Goal: Communication & Community: Share content

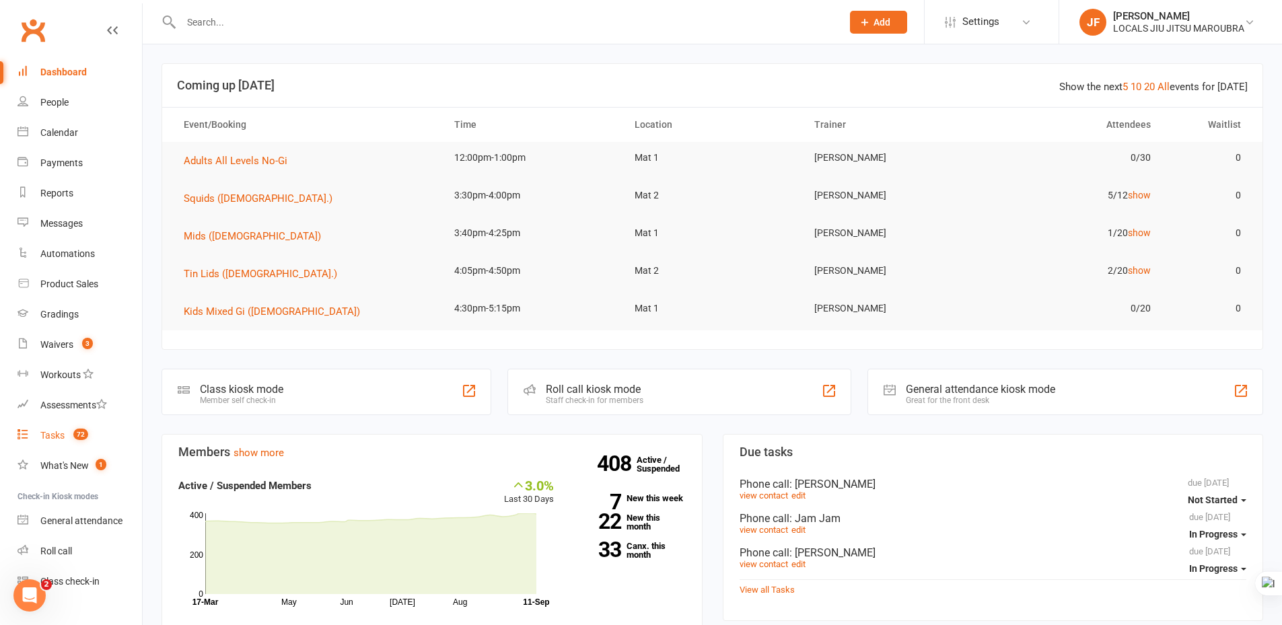
click at [60, 444] on link "Tasks 72" at bounding box center [79, 436] width 124 height 30
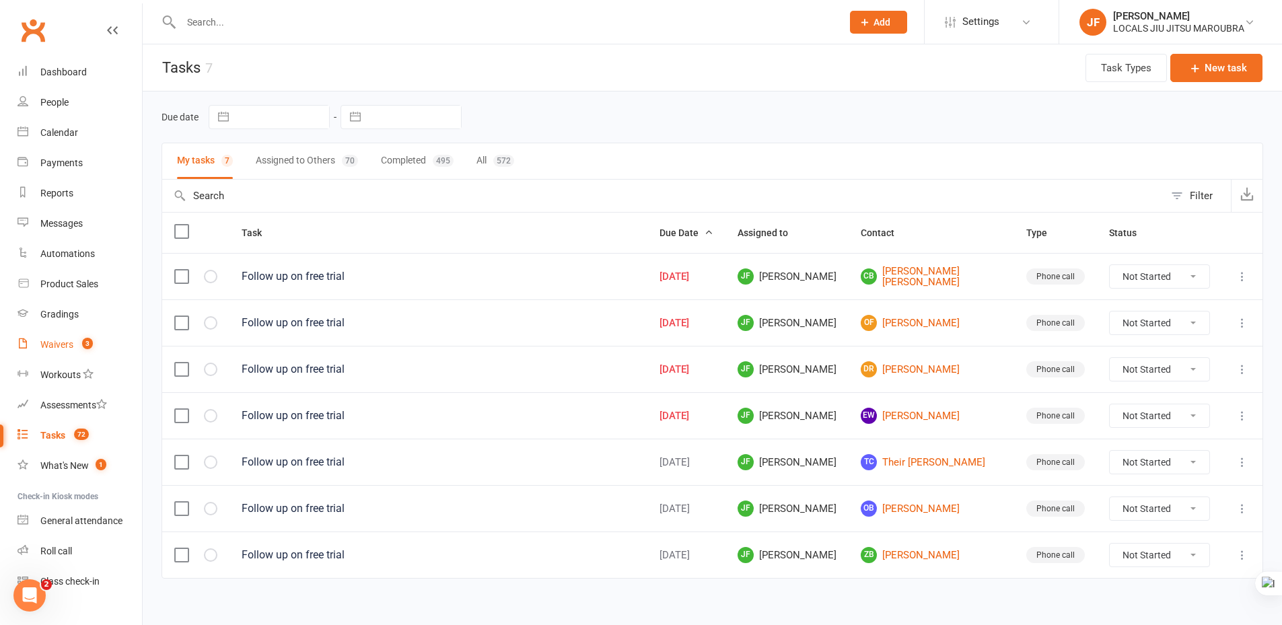
click at [50, 353] on link "Waivers 3" at bounding box center [79, 345] width 124 height 30
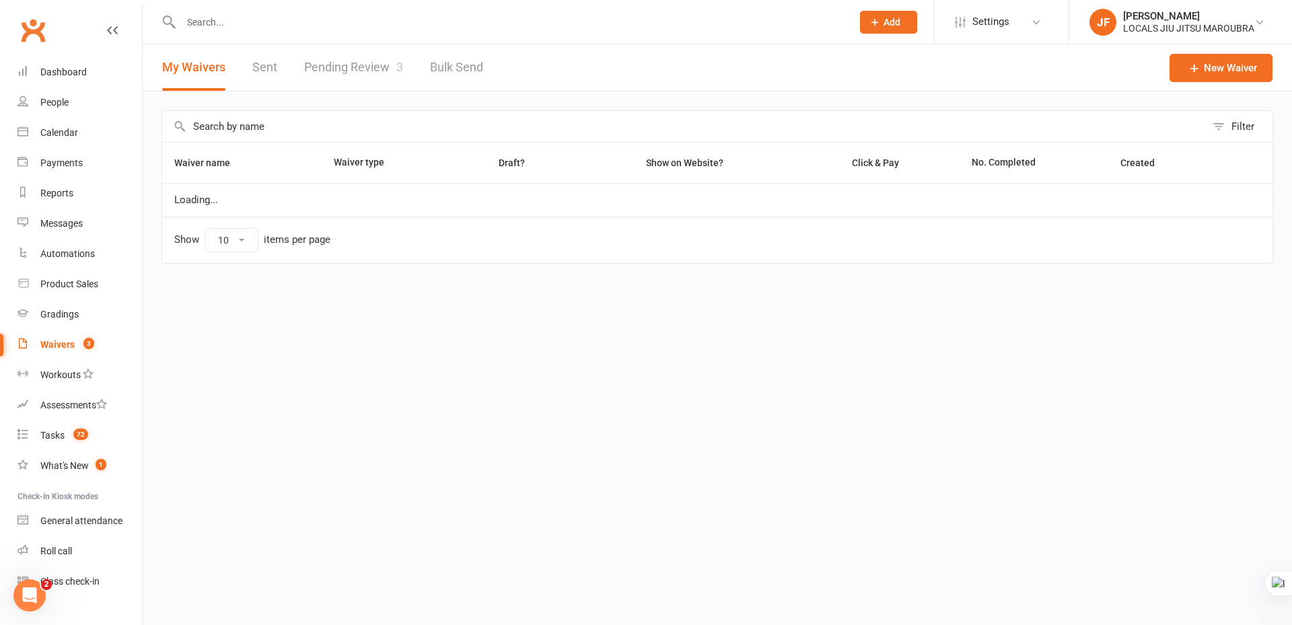
select select "100"
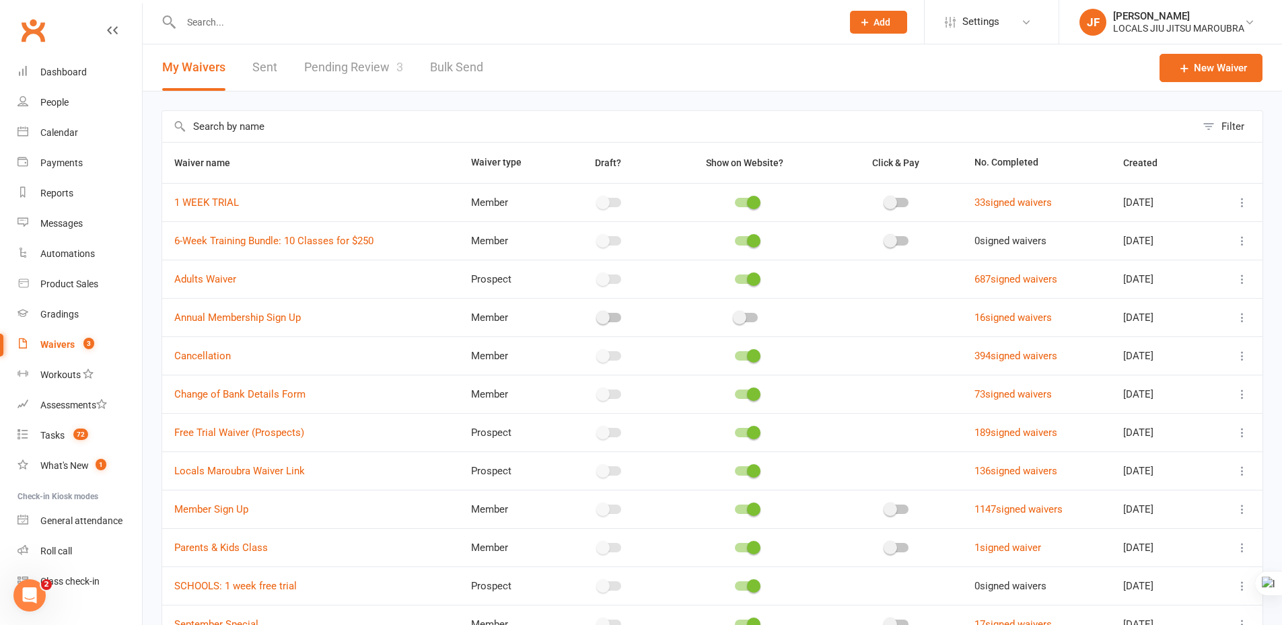
click at [664, 81] on header "My Waivers Sent Pending Review 3 Bulk Send New Waiver" at bounding box center [712, 67] width 1139 height 47
click at [552, 84] on header "My Waivers Sent Pending Review 3 Bulk Send New Waiver" at bounding box center [712, 67] width 1139 height 47
click at [601, 71] on header "My Waivers Sent Pending Review 3 Bulk Send New Waiver" at bounding box center [712, 67] width 1139 height 47
click at [61, 440] on div "Tasks" at bounding box center [52, 435] width 24 height 11
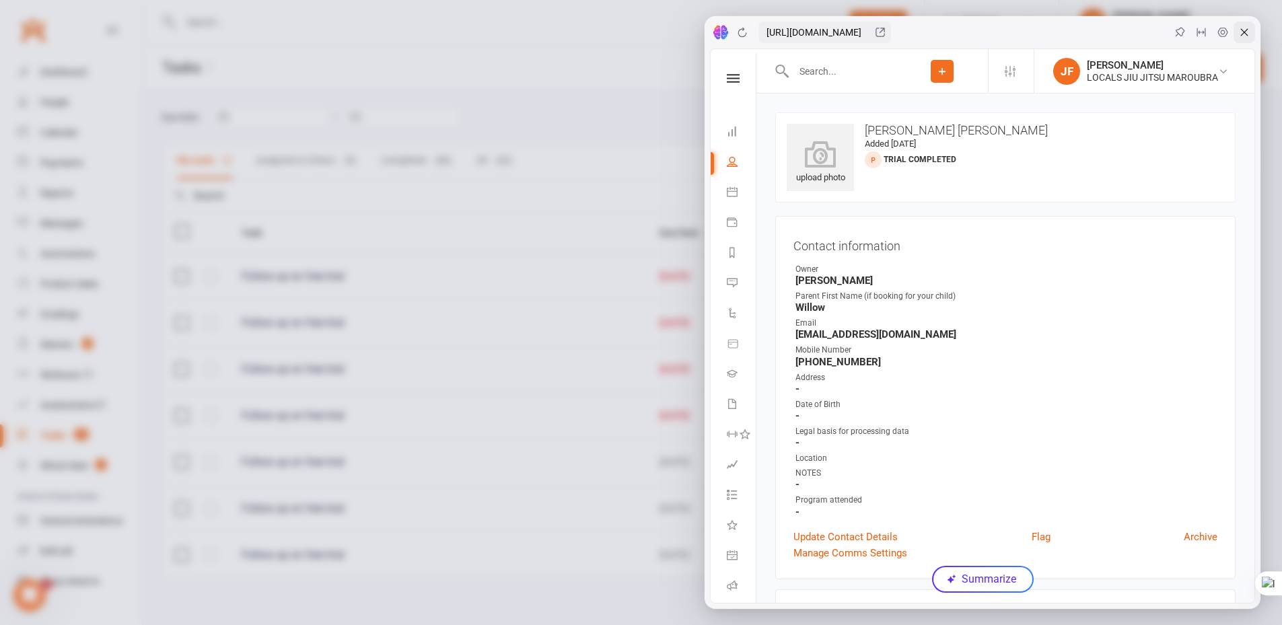
click at [1244, 33] on icon at bounding box center [1244, 32] width 11 height 11
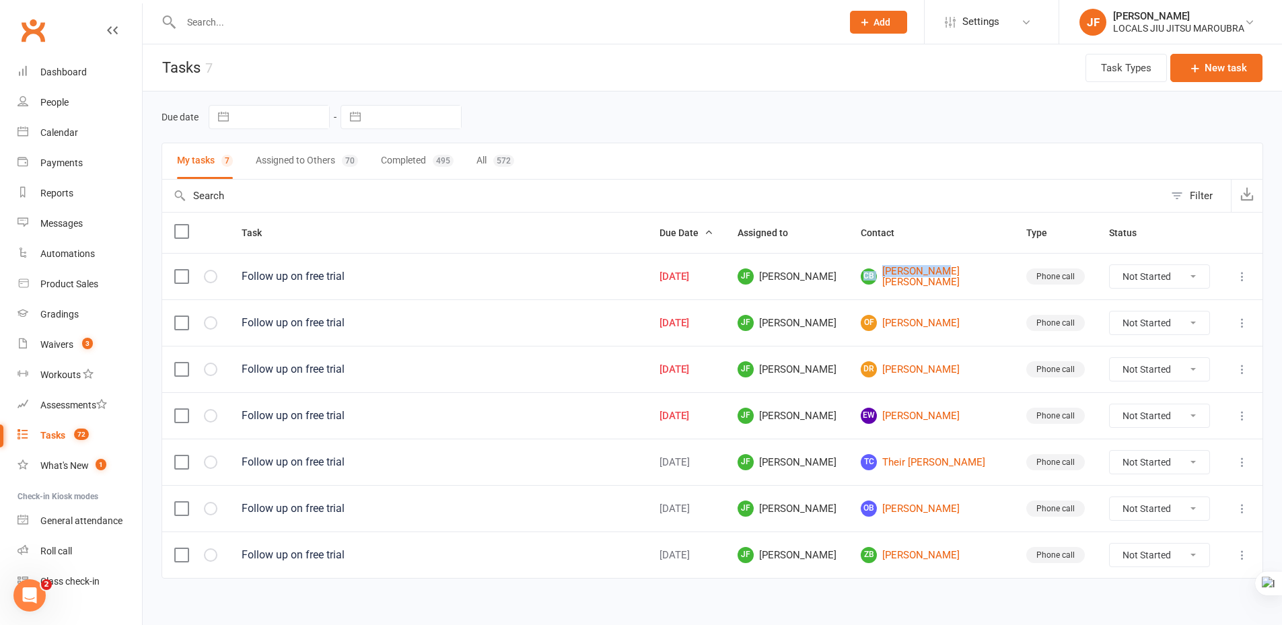
drag, startPoint x: 879, startPoint y: 268, endPoint x: 965, endPoint y: 289, distance: 88.6
click at [965, 289] on td "CB Cooper Bate" at bounding box center [931, 276] width 166 height 46
copy link "CB Cooper Bate"
click at [729, 162] on div "My tasks 7 Assigned to Others 70 Completed 495 All 572" at bounding box center [711, 161] width 1101 height 37
click at [939, 275] on link "CB Cooper Bate" at bounding box center [931, 277] width 141 height 22
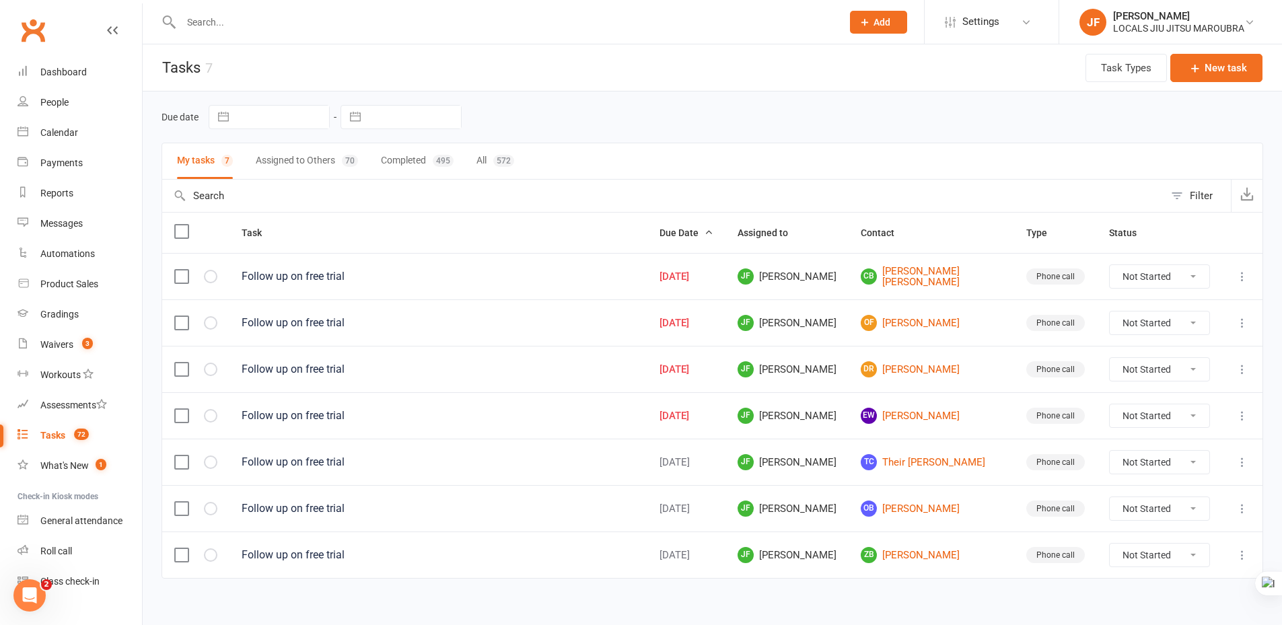
click at [1200, 275] on select "Not Started In Progress Waiting Complete" at bounding box center [1159, 276] width 100 height 23
click at [1109, 265] on select "Not Started In Progress Waiting Complete" at bounding box center [1159, 276] width 100 height 23
select select "unstarted"
select select "started"
click at [1243, 277] on icon at bounding box center [1241, 276] width 13 height 13
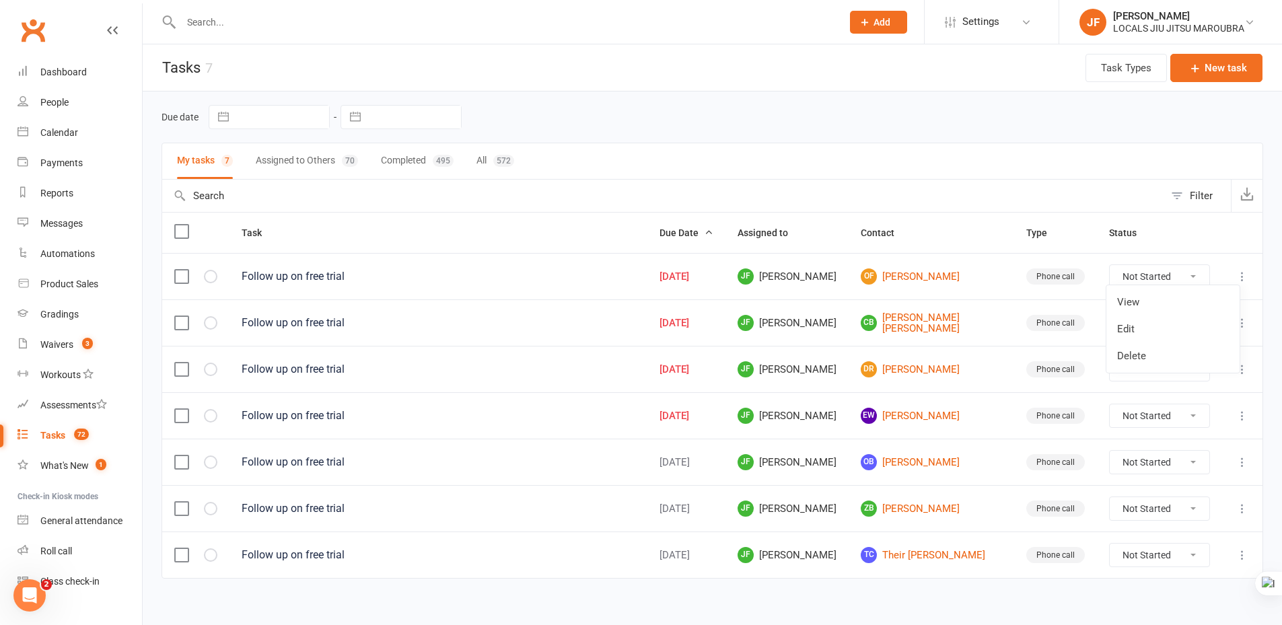
click at [593, 147] on div "My tasks 7 Assigned to Others 70 Completed 495 All 572" at bounding box center [711, 161] width 1101 height 37
click at [303, 162] on button "Assigned to Others 70" at bounding box center [307, 161] width 102 height 36
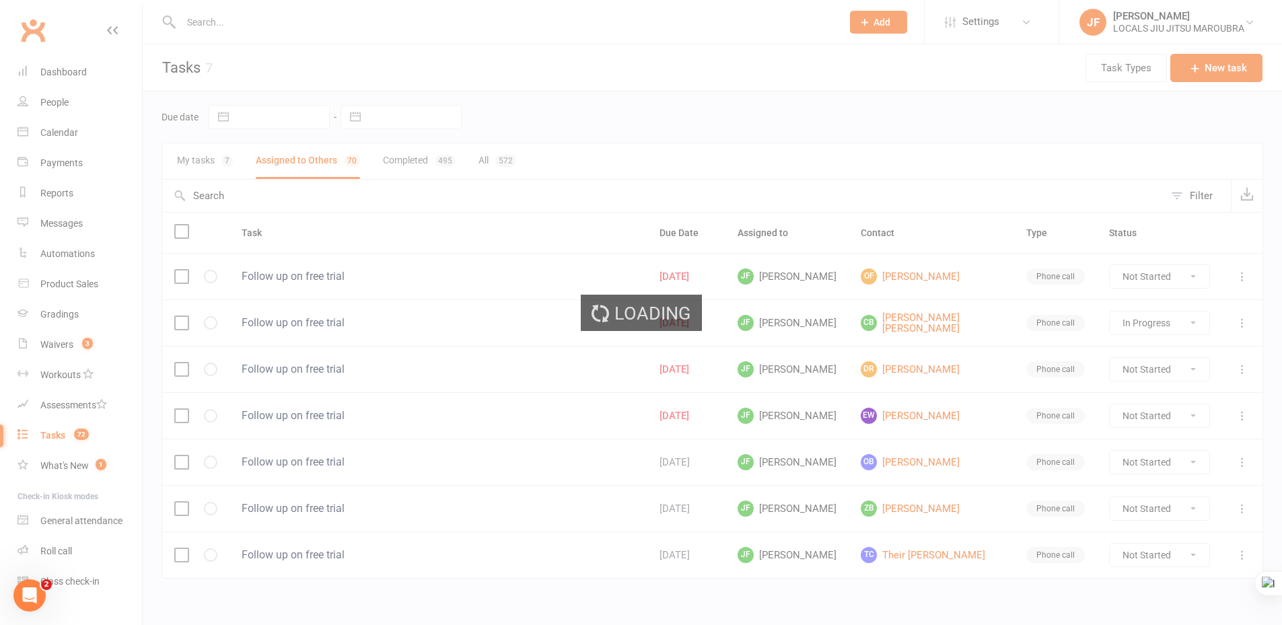
select select "started"
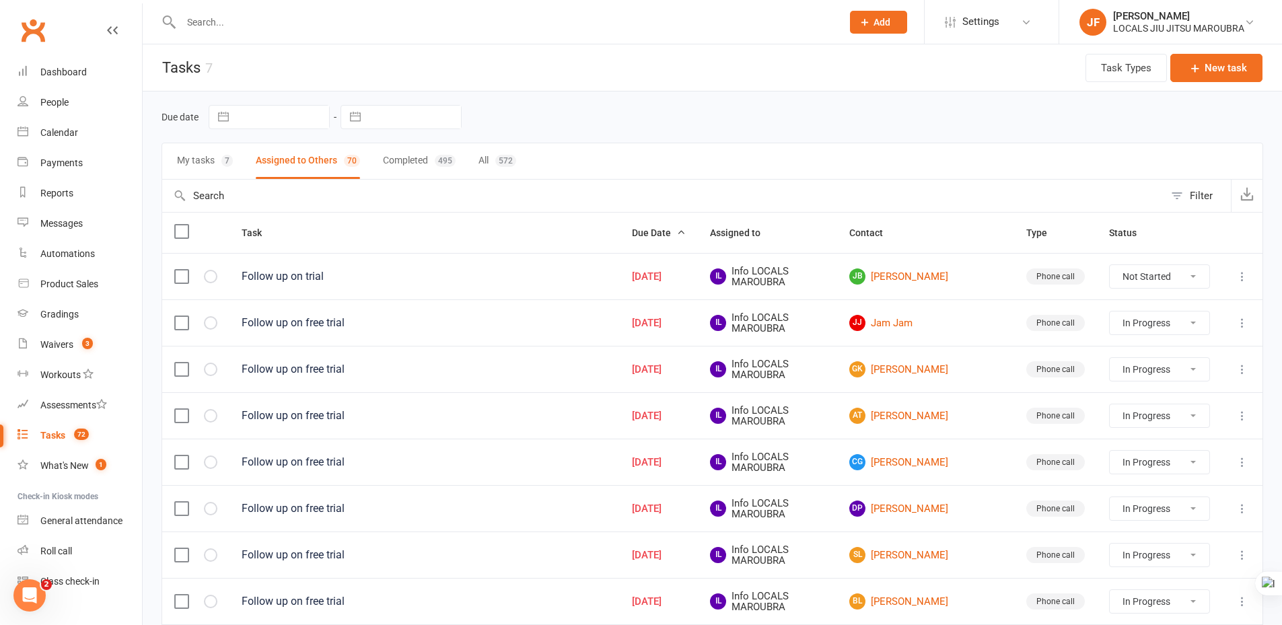
select select "started"
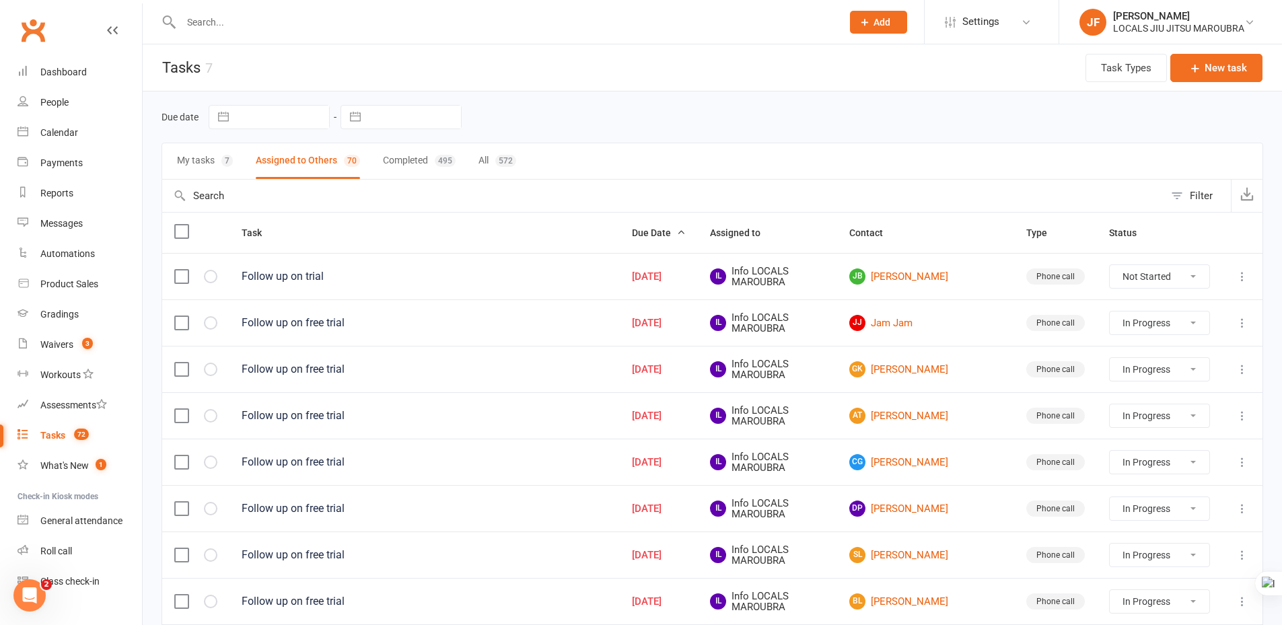
select select "started"
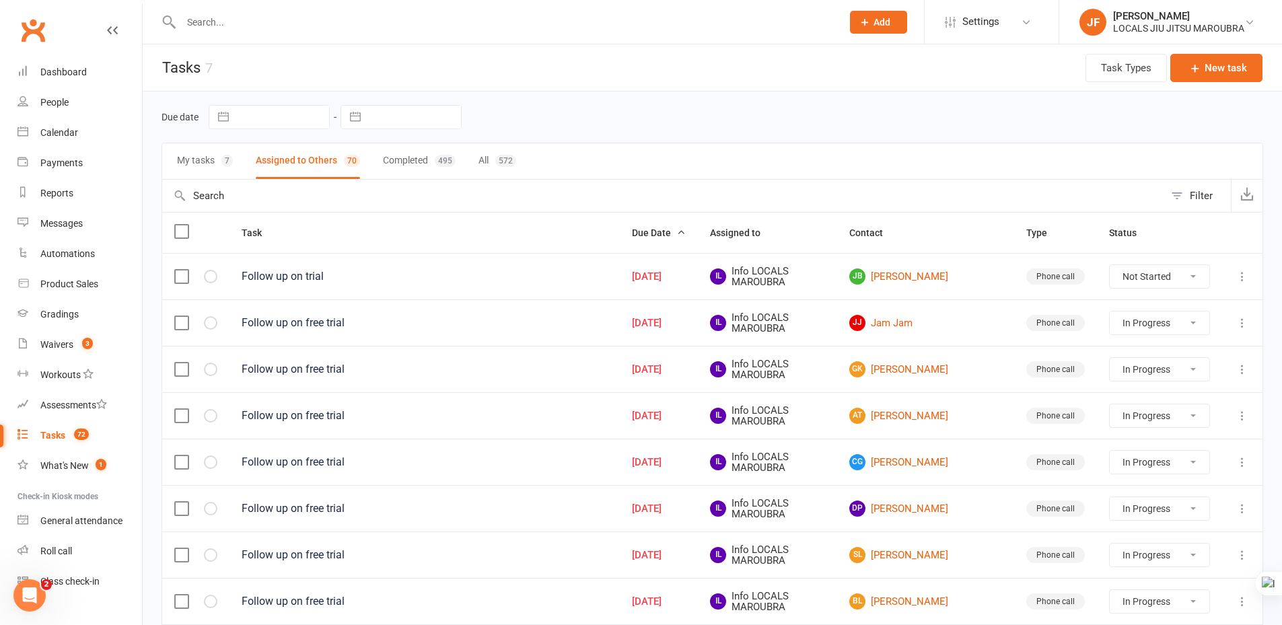
select select "started"
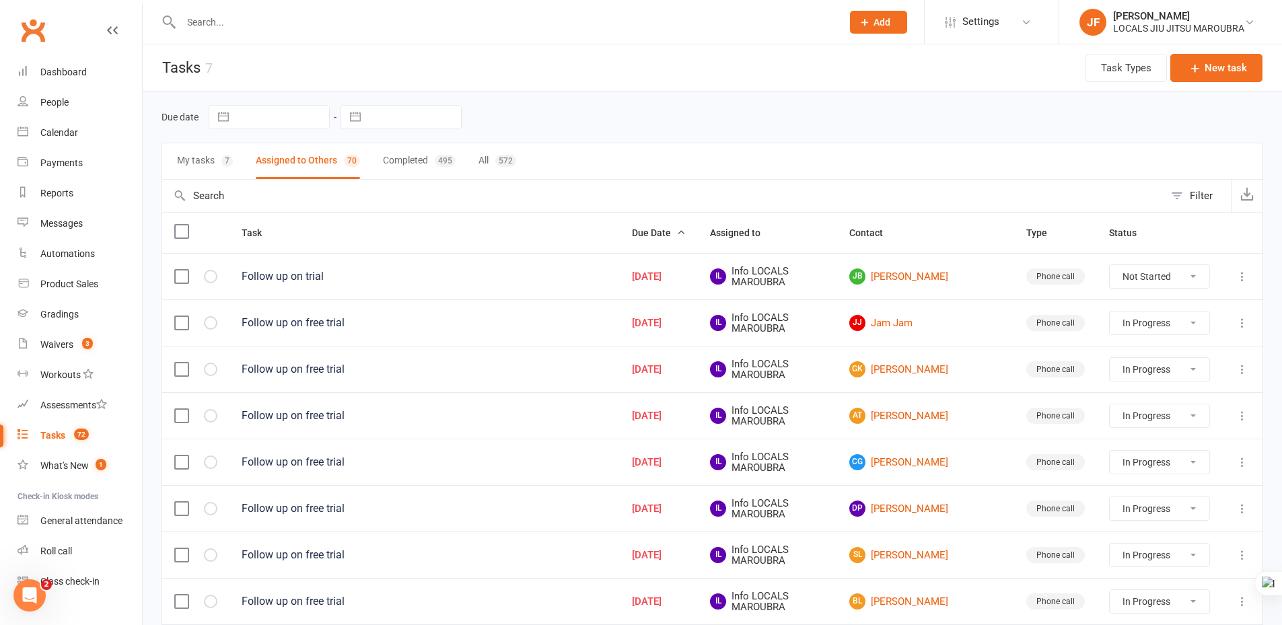
select select "started"
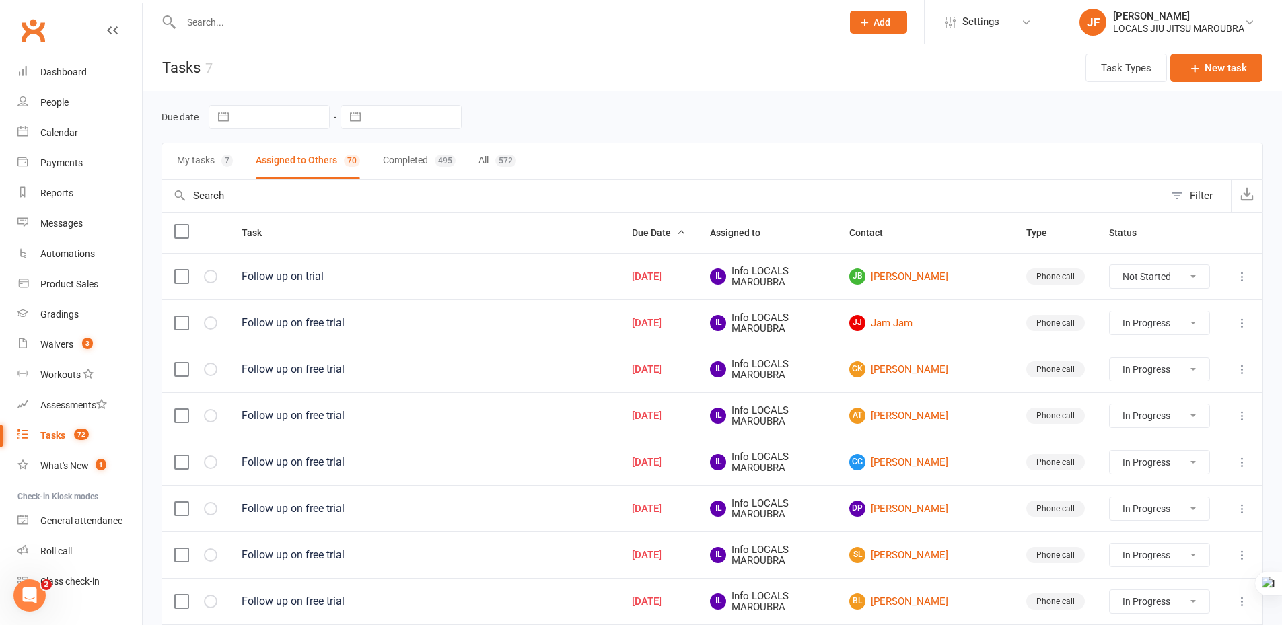
select select "started"
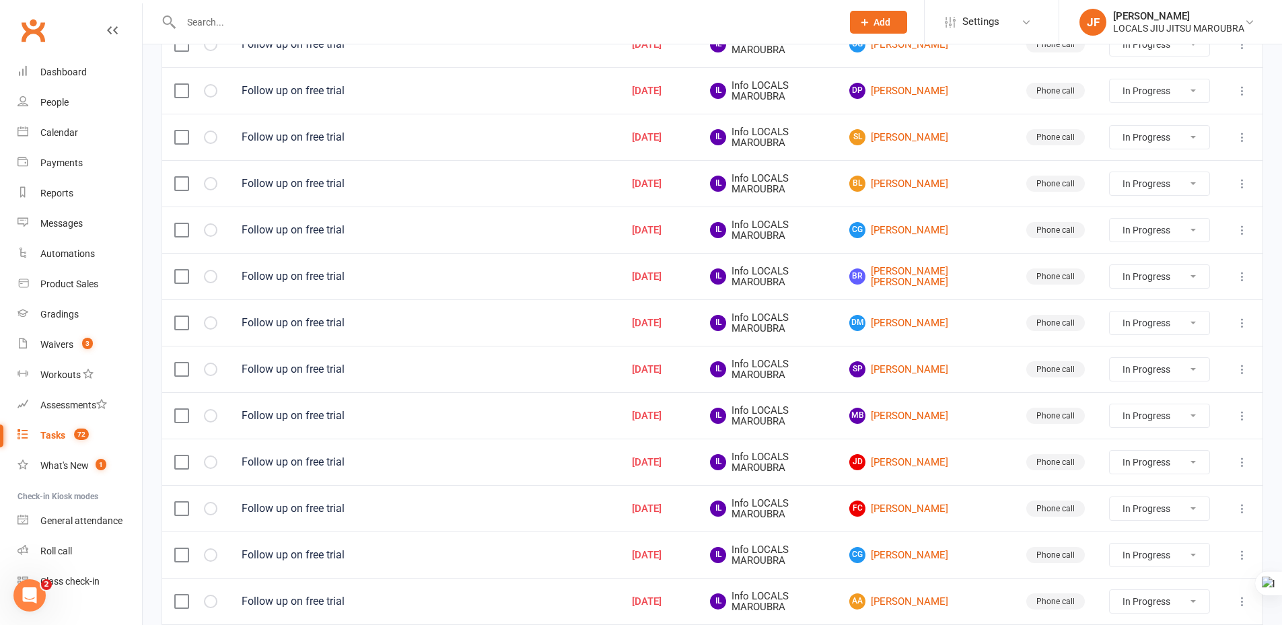
scroll to position [889, 0]
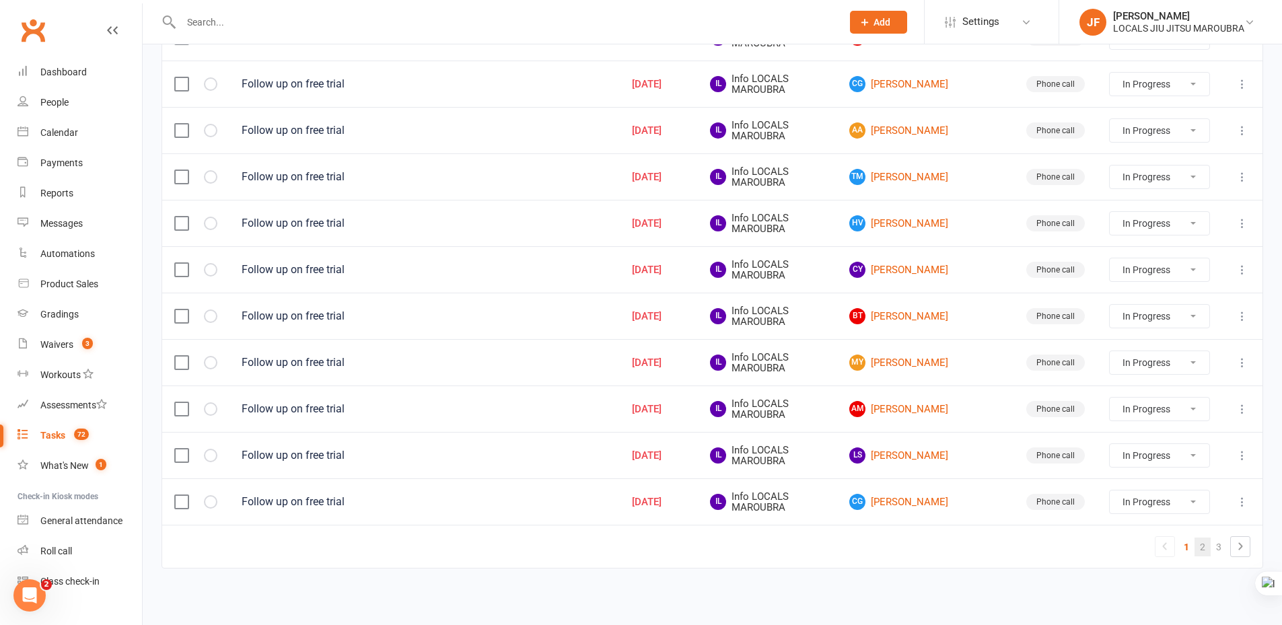
click at [1206, 547] on link "2" at bounding box center [1202, 547] width 16 height 19
select select "started"
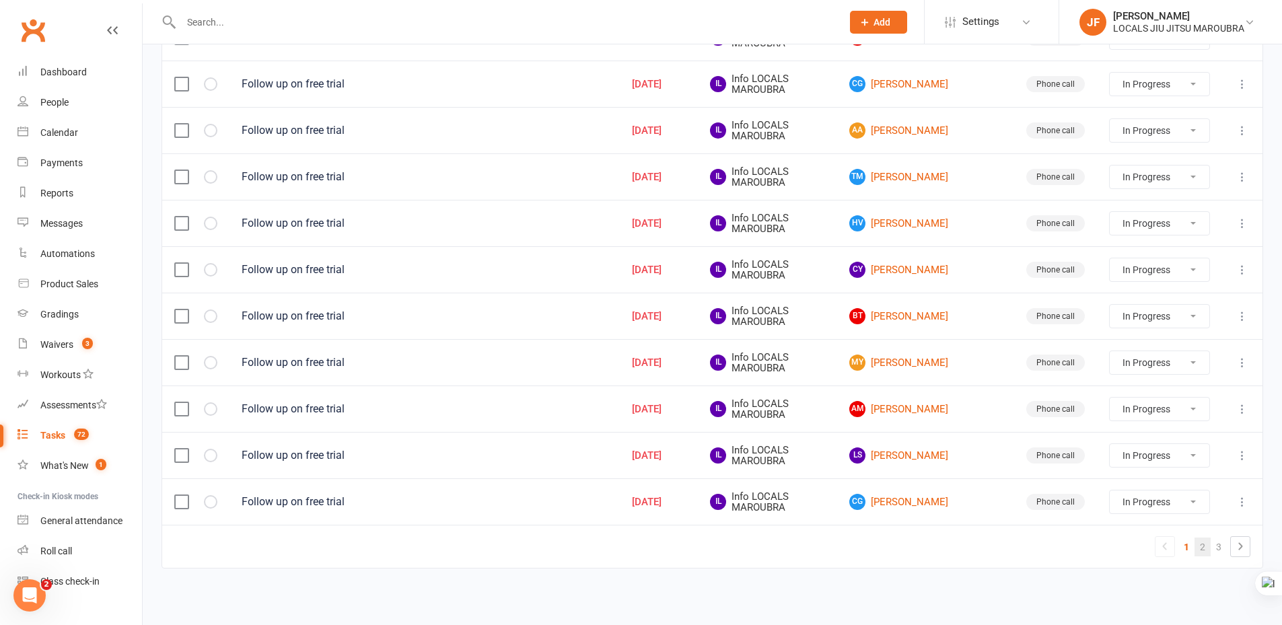
select select "started"
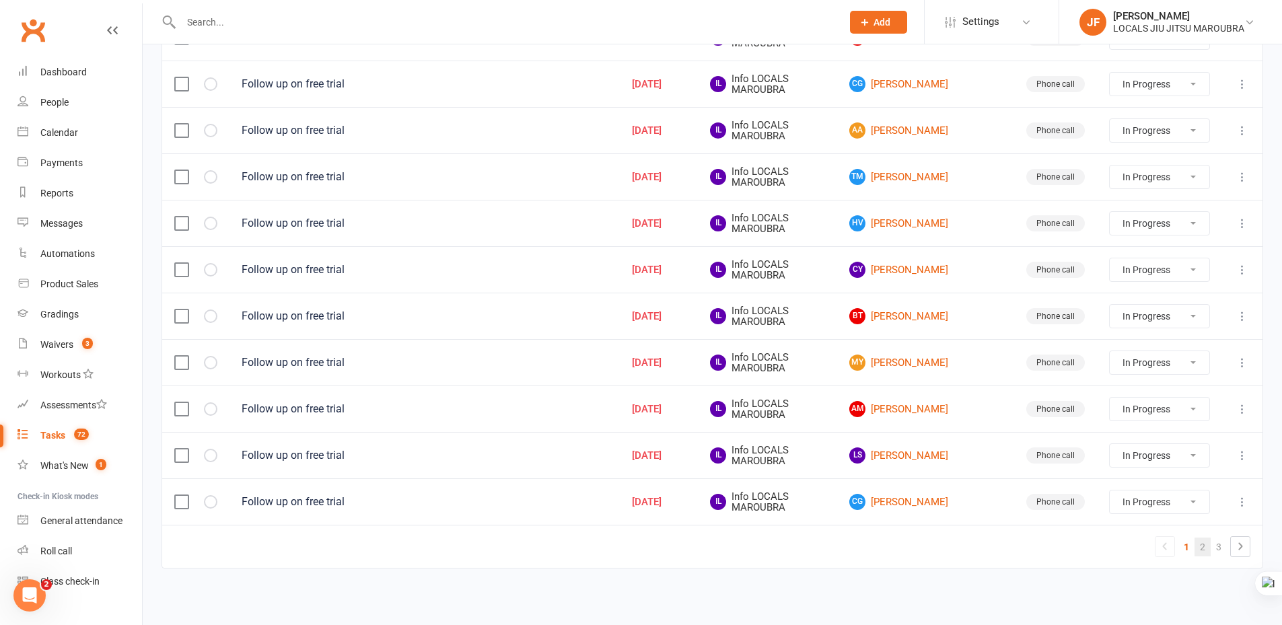
select select "started"
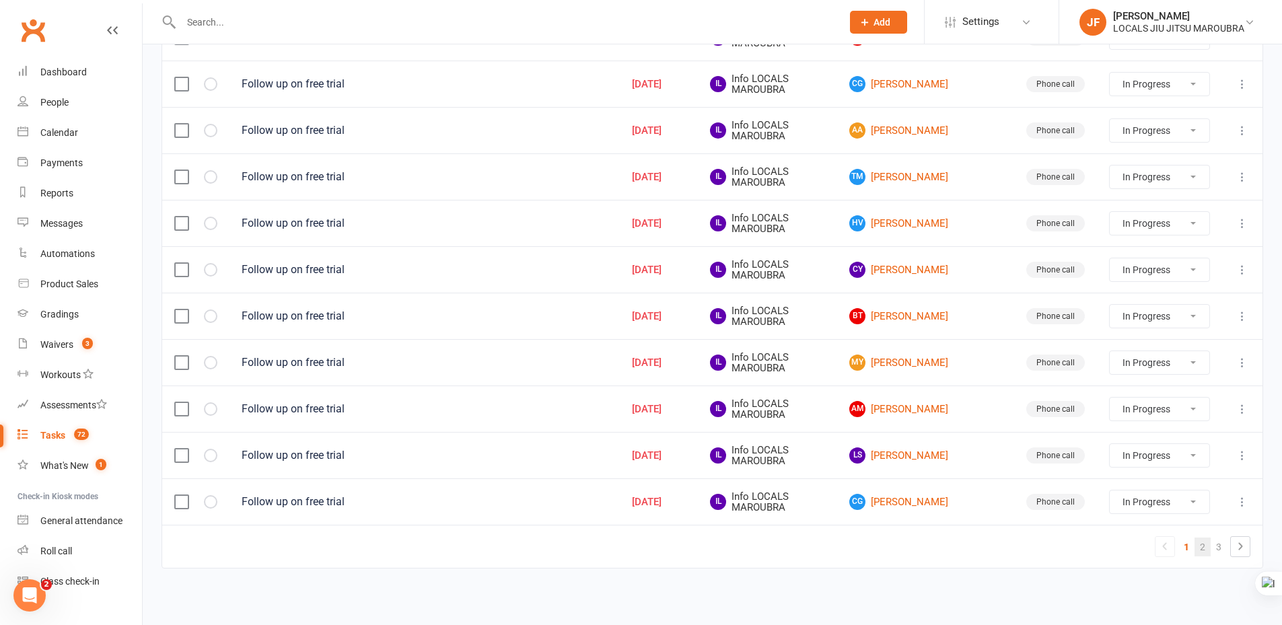
select select "started"
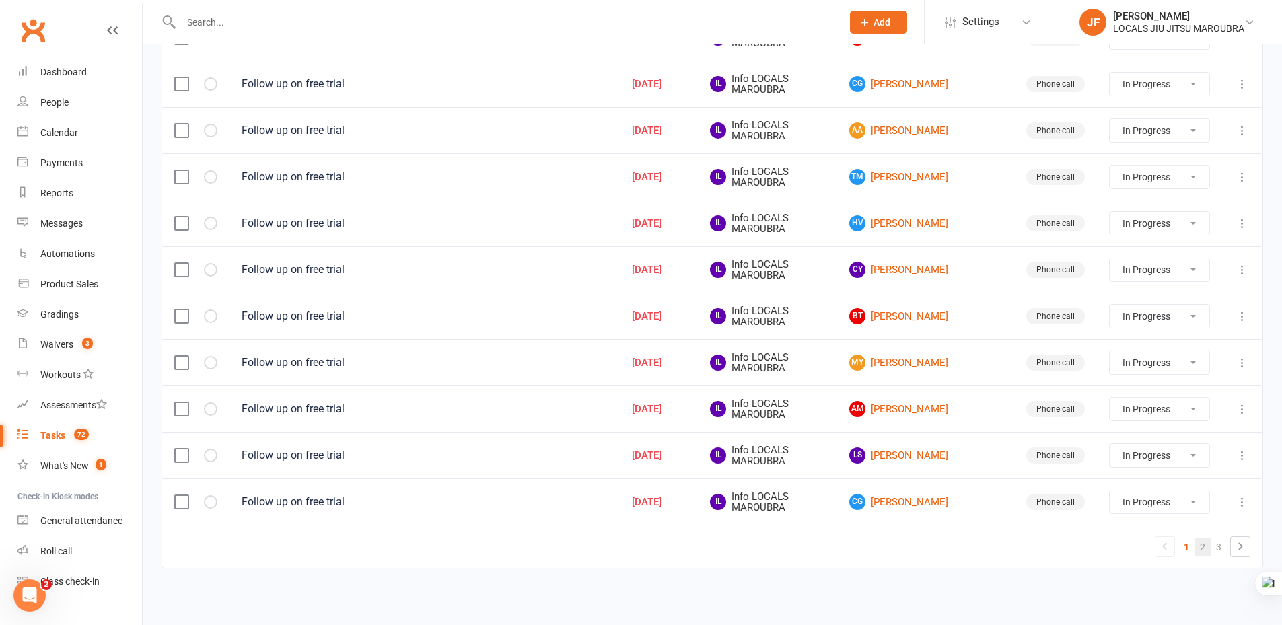
select select "started"
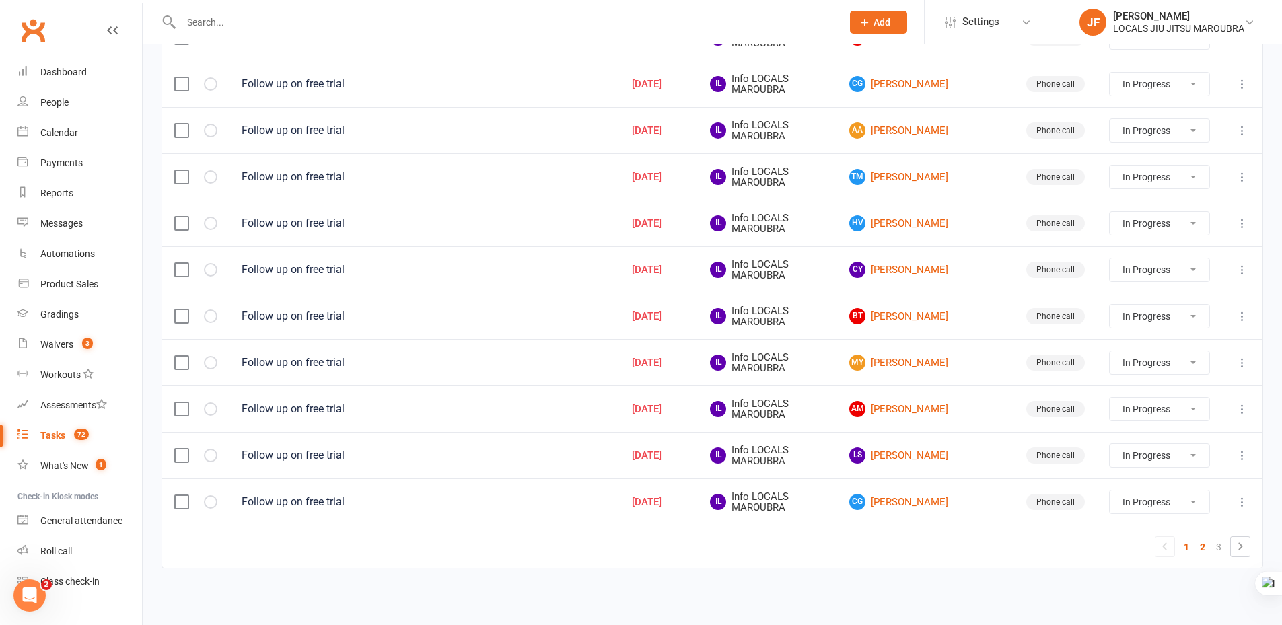
select select "started"
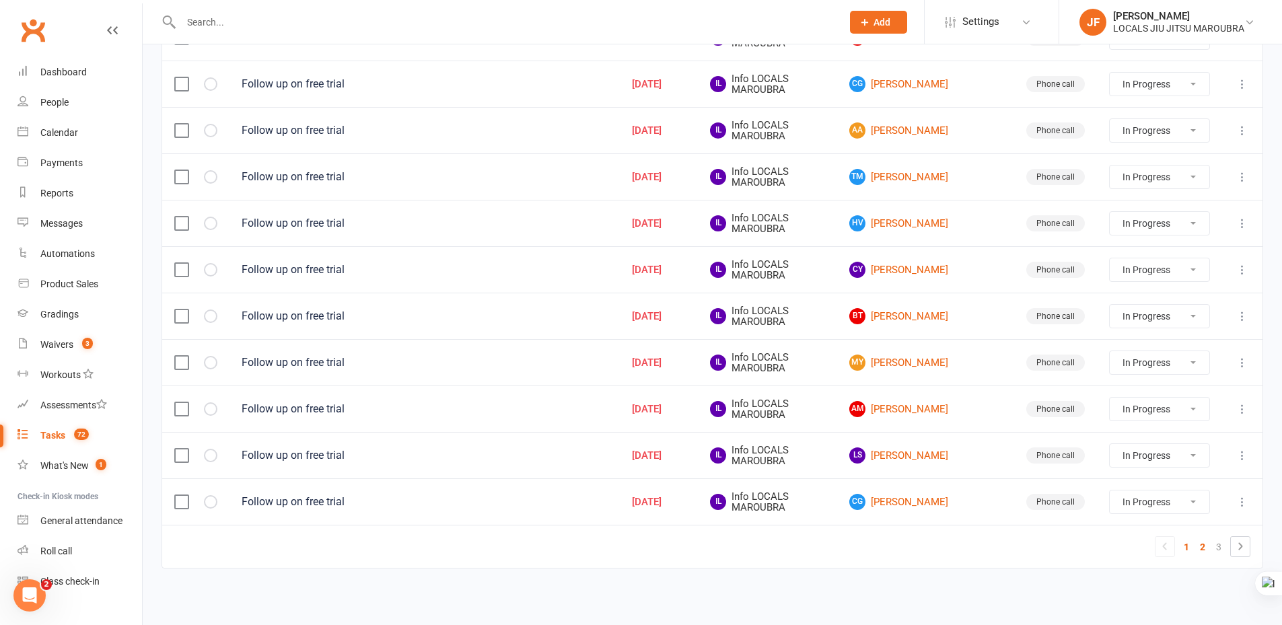
select select "started"
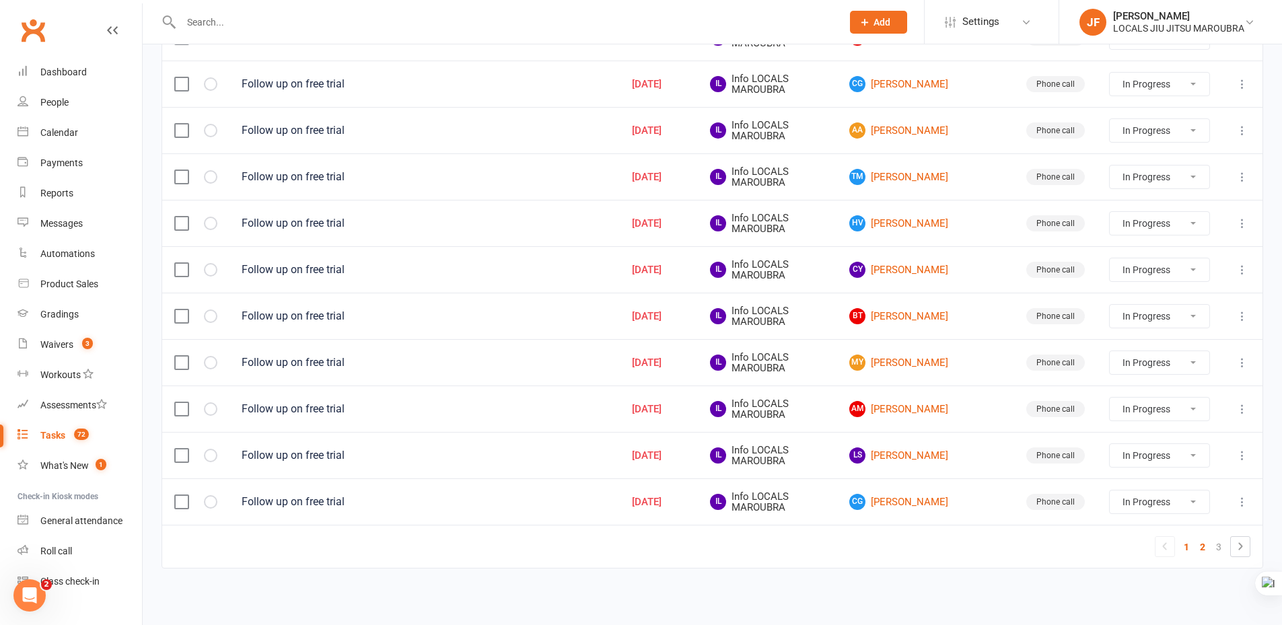
select select "started"
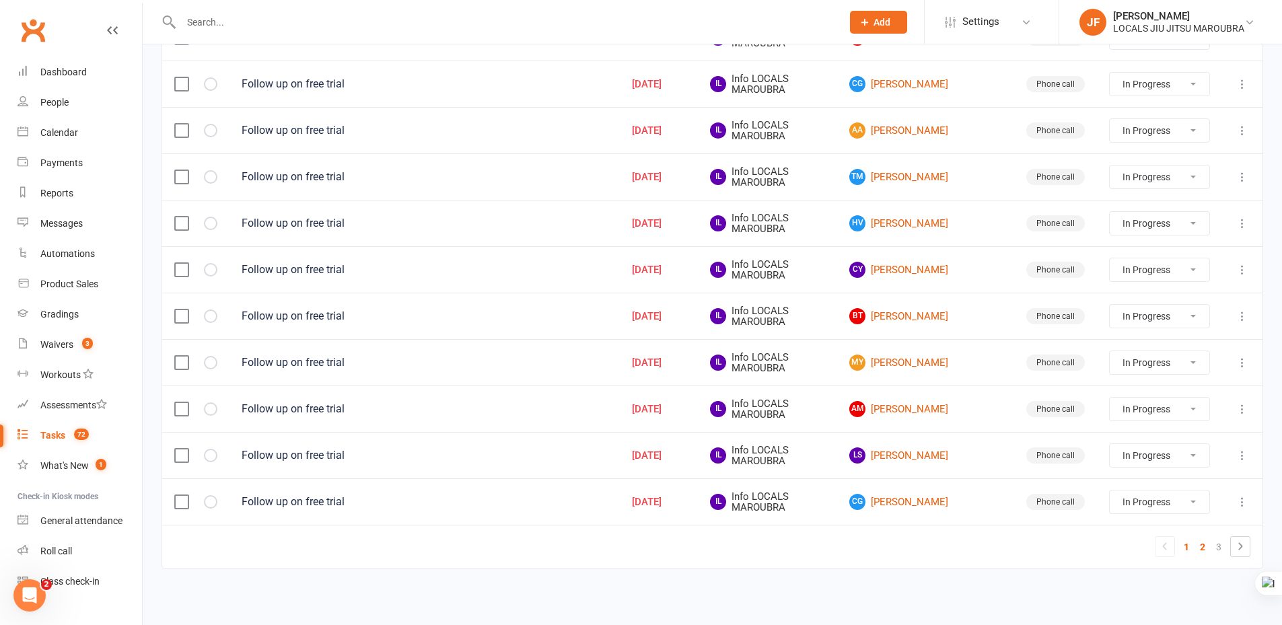
select select "started"
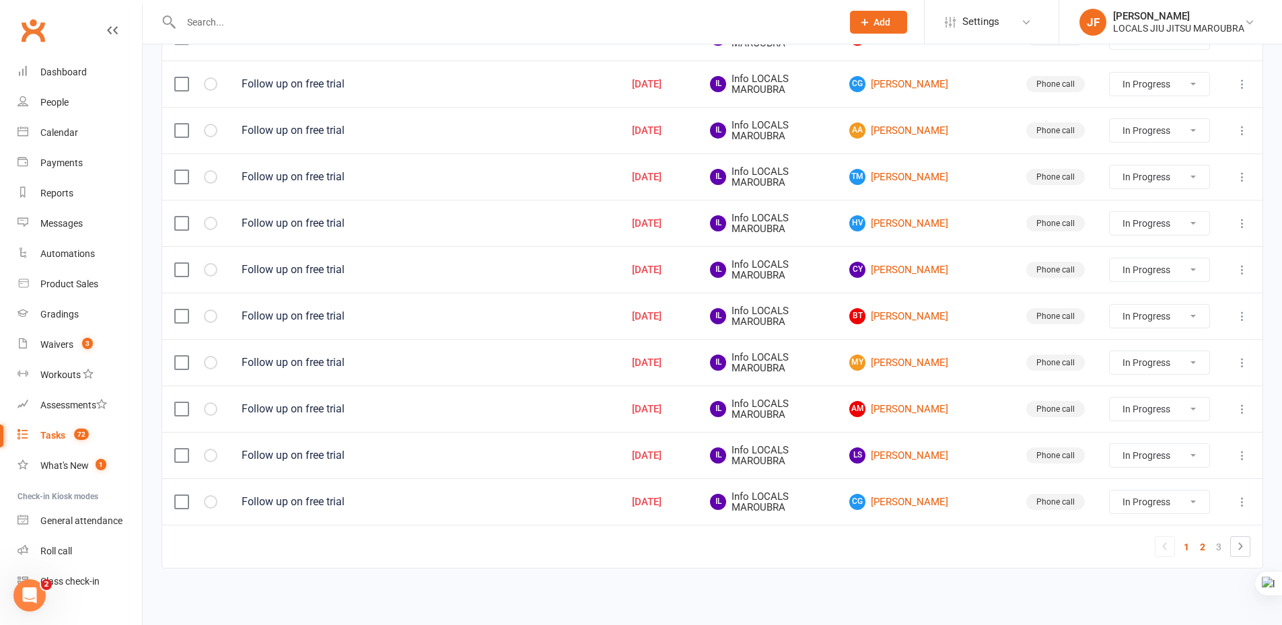
select select "started"
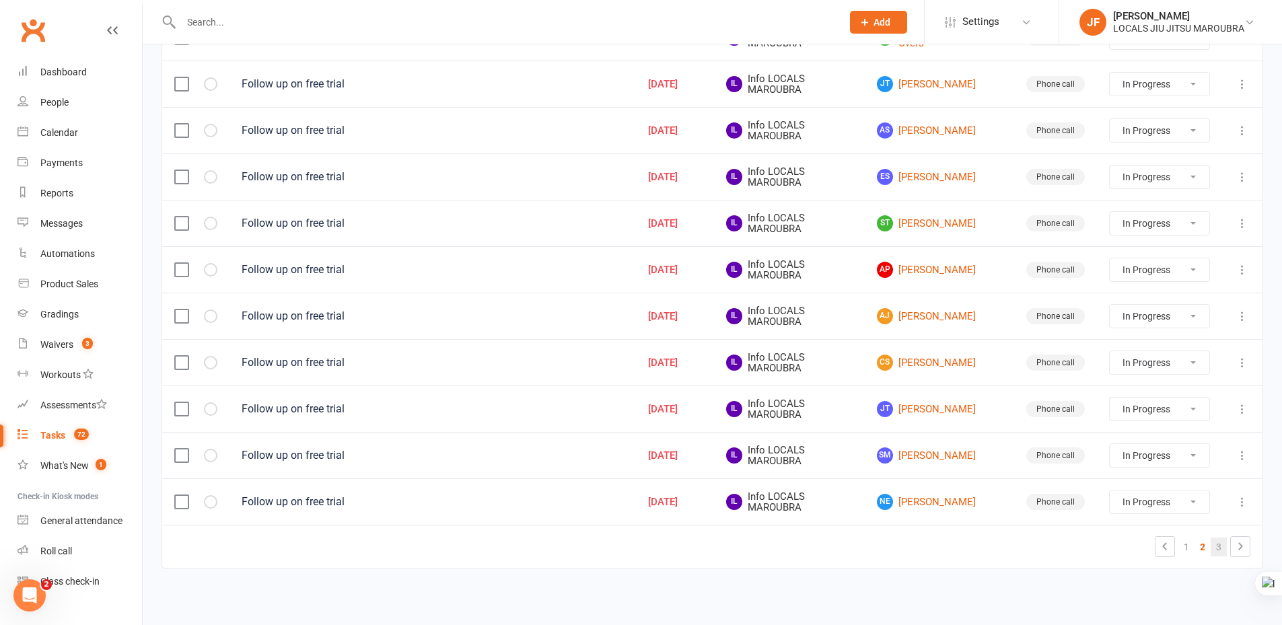
click at [1216, 545] on link "3" at bounding box center [1218, 547] width 16 height 19
select select "started"
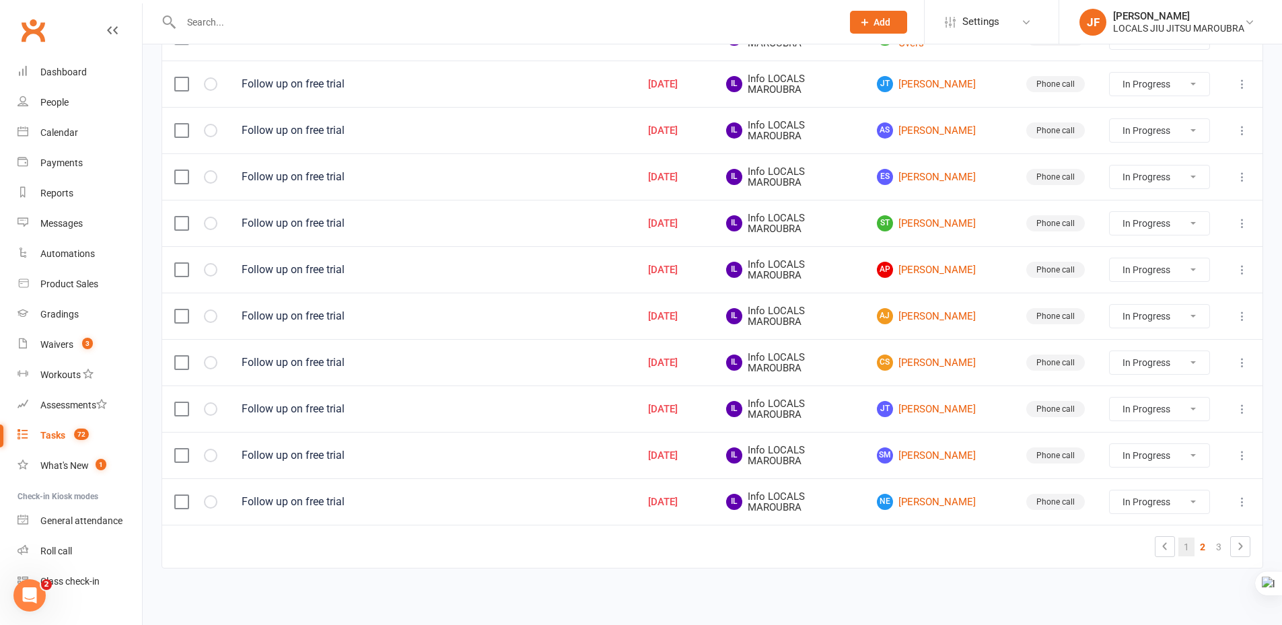
select select "started"
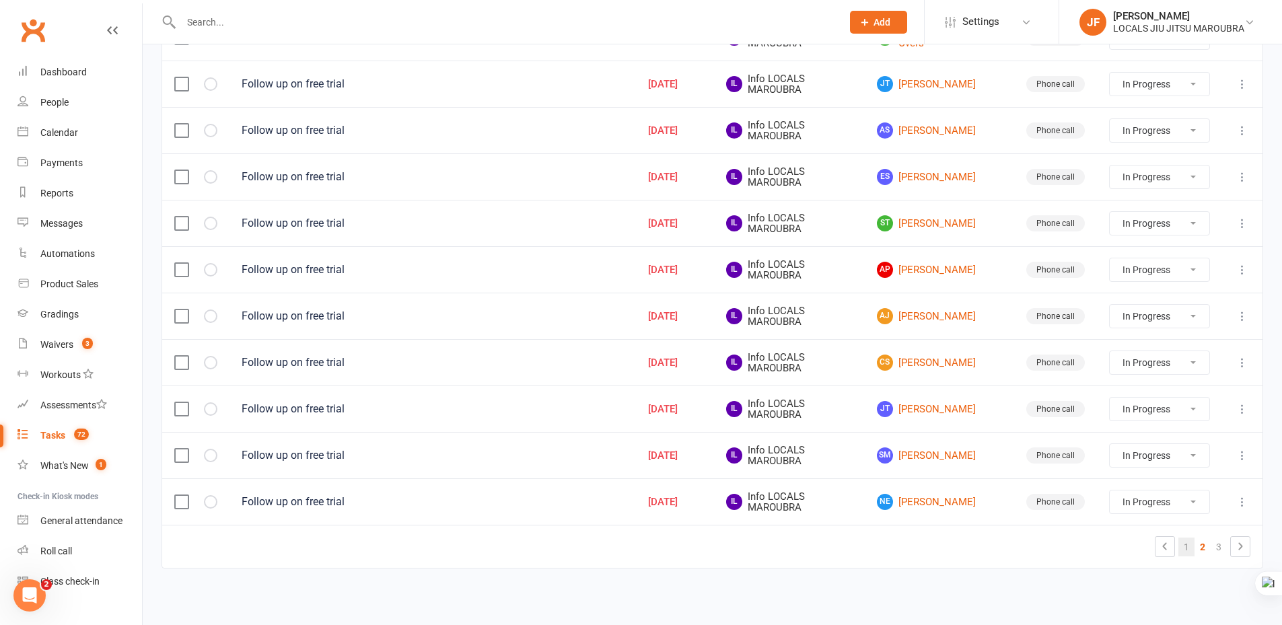
select select "started"
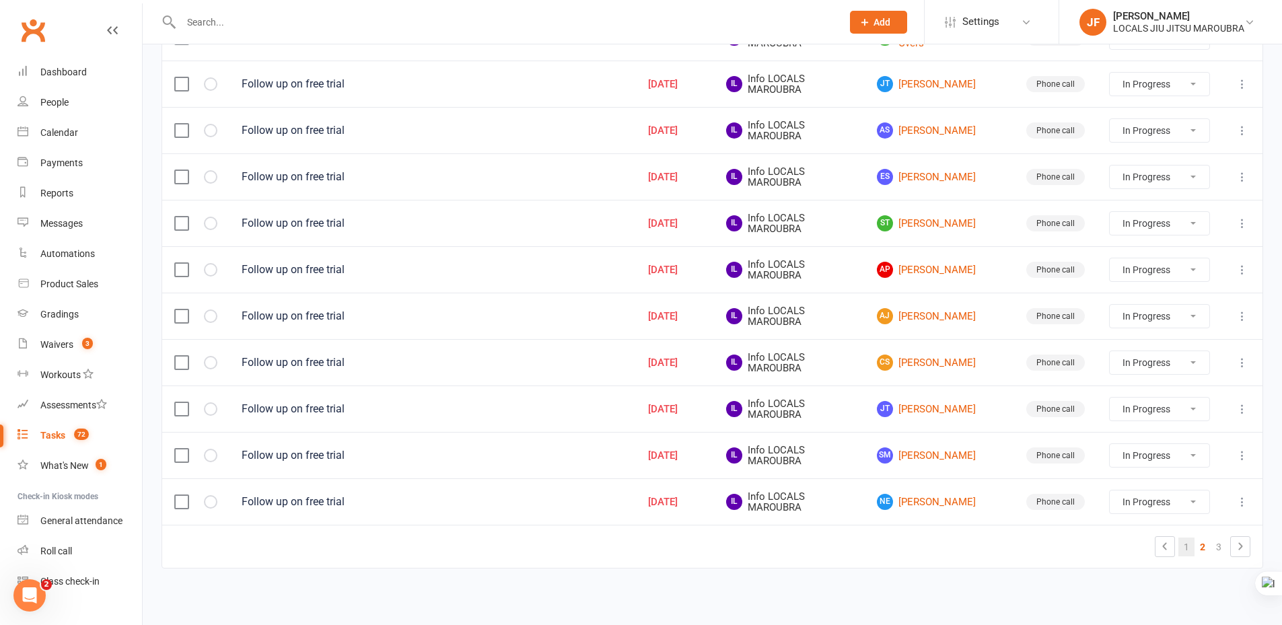
select select "started"
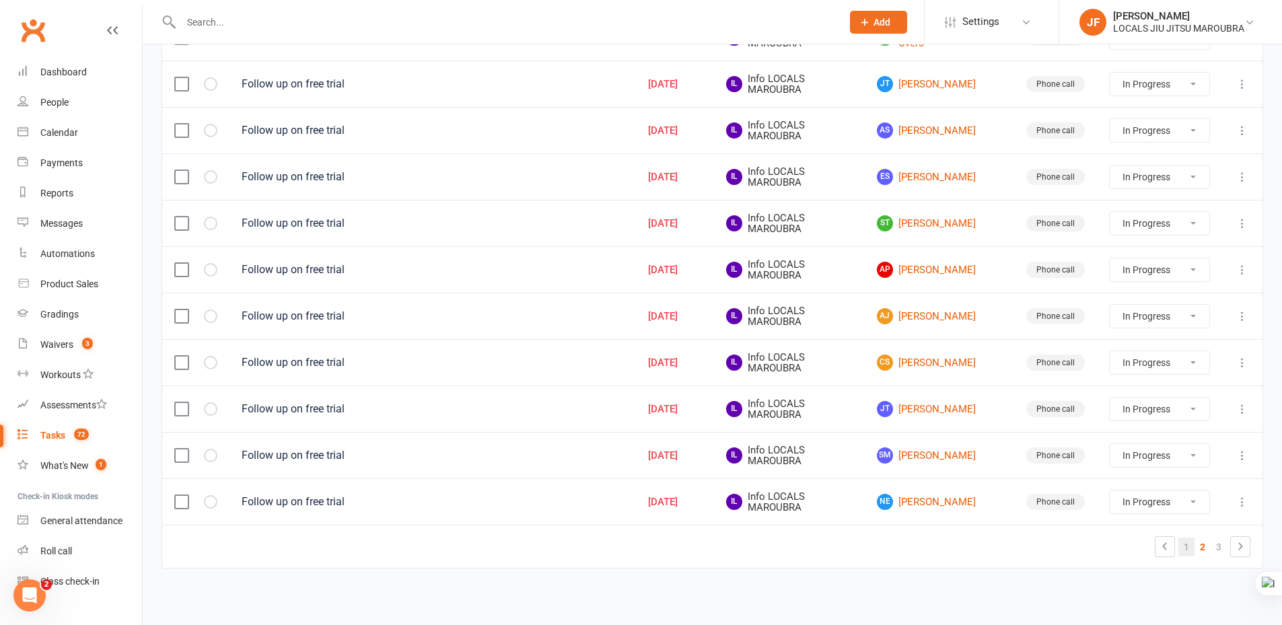
select select "started"
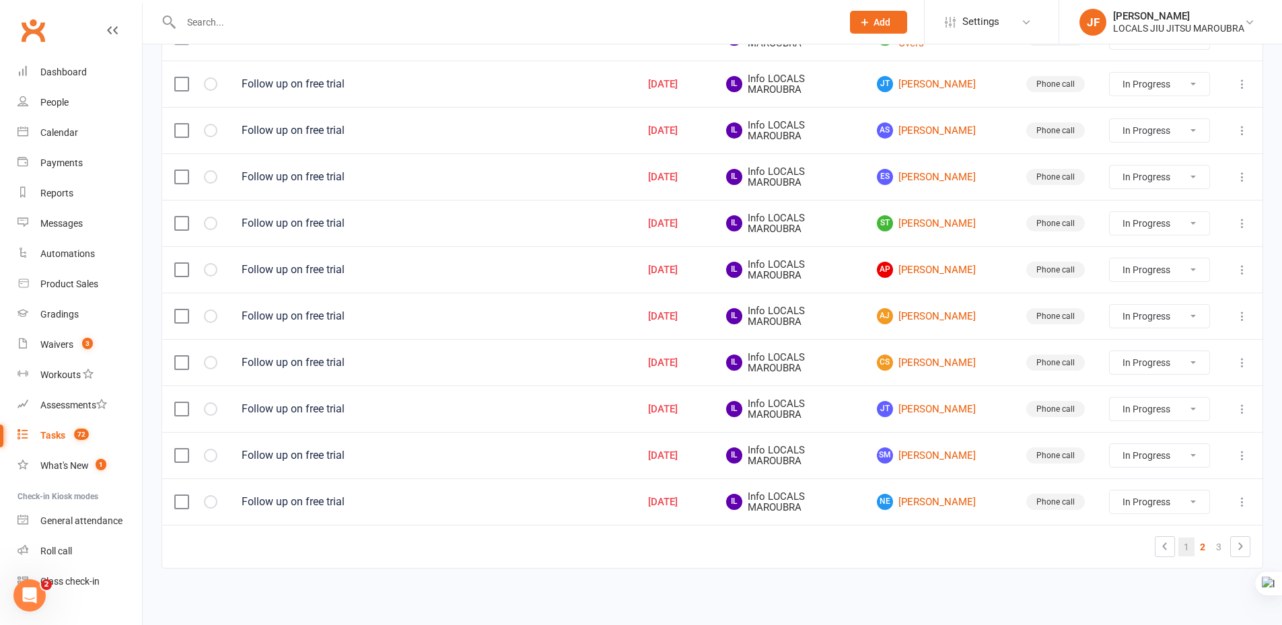
select select "started"
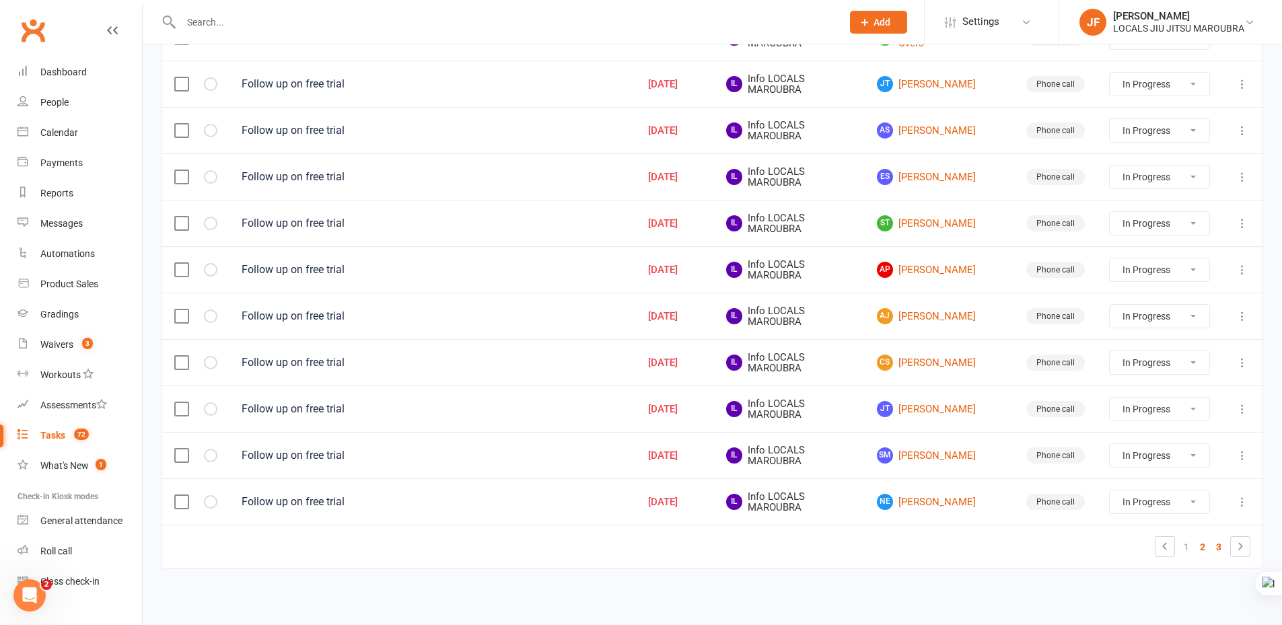
select select "started"
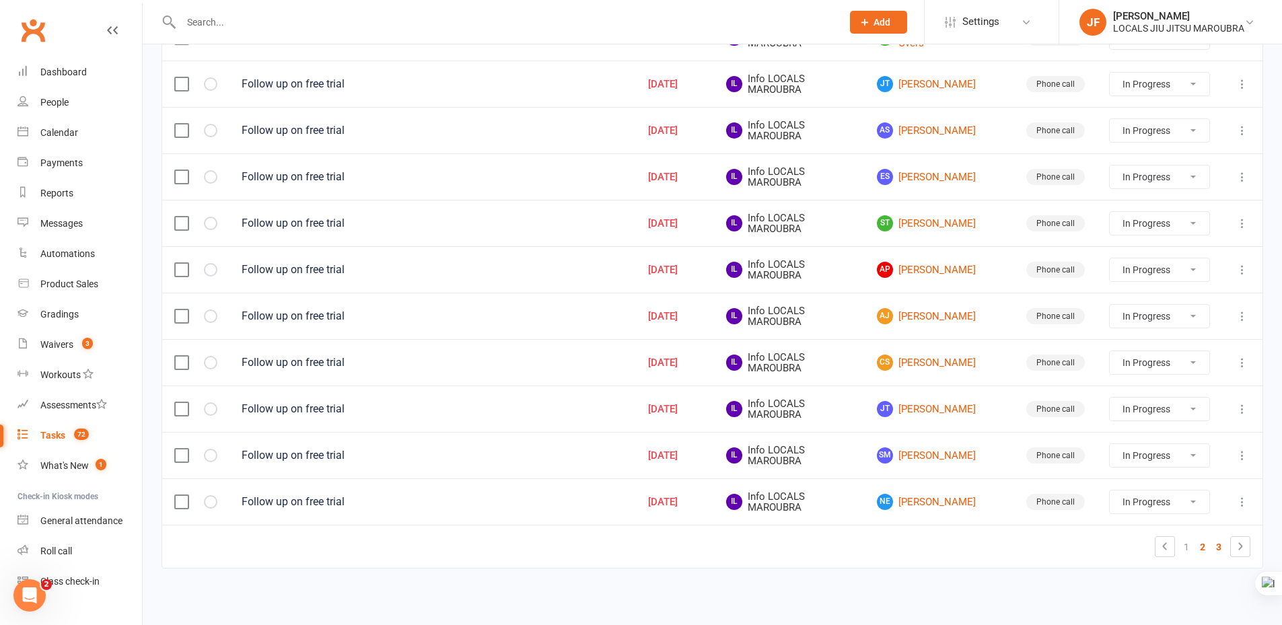
select select "started"
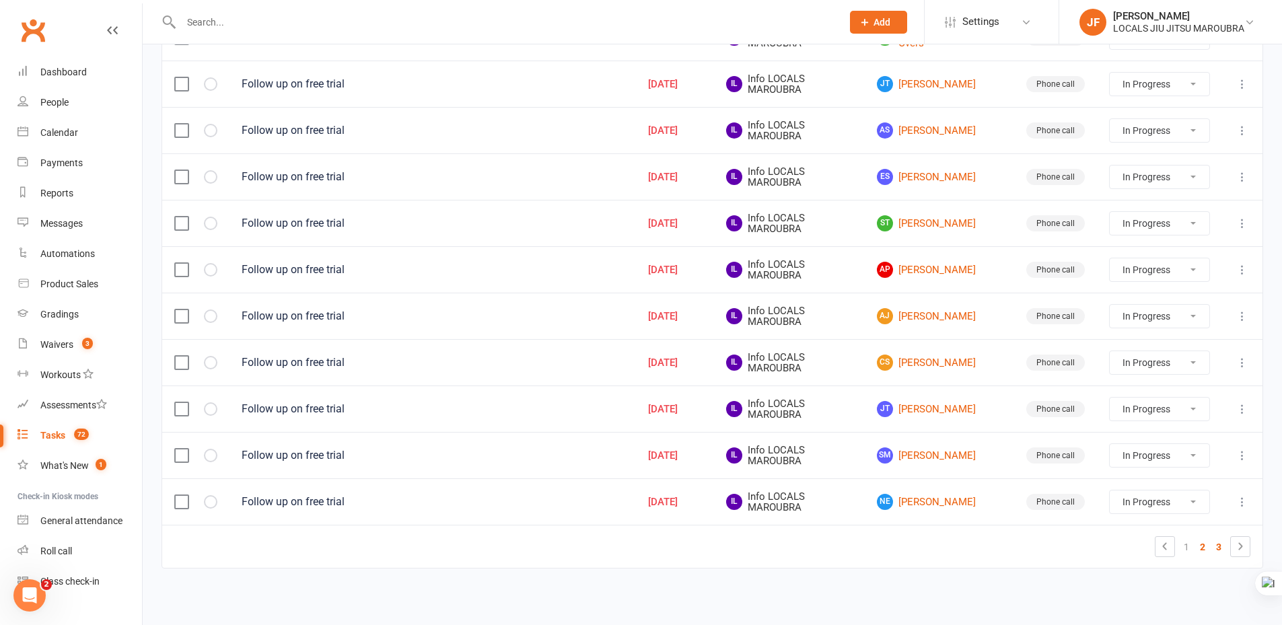
select select "started"
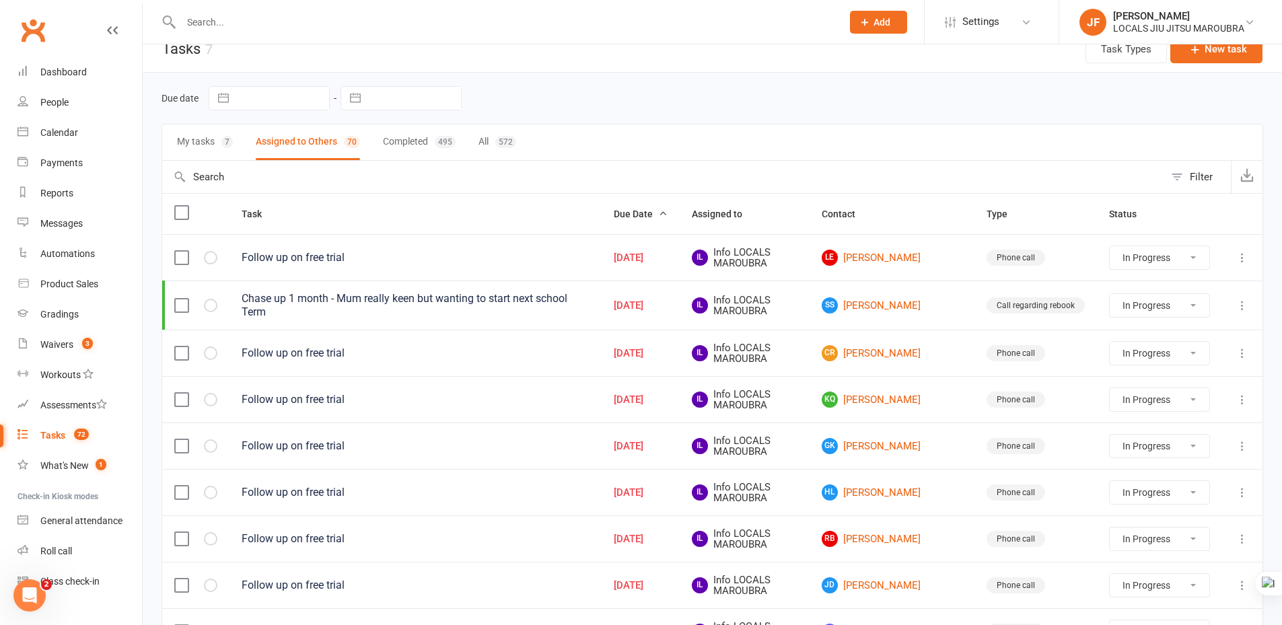
scroll to position [0, 0]
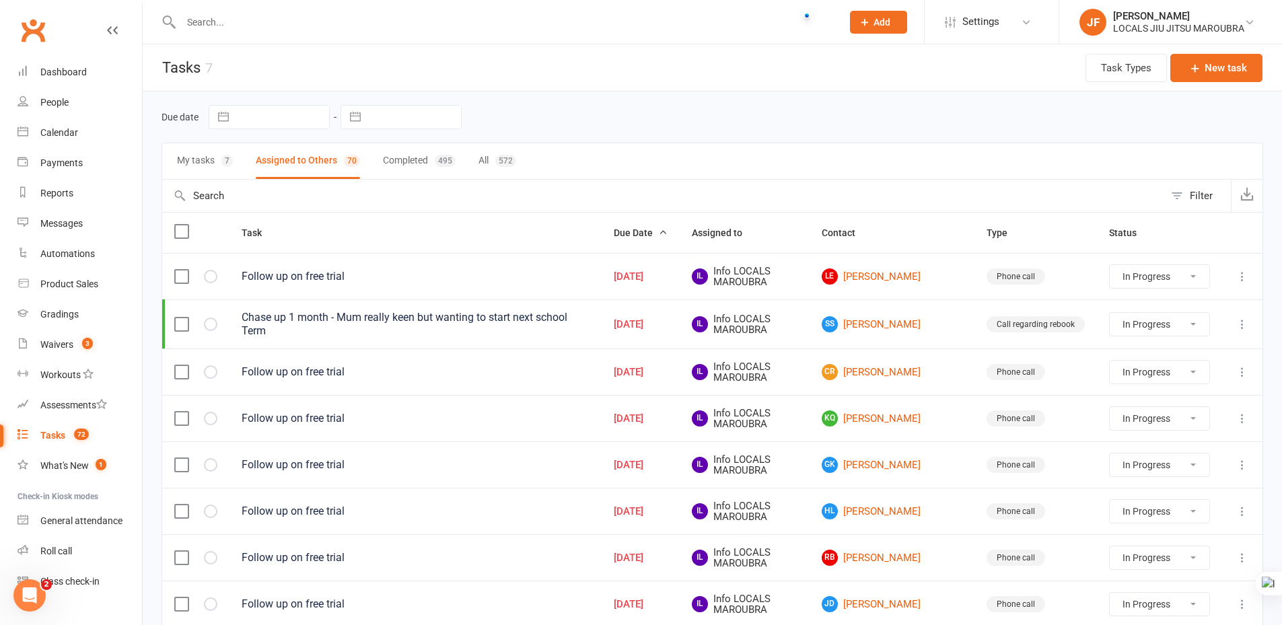
click at [273, 15] on input "text" at bounding box center [504, 22] width 655 height 19
paste input "Cooper Bate"
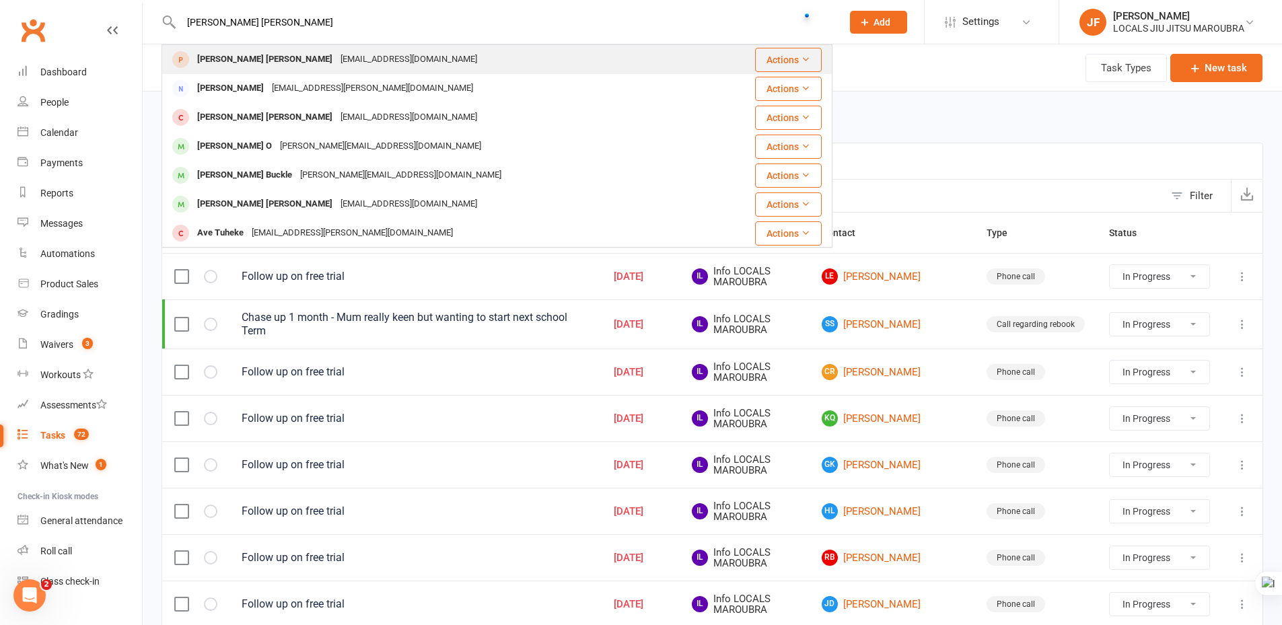
type input "Cooper Bate"
click at [801, 56] on icon at bounding box center [805, 58] width 9 height 9
click at [392, 59] on div "Cooper Bate willow_bate@hotmail.com" at bounding box center [448, 60] width 571 height 28
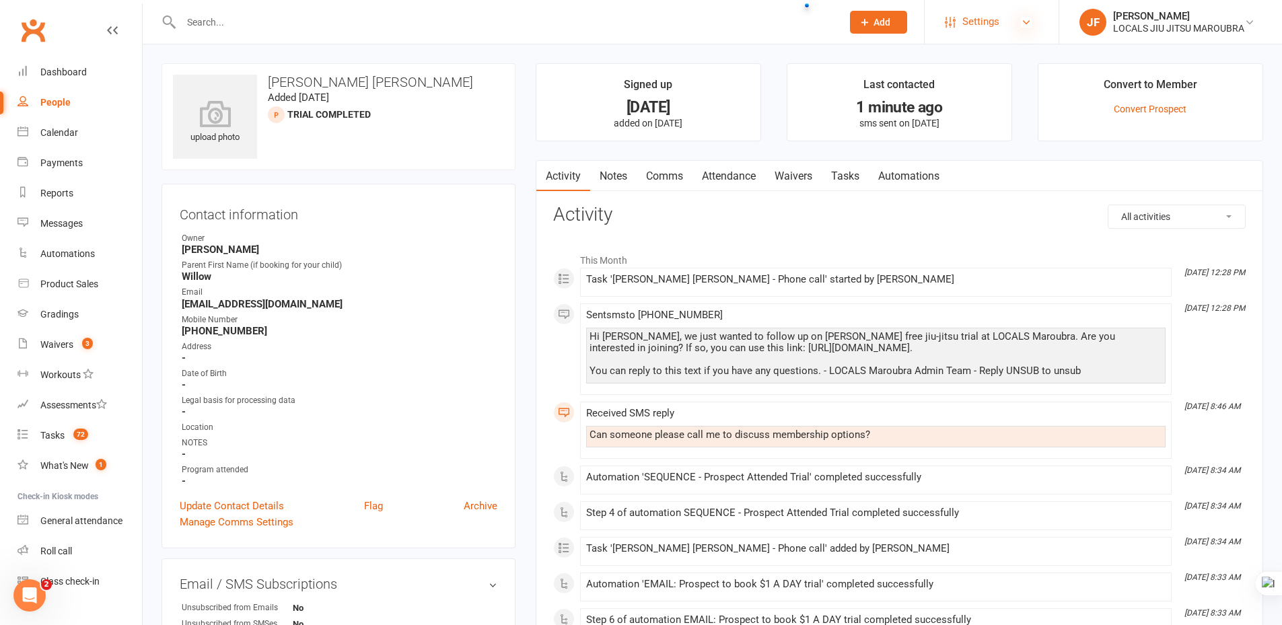
click at [1021, 24] on icon at bounding box center [1026, 22] width 11 height 11
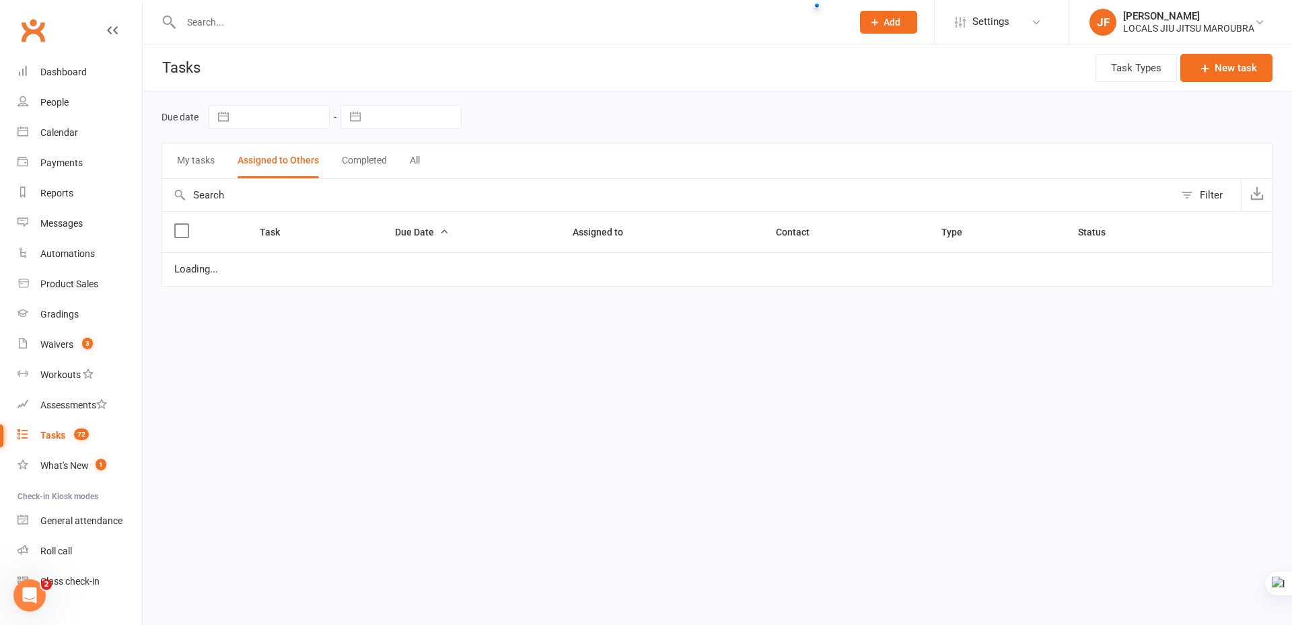
select select "started"
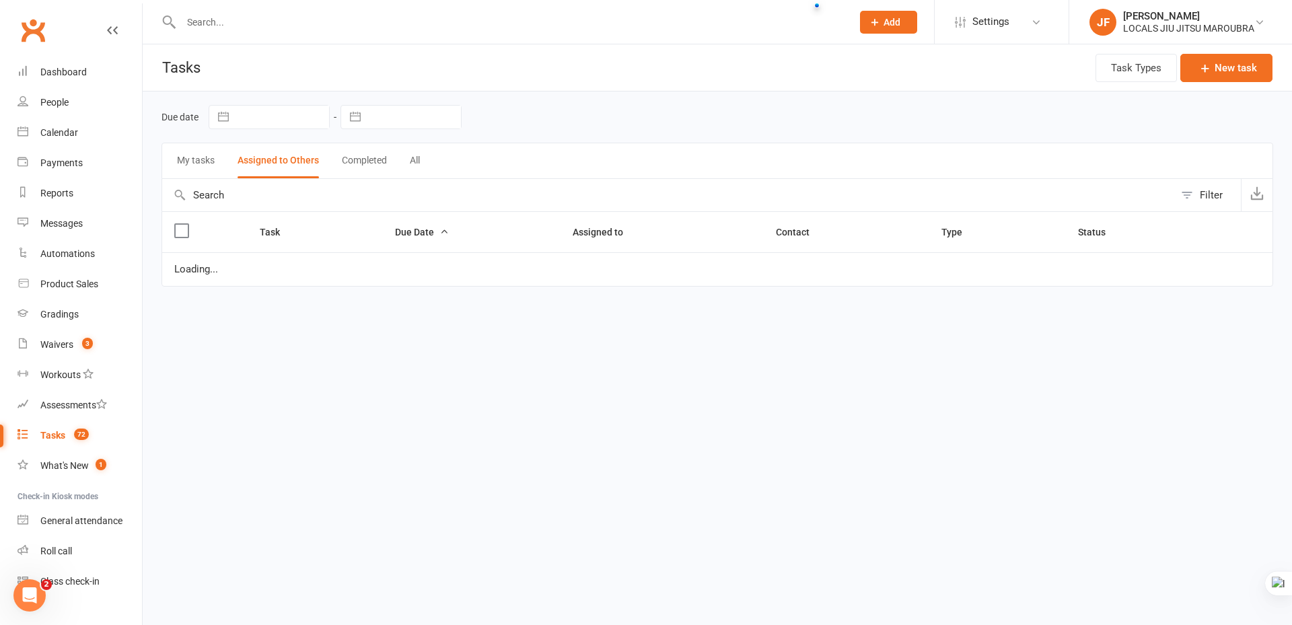
select select "started"
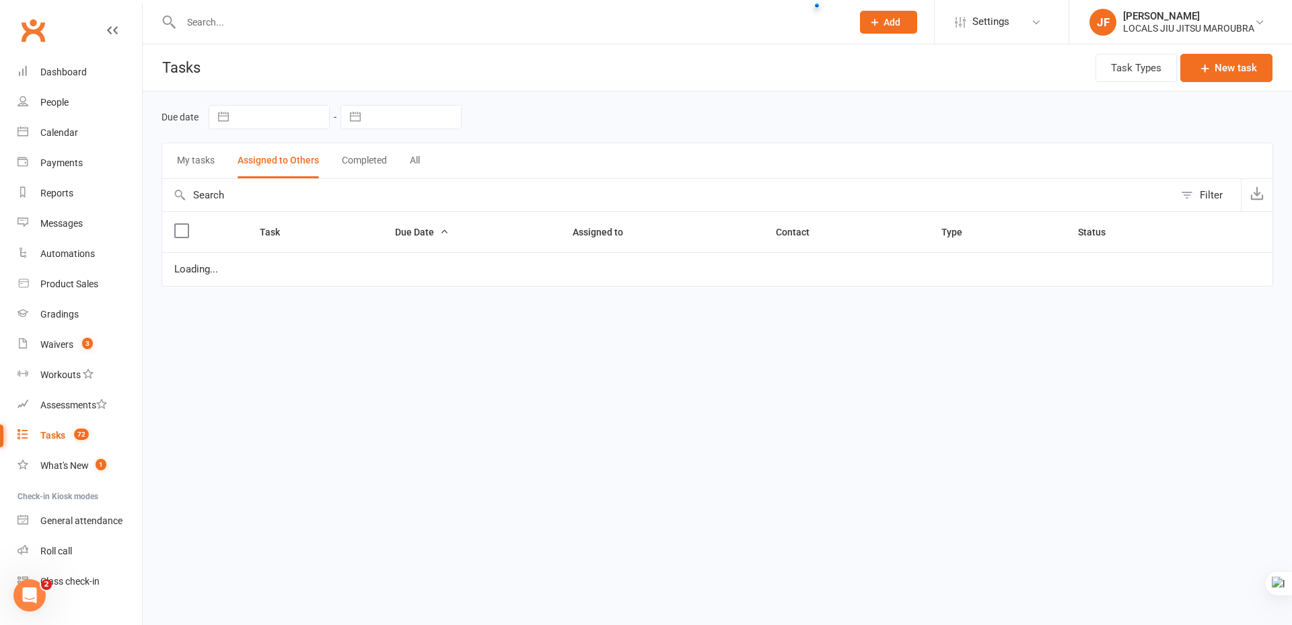
select select "started"
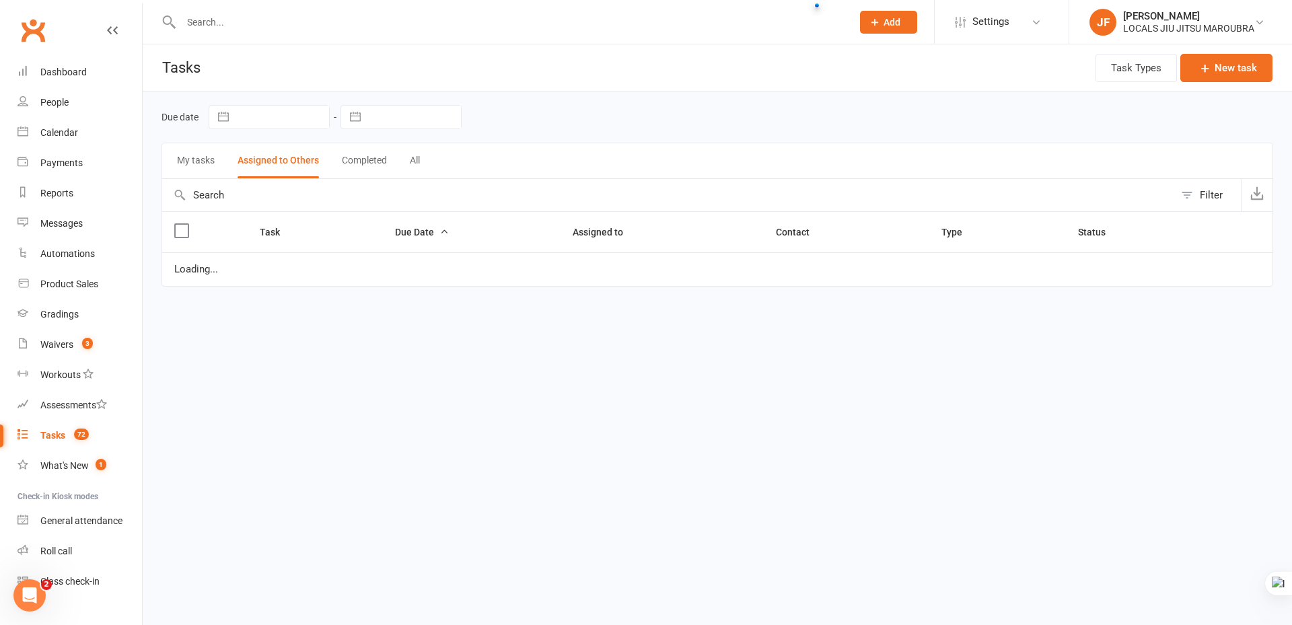
select select "started"
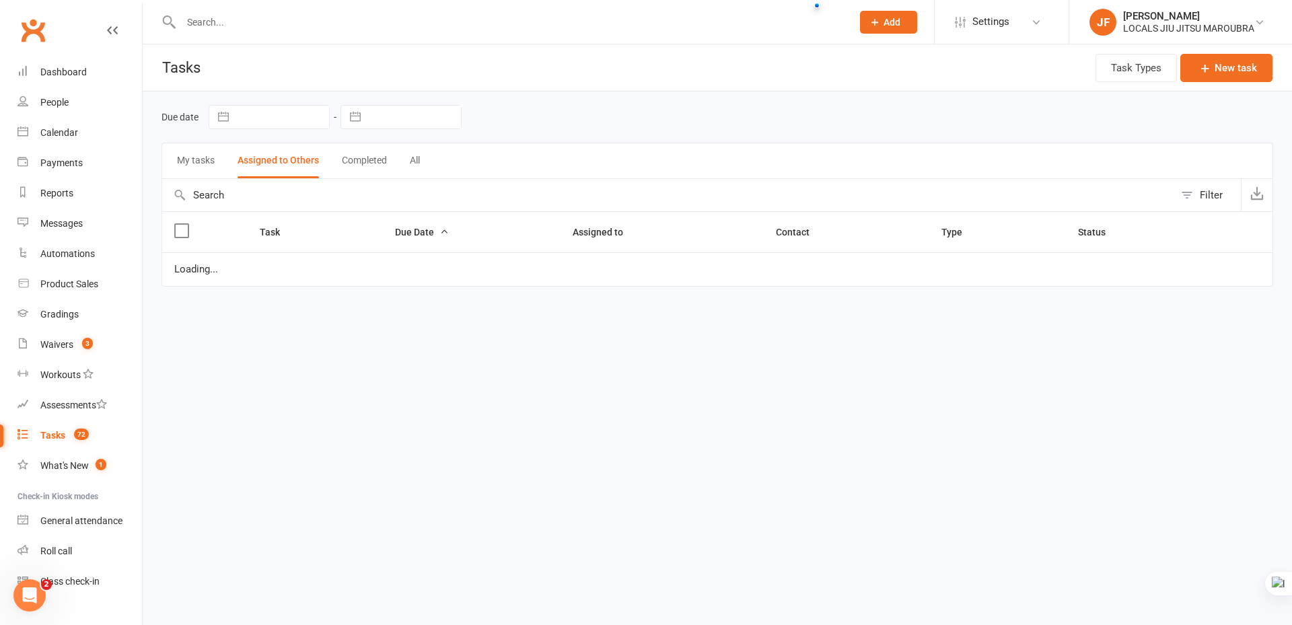
select select "started"
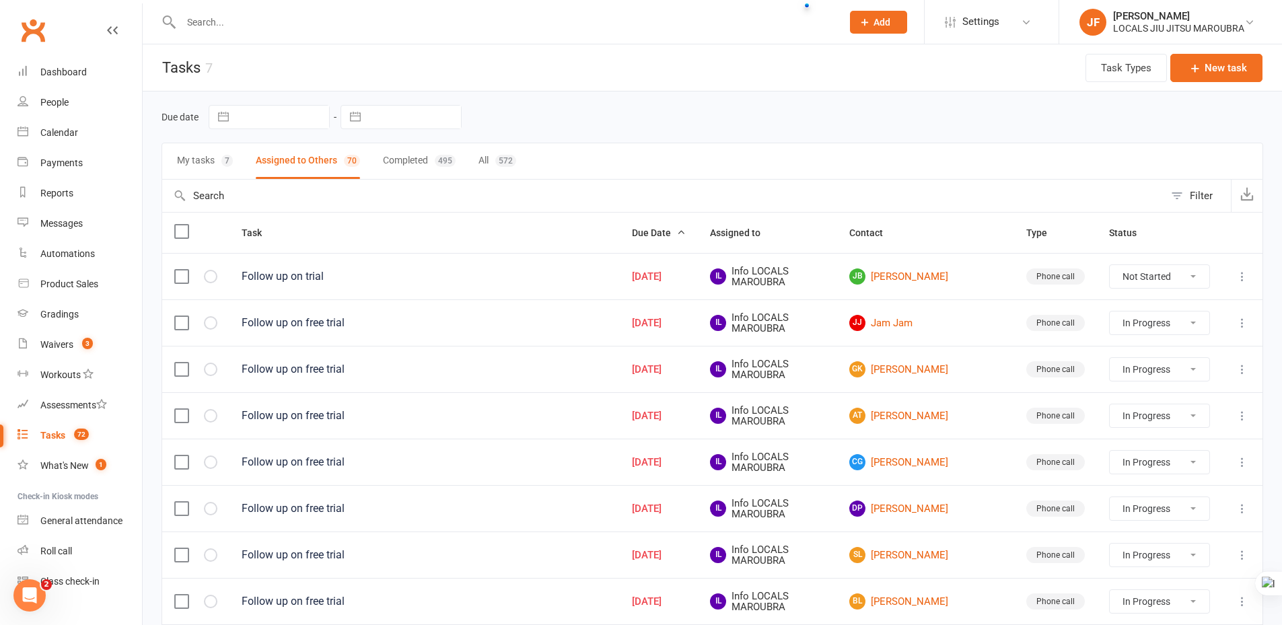
click at [400, 159] on button "Completed 495" at bounding box center [419, 161] width 73 height 36
select select "started"
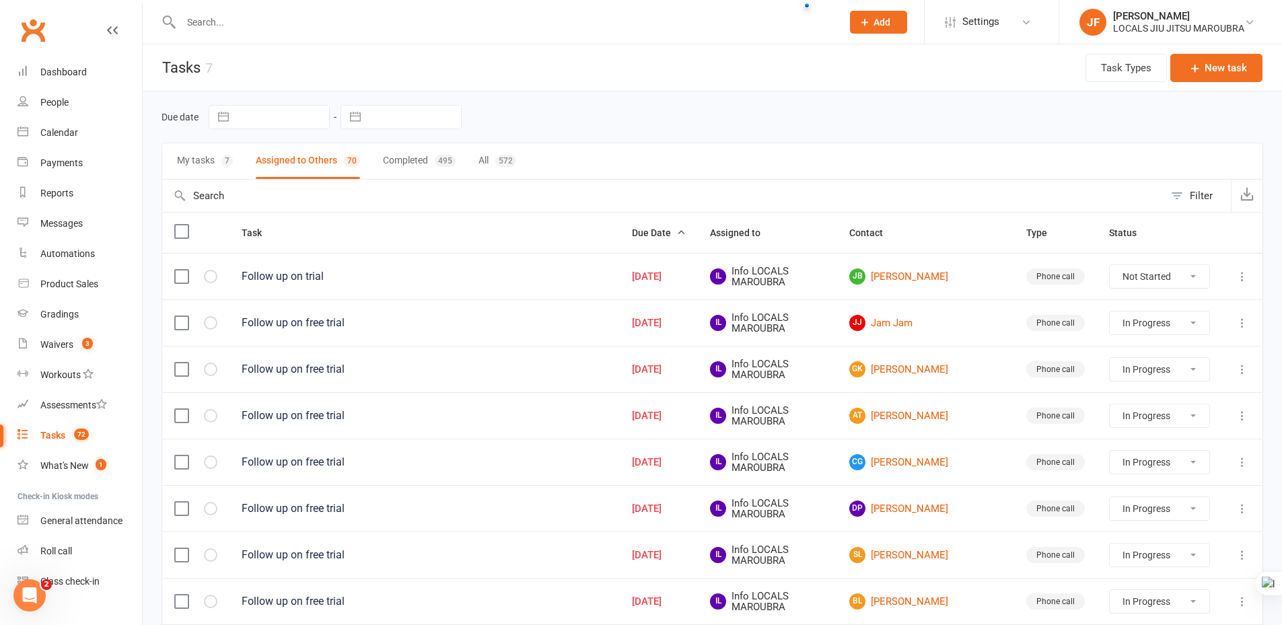
select select "started"
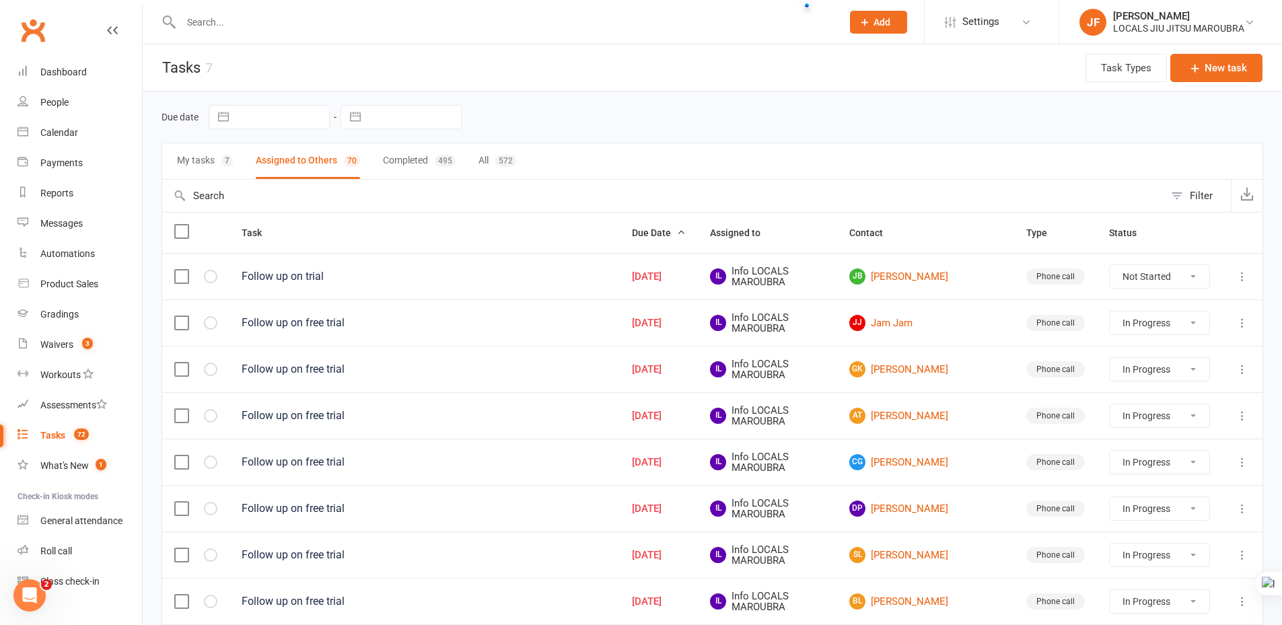
select select "started"
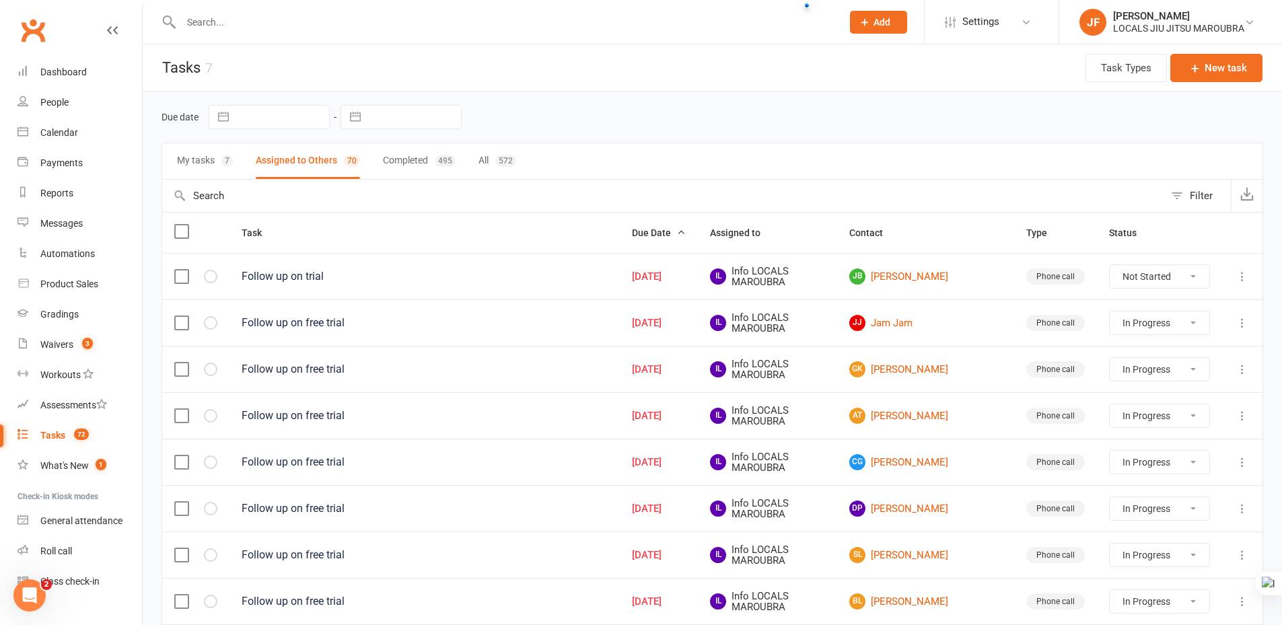
select select "started"
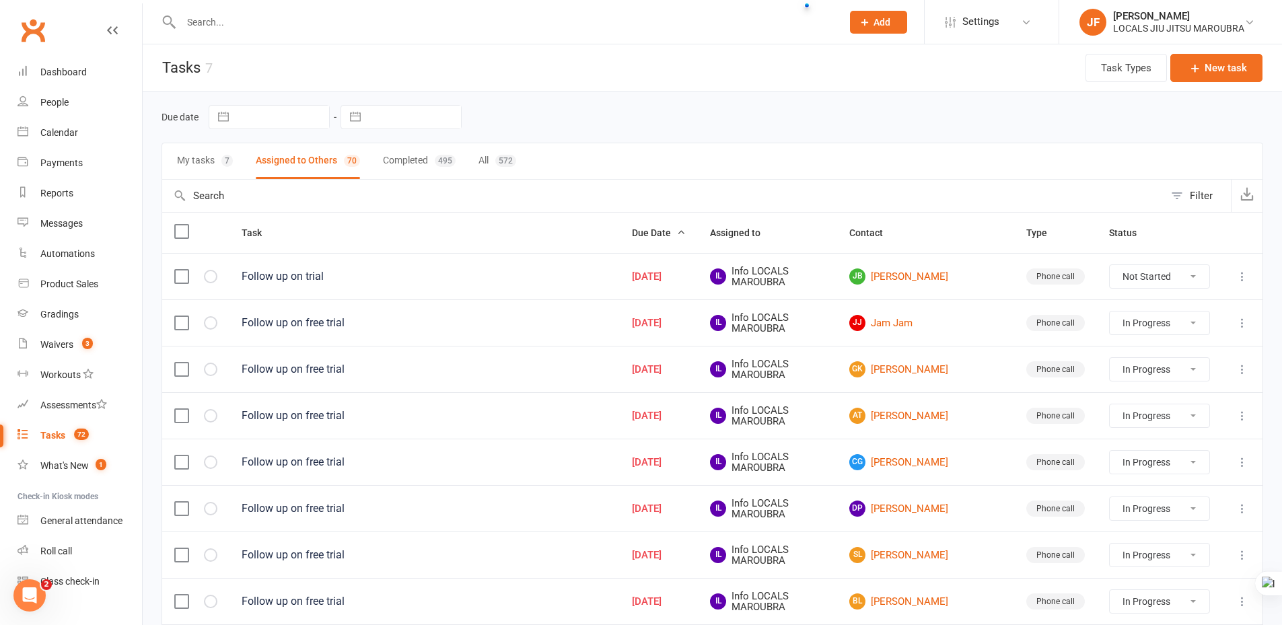
select select "started"
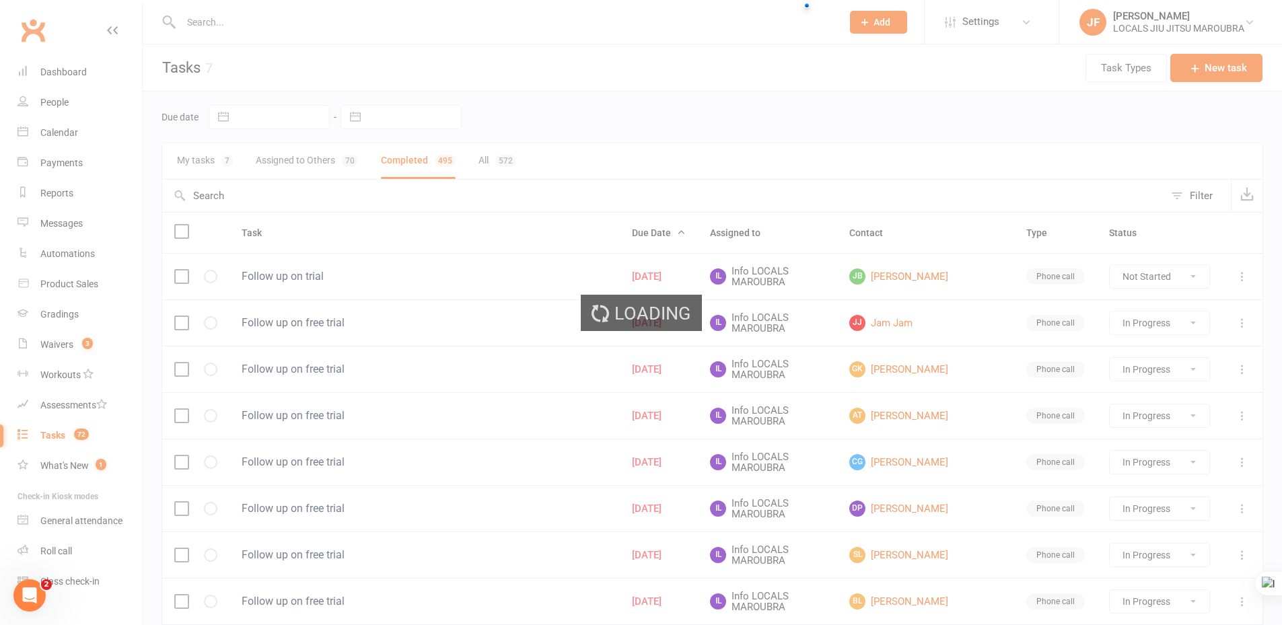
select select "started"
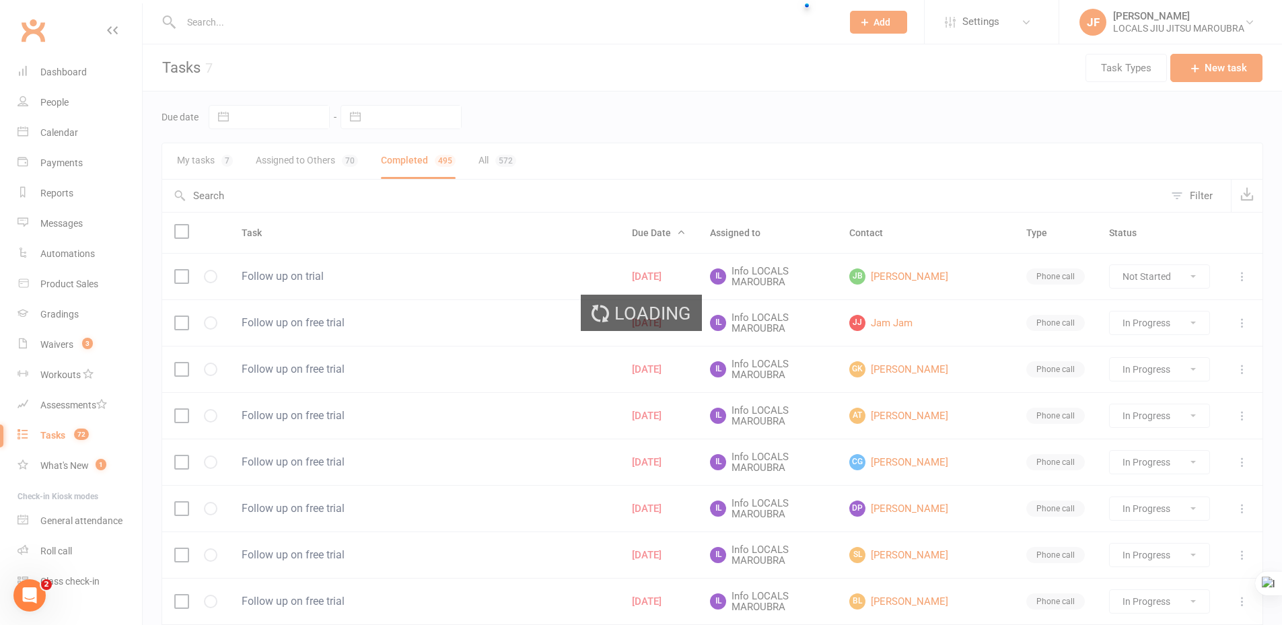
select select "started"
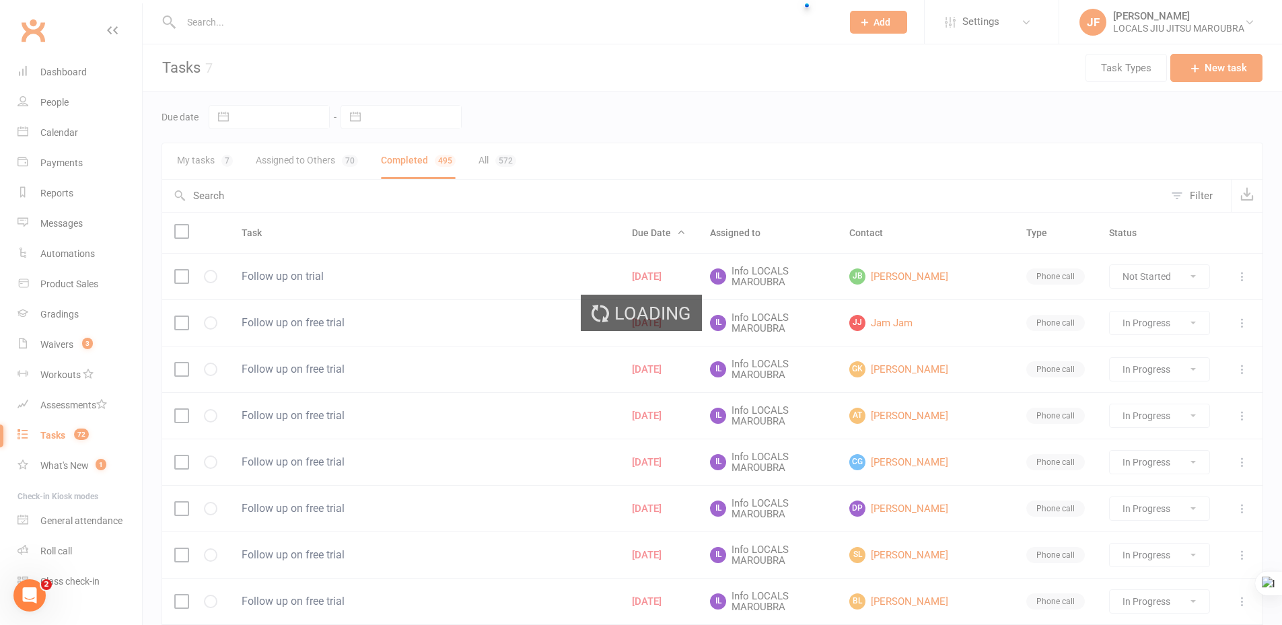
select select "started"
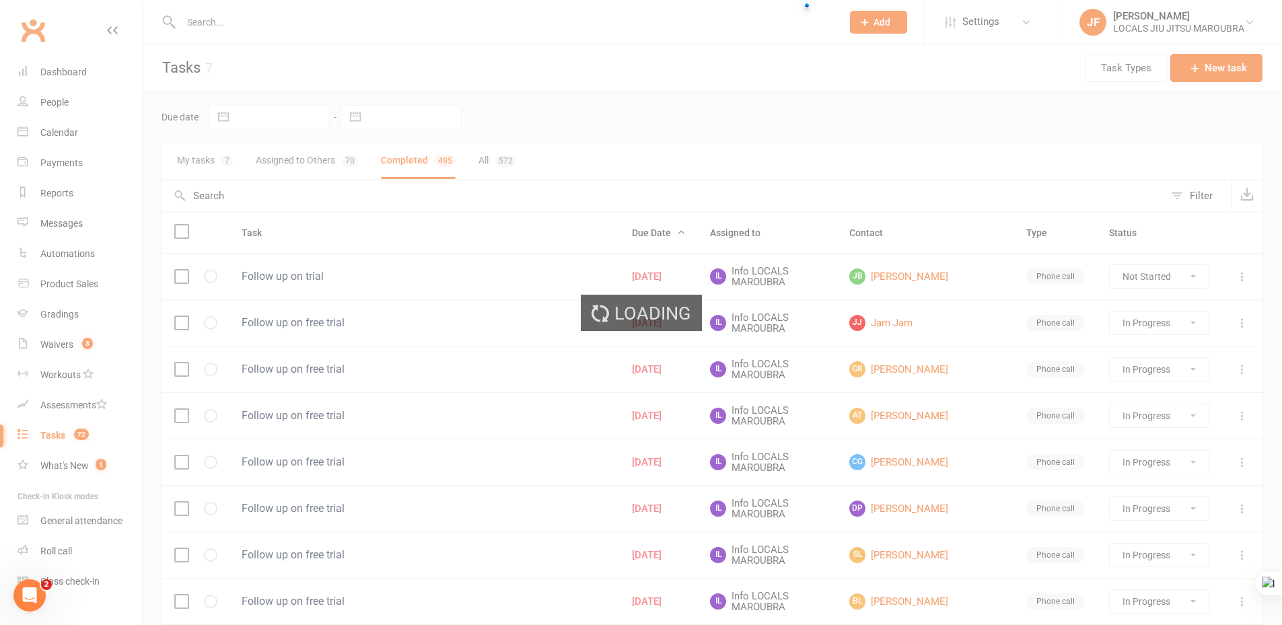
select select "started"
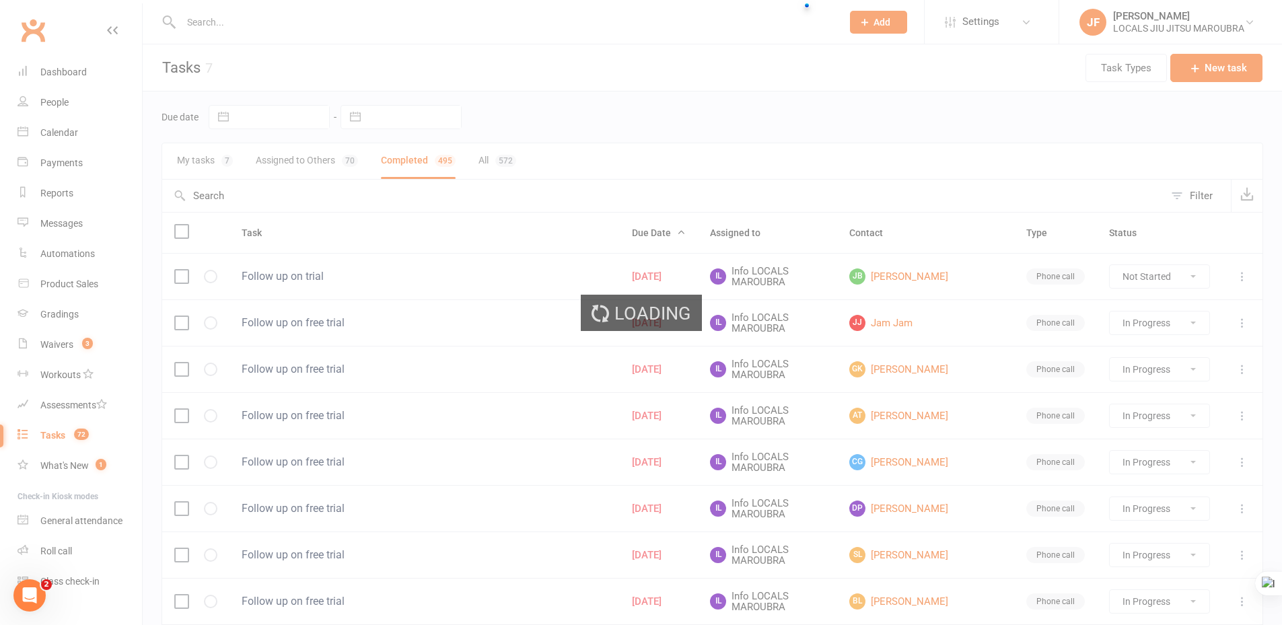
select select "started"
select select "finished"
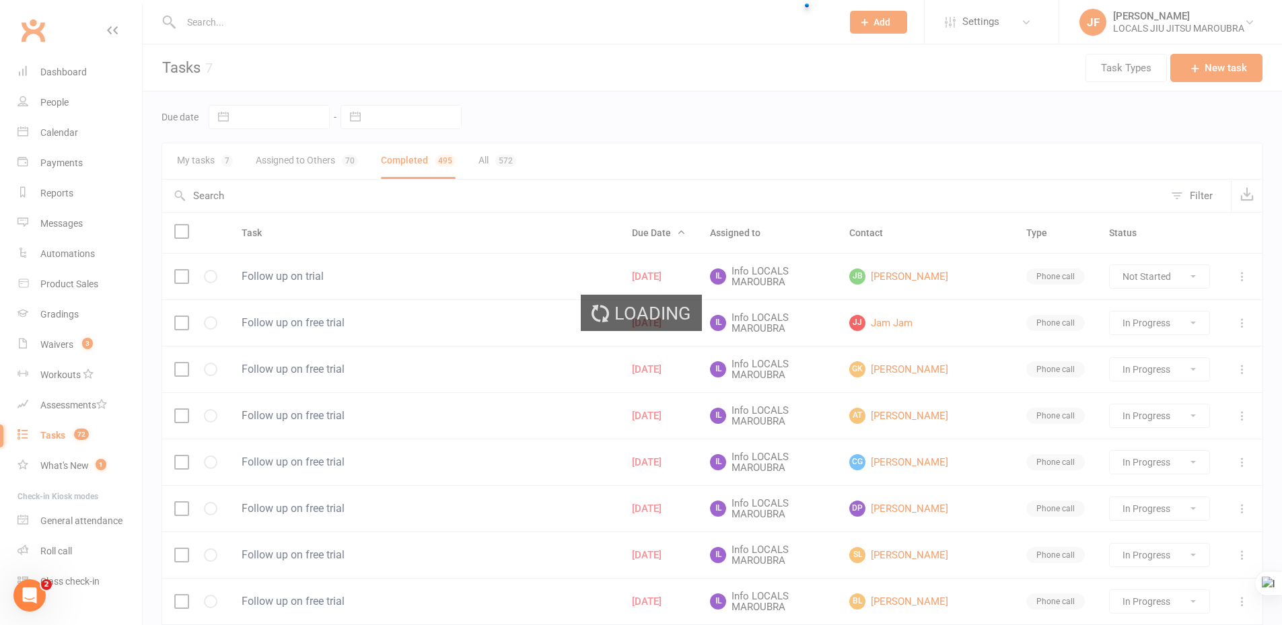
select select "finished"
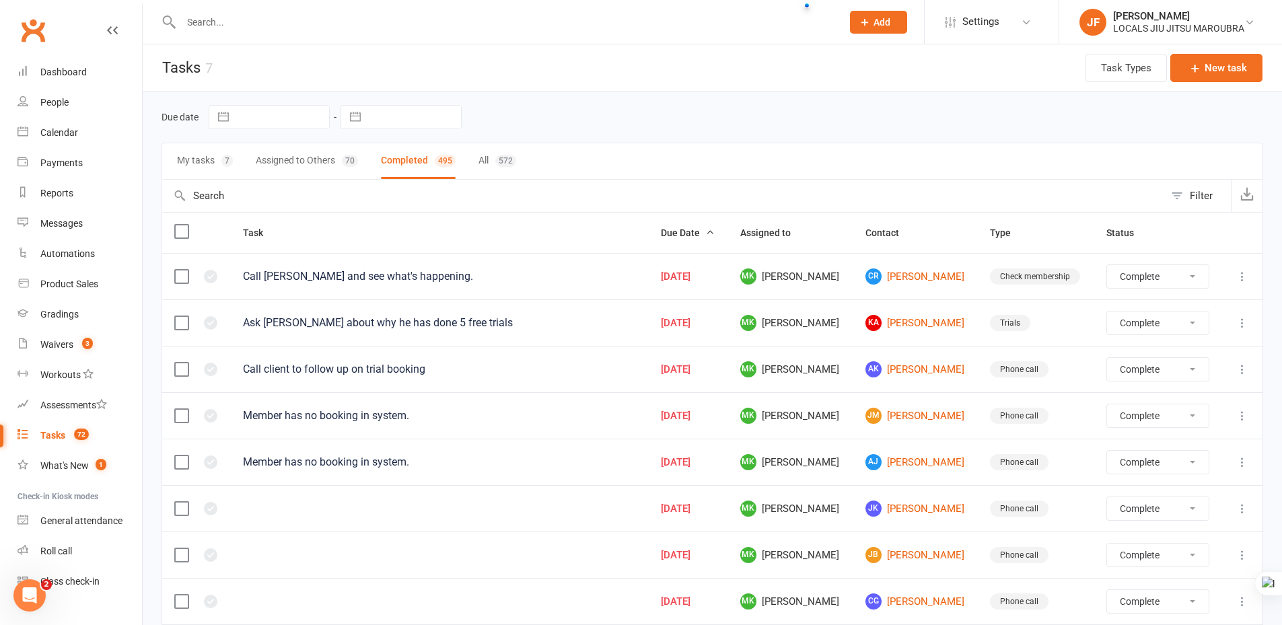
click at [323, 159] on button "Assigned to Others 70" at bounding box center [307, 161] width 102 height 36
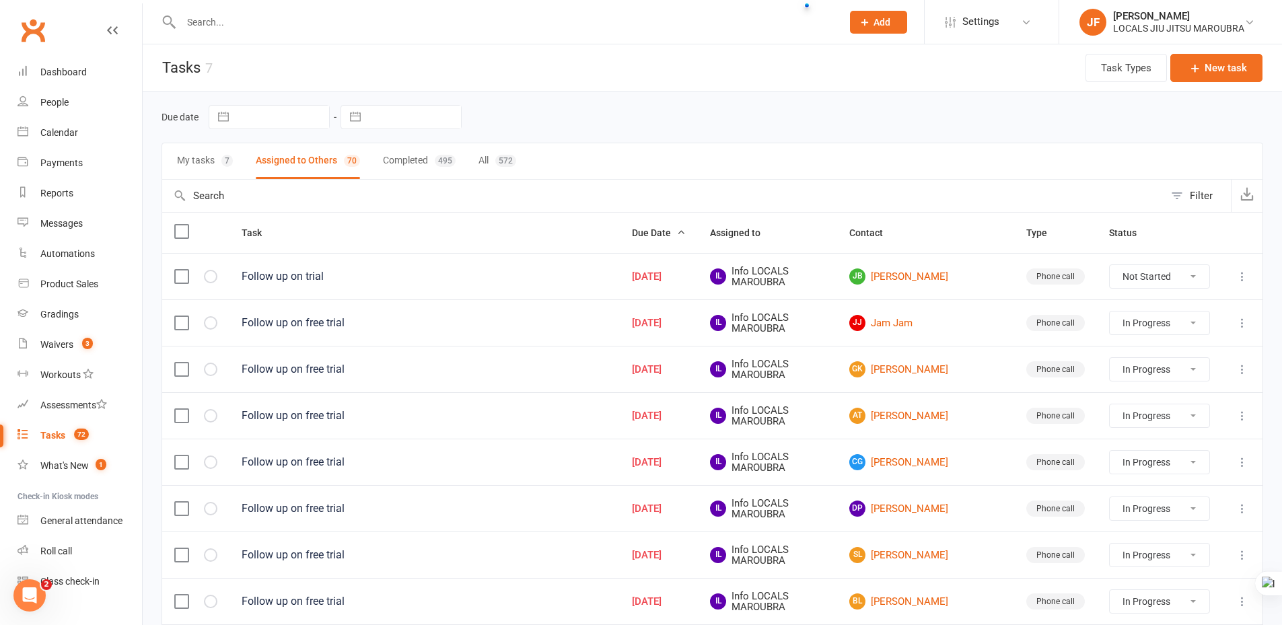
click at [207, 160] on button "My tasks 7" at bounding box center [205, 161] width 56 height 36
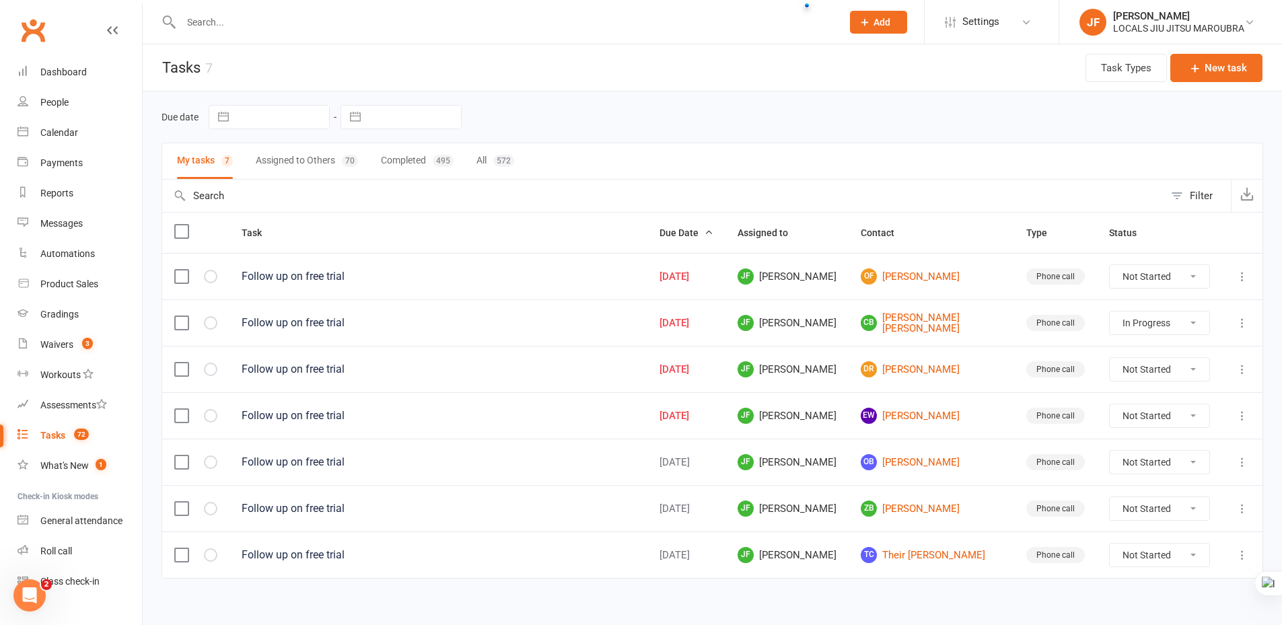
click at [1243, 318] on icon at bounding box center [1241, 322] width 13 height 13
click at [1183, 371] on link "Edit" at bounding box center [1172, 375] width 133 height 27
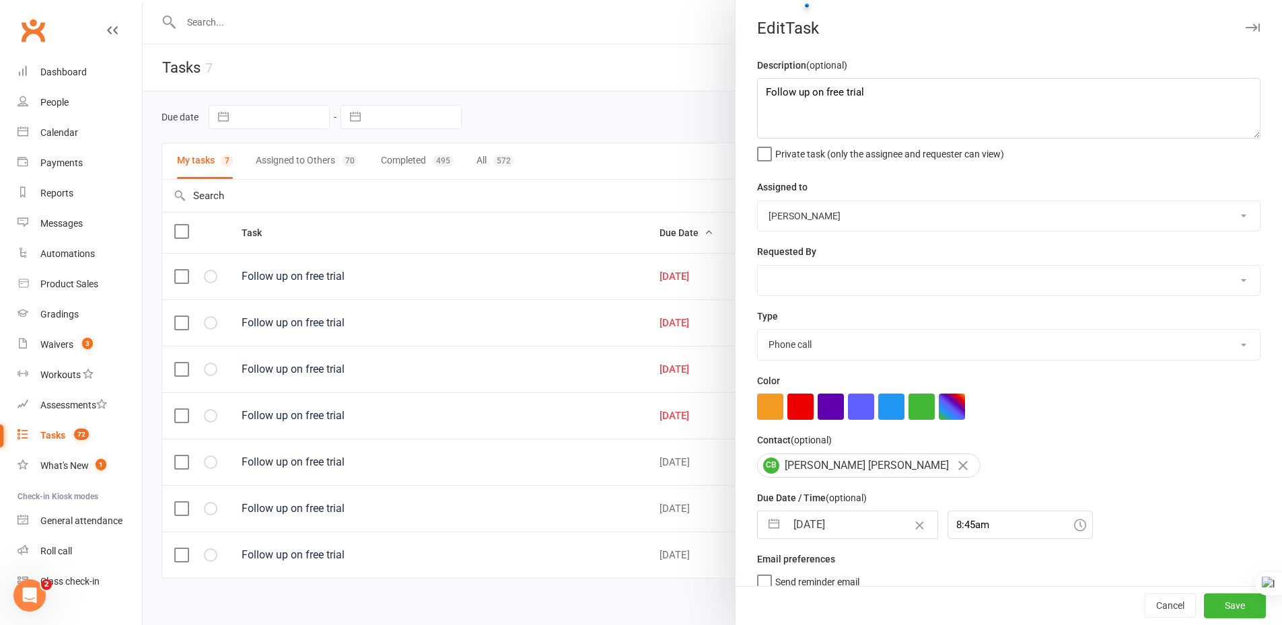
click at [863, 217] on select "John Walton Veselin Celic Daniel Moeller Ben Walton Amanda Buralli Jocelyn Fern…" at bounding box center [1009, 216] width 502 height 30
click at [758, 202] on select "John Walton Veselin Celic Daniel Moeller Ben Walton Amanda Buralli Jocelyn Fern…" at bounding box center [1009, 216] width 502 height 30
click at [876, 283] on select "John Walton Veselin Celic Daniel Moeller Ben Walton Amanda Buralli Jocelyn Fern…" at bounding box center [1009, 281] width 502 height 30
click at [758, 267] on select "John Walton Veselin Celic Daniel Moeller Ben Walton Amanda Buralli Jocelyn Fern…" at bounding box center [1009, 281] width 502 height 30
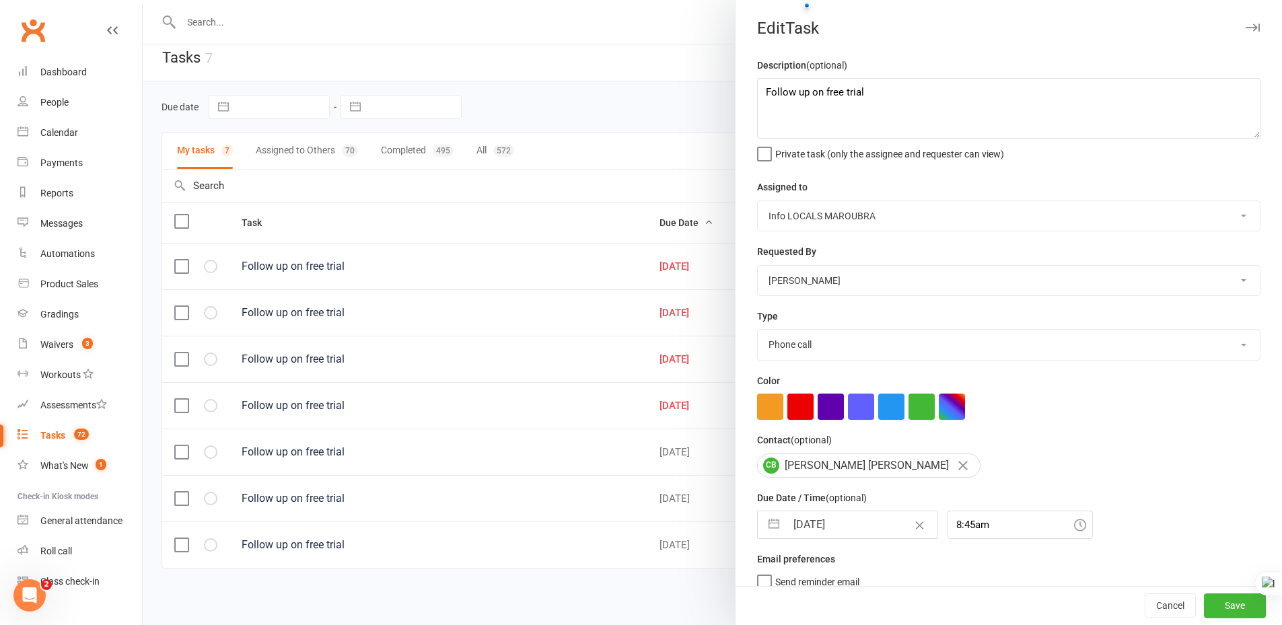
click at [1245, 31] on icon "button" at bounding box center [1252, 28] width 14 height 8
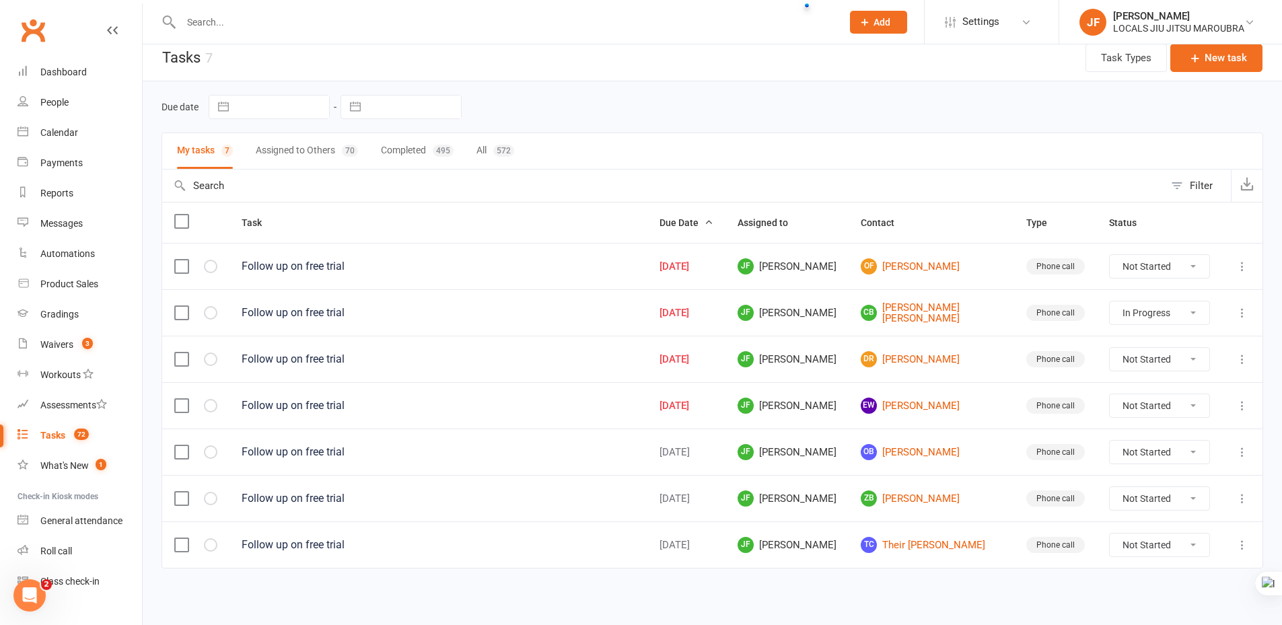
click at [670, 591] on div "Due date Navigate forward to interact with the calendar and select a date. Pres…" at bounding box center [712, 343] width 1139 height 525
click at [1241, 314] on icon at bounding box center [1241, 312] width 13 height 13
click at [1157, 359] on link "Edit" at bounding box center [1172, 365] width 133 height 27
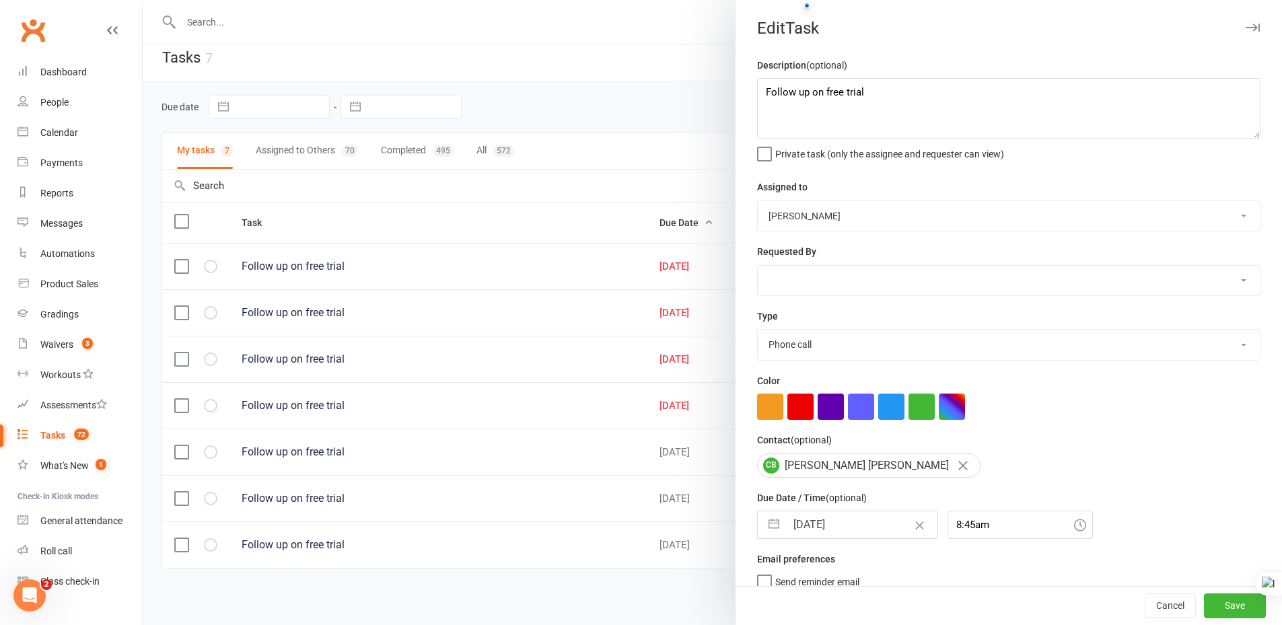
click at [949, 217] on select "John Walton Veselin Celic Daniel Moeller Ben Walton Amanda Buralli Jocelyn Fern…" at bounding box center [1009, 216] width 502 height 30
click at [758, 202] on select "John Walton Veselin Celic Daniel Moeller Ben Walton Amanda Buralli Jocelyn Fern…" at bounding box center [1009, 216] width 502 height 30
click at [915, 307] on div "Description (optional) Follow up on free trial Private task (only the assignee …" at bounding box center [1008, 339] width 546 height 564
click at [912, 278] on select "John Walton Veselin Celic Daniel Moeller Ben Walton Amanda Buralli Jocelyn Fern…" at bounding box center [1009, 281] width 502 height 30
click at [758, 267] on select "John Walton Veselin Celic Daniel Moeller Ben Walton Amanda Buralli Jocelyn Fern…" at bounding box center [1009, 281] width 502 height 30
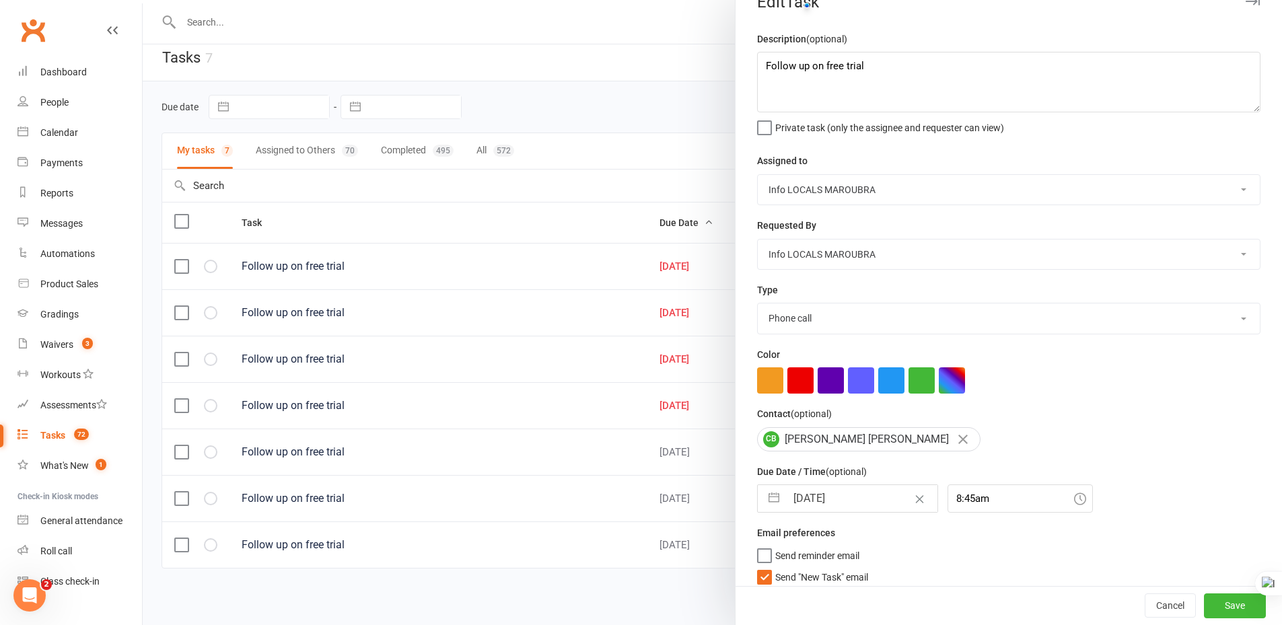
scroll to position [41, 0]
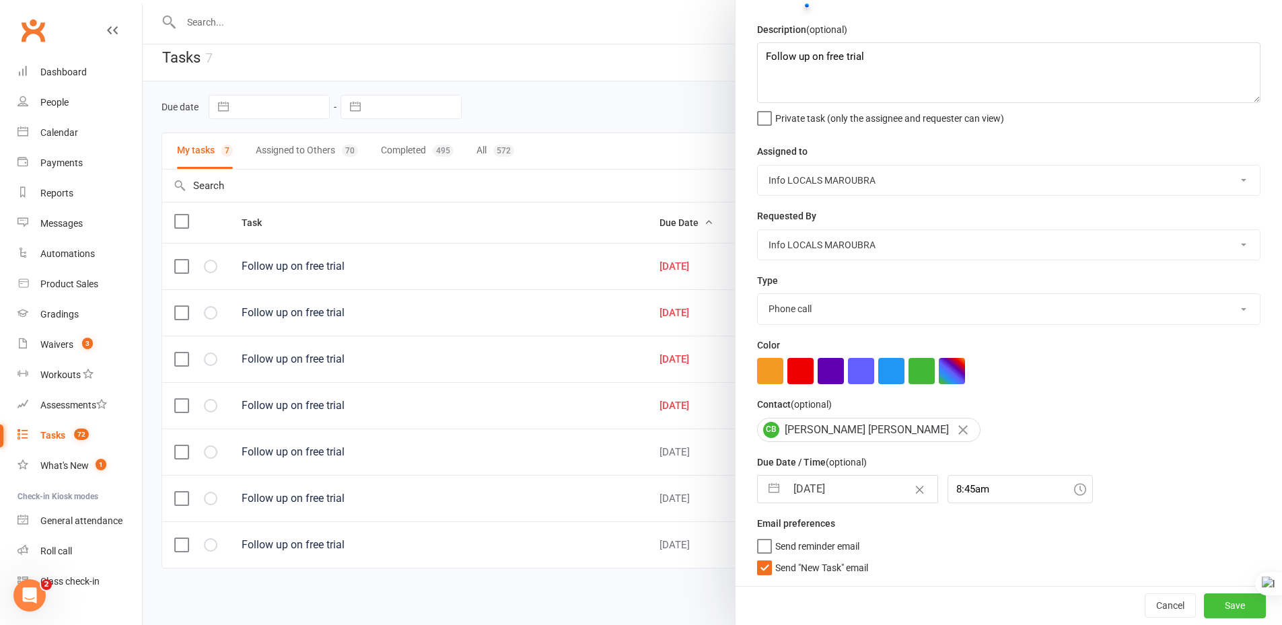
click at [1212, 610] on button "Save" at bounding box center [1235, 605] width 62 height 24
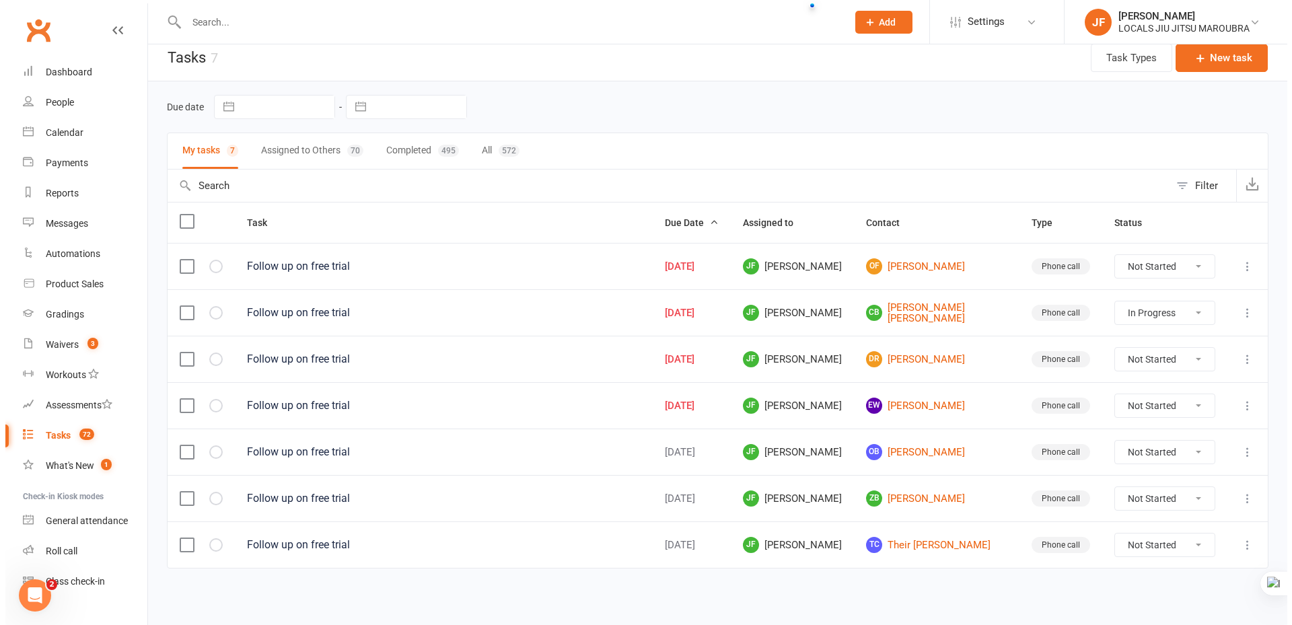
scroll to position [0, 0]
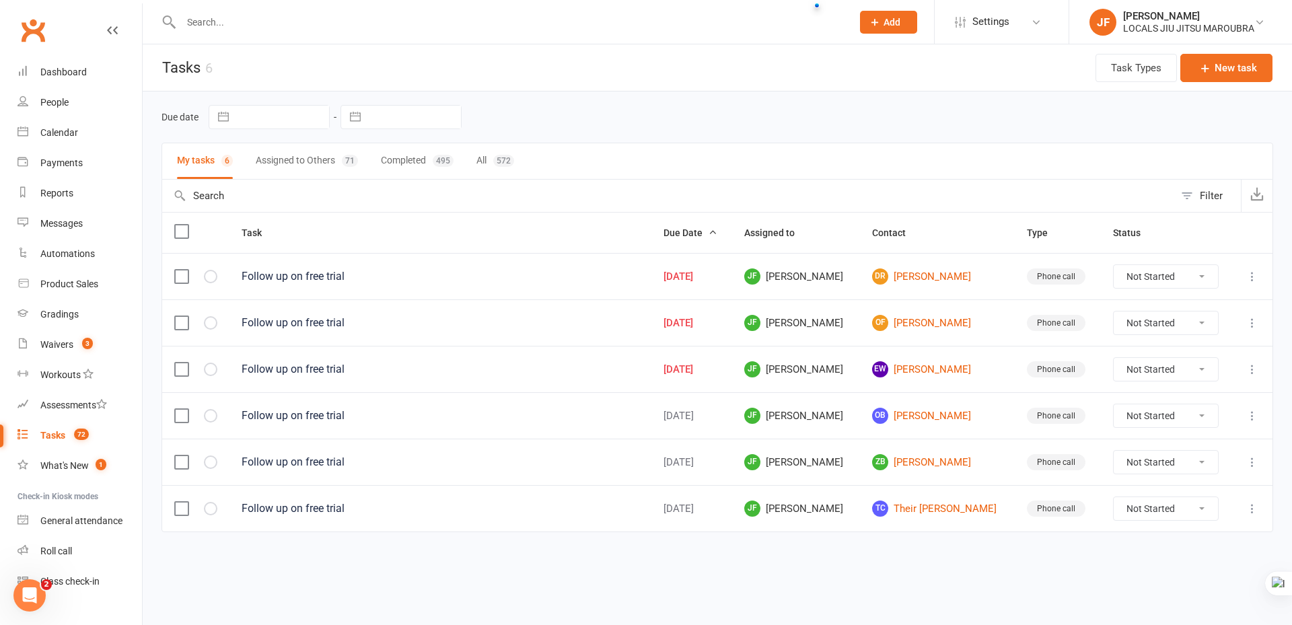
copy div "Sep 10, 2025"
drag, startPoint x: 663, startPoint y: 273, endPoint x: 725, endPoint y: 273, distance: 61.9
click at [720, 273] on div "Sep 10, 2025" at bounding box center [691, 276] width 57 height 11
click at [795, 139] on div "Due date Navigate forward to interact with the calendar and select a date. Pres…" at bounding box center [716, 117] width 1111 height 51
copy span "DR"
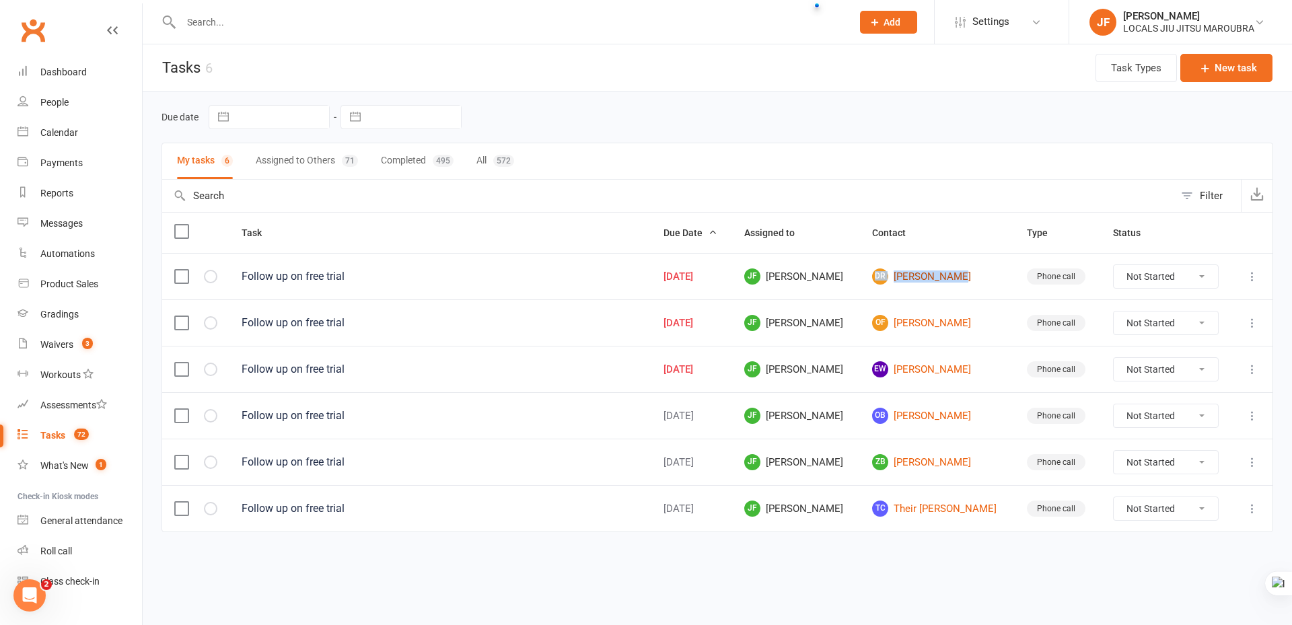
copy link "DR Daniele Reis"
drag, startPoint x: 883, startPoint y: 279, endPoint x: 964, endPoint y: 276, distance: 81.5
click at [964, 276] on td "DR Daniele Reis" at bounding box center [937, 276] width 154 height 46
click at [741, 155] on div "My tasks 6 Assigned to Others 71 Completed 495 All 572" at bounding box center [716, 161] width 1111 height 37
click at [657, 589] on html "Prospect Member Non-attending contact Class / event Appointment Grading event T…" at bounding box center [646, 294] width 1292 height 589
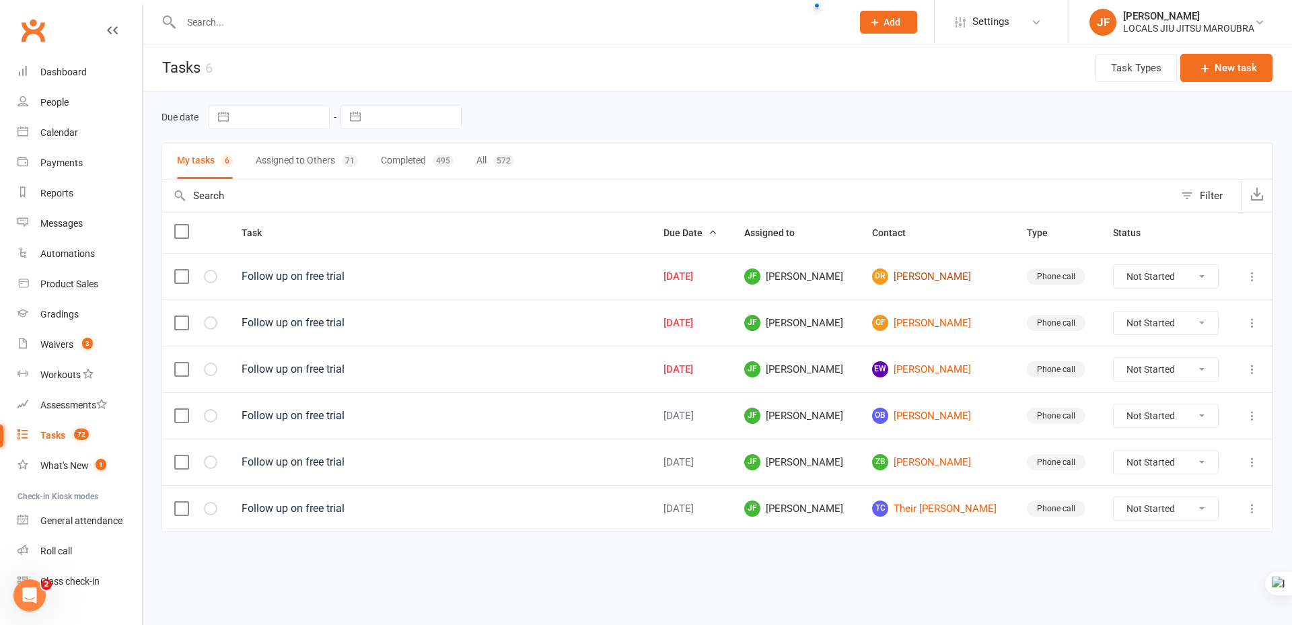
click at [939, 277] on link "DR Daniele Reis" at bounding box center [937, 276] width 130 height 16
click at [690, 81] on header "Tasks 6 Task Types New task" at bounding box center [717, 67] width 1149 height 47
click at [1251, 277] on icon at bounding box center [1251, 276] width 13 height 13
click at [1172, 326] on link "Edit" at bounding box center [1192, 329] width 133 height 27
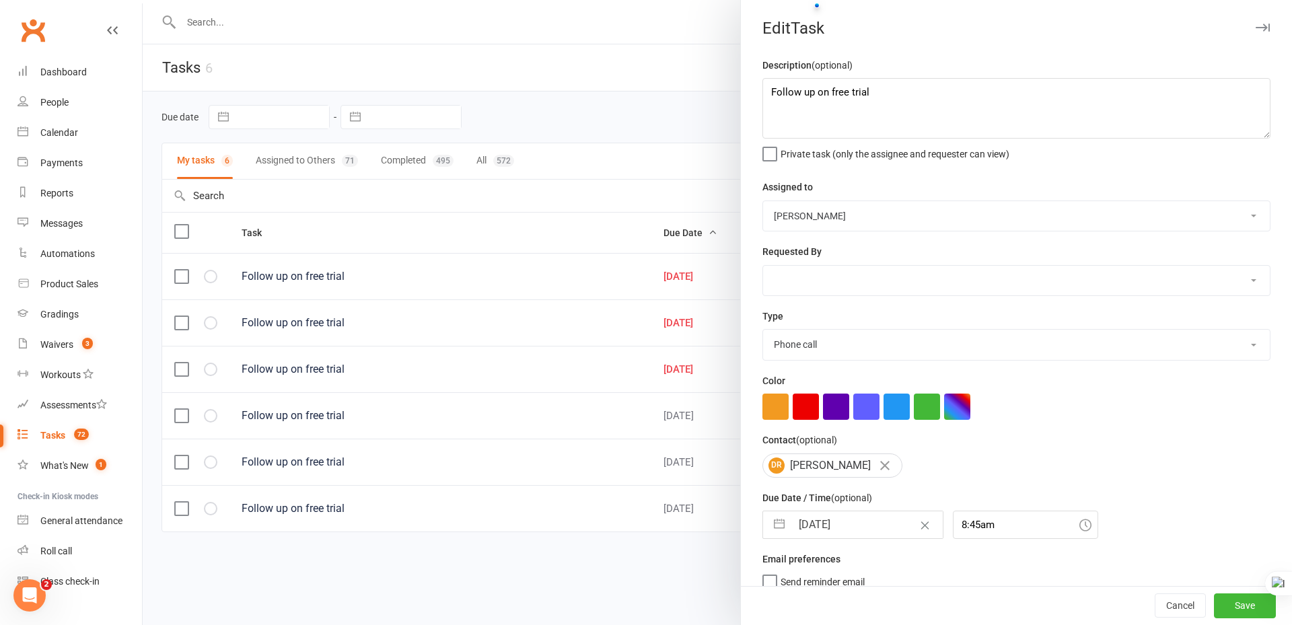
click at [879, 219] on select "John Walton Veselin Celic Daniel Moeller Ben Walton Amanda Buralli Jocelyn Fern…" at bounding box center [1016, 216] width 507 height 30
click at [763, 202] on select "John Walton Veselin Celic Daniel Moeller Ben Walton Amanda Buralli Jocelyn Fern…" at bounding box center [1016, 216] width 507 height 30
click at [857, 290] on select "John Walton Veselin Celic Daniel Moeller Ben Walton Amanda Buralli Jocelyn Fern…" at bounding box center [1016, 281] width 507 height 30
click at [763, 267] on select "John Walton Veselin Celic Daniel Moeller Ben Walton Amanda Buralli Jocelyn Fern…" at bounding box center [1016, 281] width 507 height 30
click at [942, 217] on select "John Walton Veselin Celic Daniel Moeller Ben Walton Amanda Buralli Jocelyn Fern…" at bounding box center [1016, 216] width 507 height 30
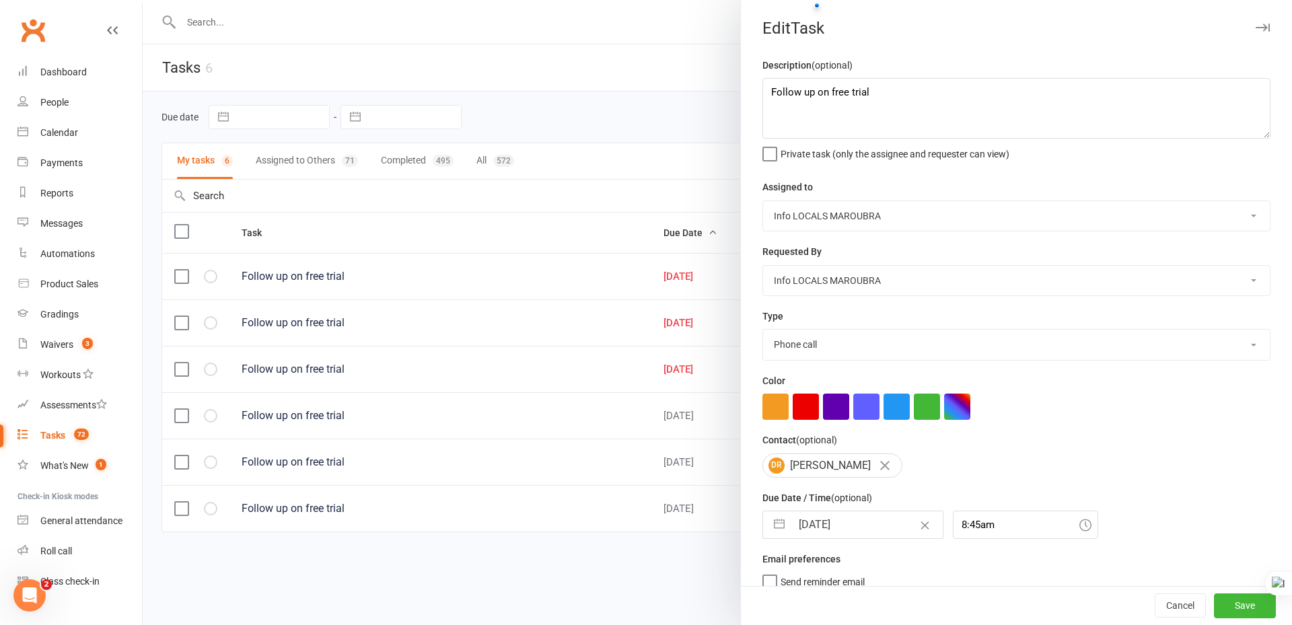
click at [1159, 444] on div "Contact (optional) DR Daniele Reis" at bounding box center [1016, 454] width 508 height 45
click at [982, 284] on select "John Walton Veselin Celic Daniel Moeller Ben Walton Amanda Buralli Jocelyn Fern…" at bounding box center [1016, 281] width 507 height 30
click at [763, 267] on select "John Walton Veselin Celic Daniel Moeller Ben Walton Amanda Buralli Jocelyn Fern…" at bounding box center [1016, 281] width 507 height 30
click at [1087, 386] on div "Color" at bounding box center [1016, 396] width 508 height 47
click at [1162, 402] on div at bounding box center [1016, 407] width 508 height 26
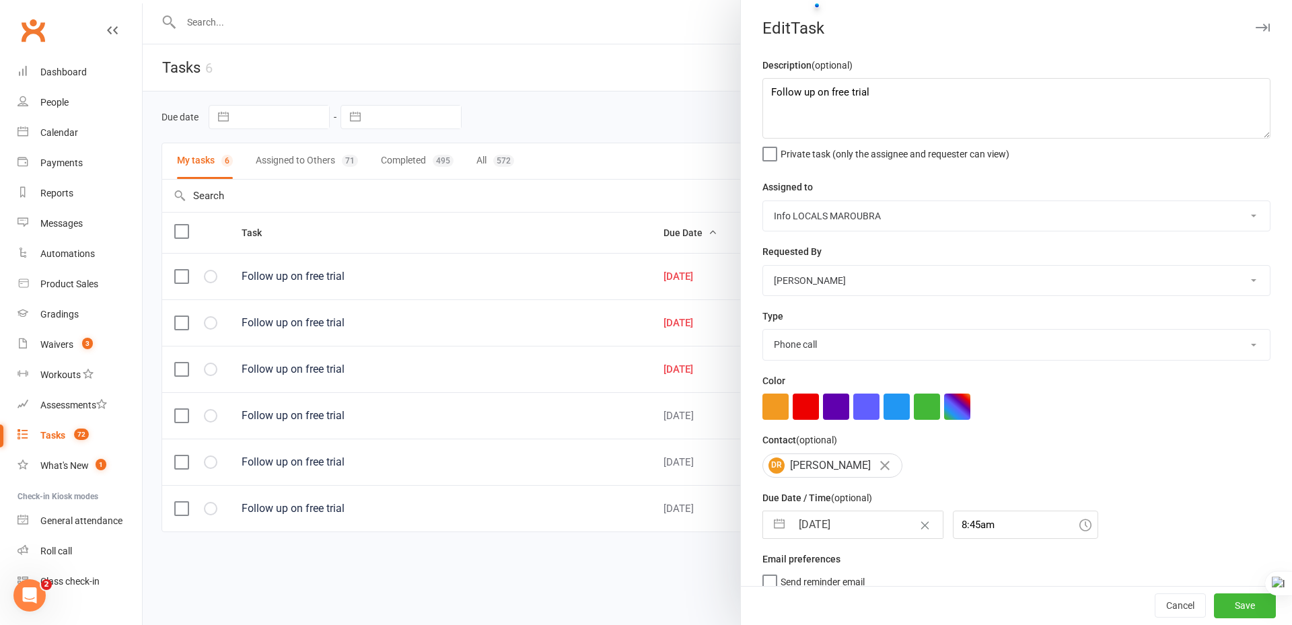
click at [1157, 404] on div at bounding box center [1016, 407] width 508 height 26
click at [1232, 612] on button "Save" at bounding box center [1245, 606] width 62 height 24
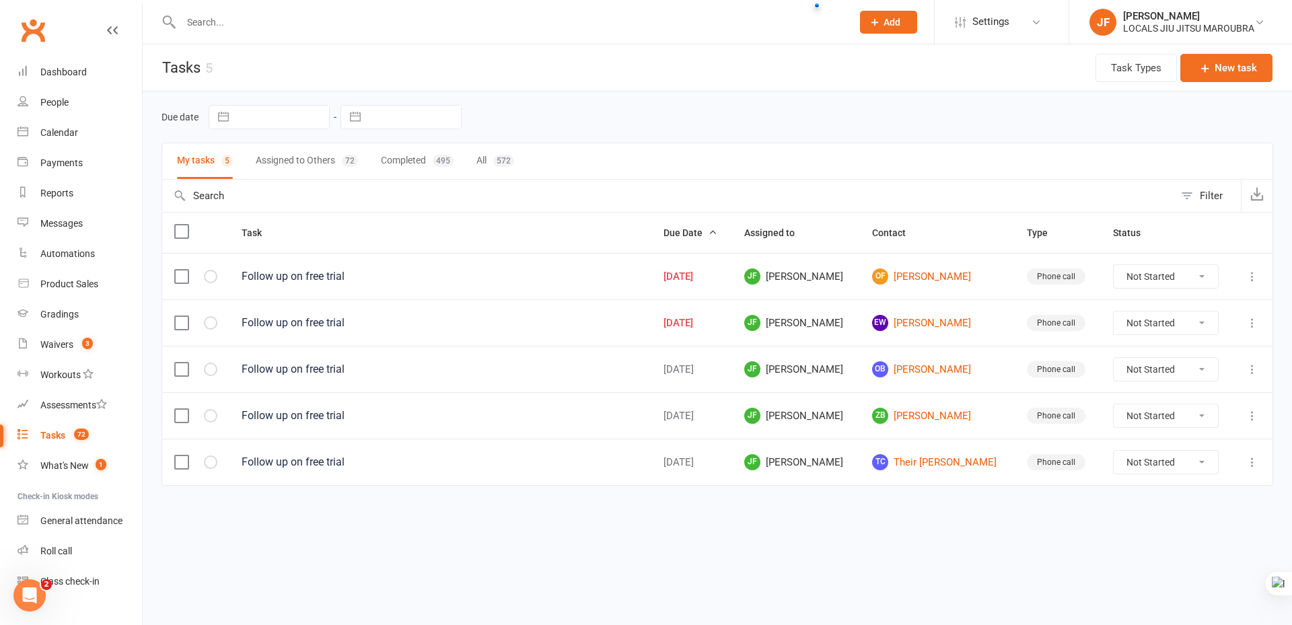
click at [846, 507] on div "Due date Navigate forward to interact with the calendar and select a date. Pres…" at bounding box center [717, 308] width 1149 height 432
click at [819, 155] on div "My tasks 5 Assigned to Others 72 Completed 495 All 572" at bounding box center [716, 161] width 1111 height 37
click at [714, 120] on div "Due date Navigate forward to interact with the calendar and select a date. Pres…" at bounding box center [716, 117] width 1111 height 24
click at [625, 542] on html "Prospect Member Non-attending contact Class / event Appointment Grading event T…" at bounding box center [646, 271] width 1292 height 542
click at [816, 158] on div "My tasks 5 Assigned to Others 72 Completed 495 All 572" at bounding box center [716, 161] width 1111 height 37
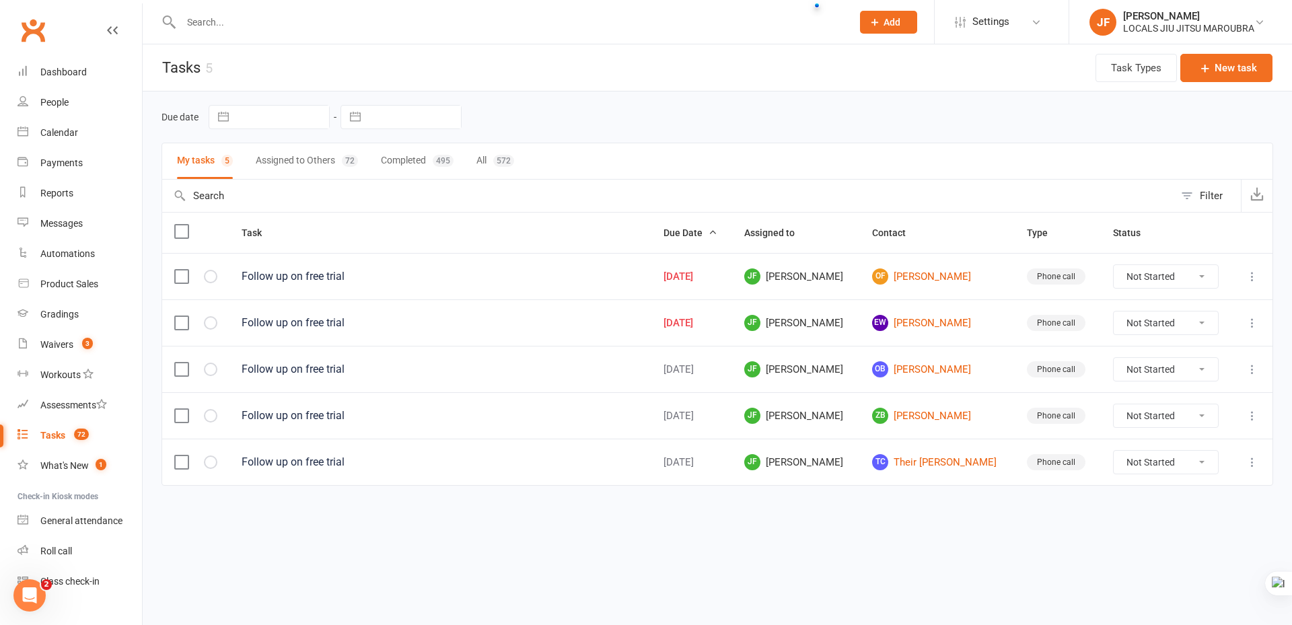
click at [815, 119] on div "Due date Navigate forward to interact with the calendar and select a date. Pres…" at bounding box center [716, 117] width 1111 height 24
click at [759, 527] on html "Prospect Member Non-attending contact Class / event Appointment Grading event T…" at bounding box center [646, 271] width 1292 height 542
click at [784, 124] on div "Due date Navigate forward to interact with the calendar and select a date. Pres…" at bounding box center [716, 117] width 1111 height 24
click at [784, 80] on header "Tasks 5 Task Types New task" at bounding box center [717, 67] width 1149 height 47
click at [753, 542] on html "Prospect Member Non-attending contact Class / event Appointment Grading event T…" at bounding box center [646, 271] width 1292 height 542
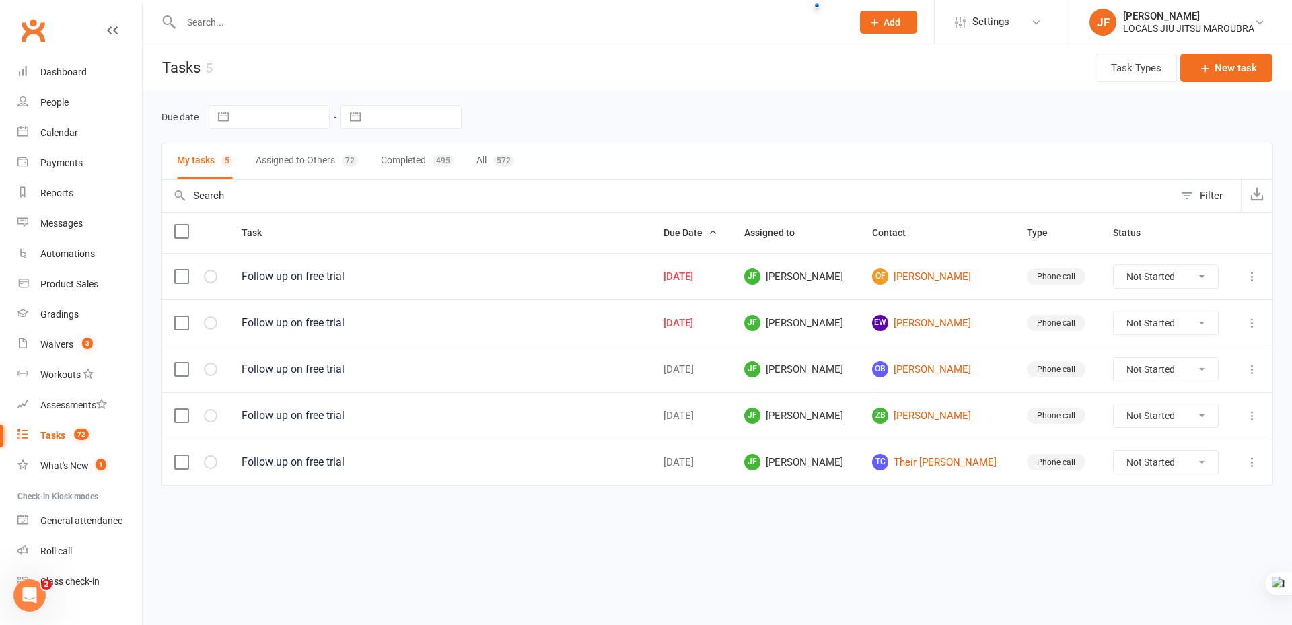
click at [837, 534] on html "Prospect Member Non-attending contact Class / event Appointment Grading event T…" at bounding box center [646, 271] width 1292 height 542
click at [937, 281] on link "OF Otto Fitchet" at bounding box center [937, 276] width 130 height 16
click at [1255, 275] on icon at bounding box center [1251, 276] width 13 height 13
click at [1196, 324] on link "Edit" at bounding box center [1192, 329] width 133 height 27
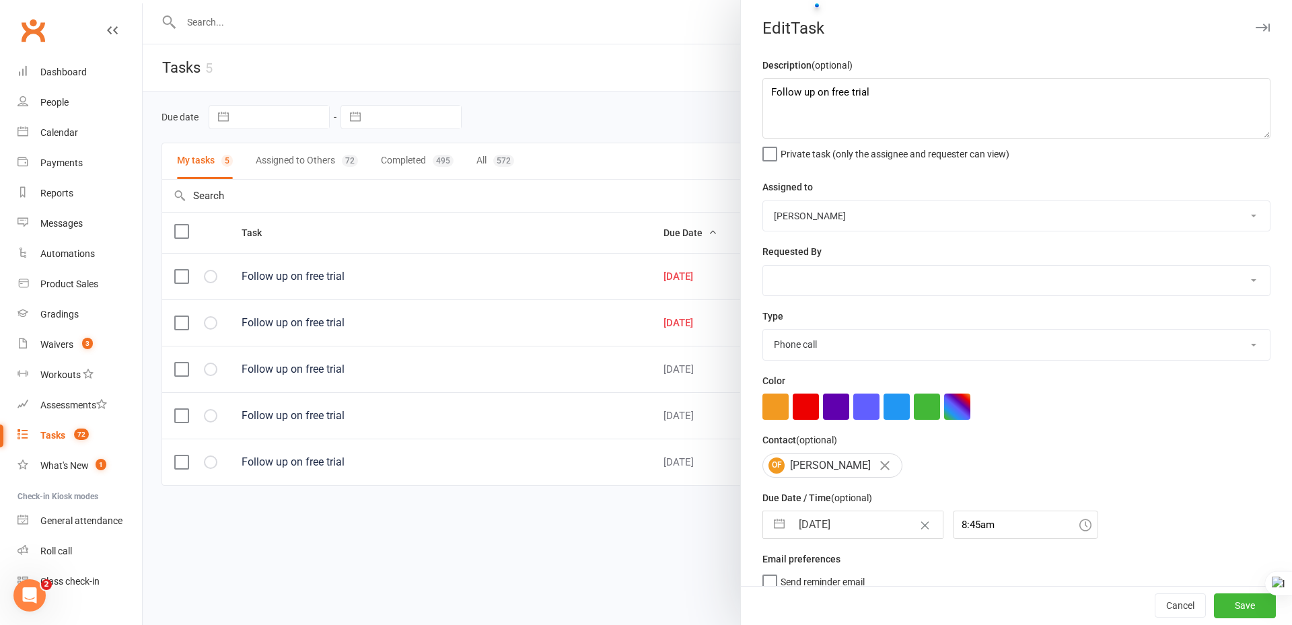
click at [961, 221] on select "John Walton Veselin Celic Daniel Moeller Ben Walton Amanda Buralli Jocelyn Fern…" at bounding box center [1016, 216] width 507 height 30
click at [763, 202] on select "John Walton Veselin Celic Daniel Moeller Ben Walton Amanda Buralli Jocelyn Fern…" at bounding box center [1016, 216] width 507 height 30
click at [896, 280] on select "John Walton Veselin Celic Daniel Moeller Ben Walton Amanda Buralli Jocelyn Fern…" at bounding box center [1016, 281] width 507 height 30
click at [763, 267] on select "John Walton Veselin Celic Daniel Moeller Ben Walton Amanda Buralli Jocelyn Fern…" at bounding box center [1016, 281] width 507 height 30
click at [1231, 605] on button "Save" at bounding box center [1245, 606] width 62 height 24
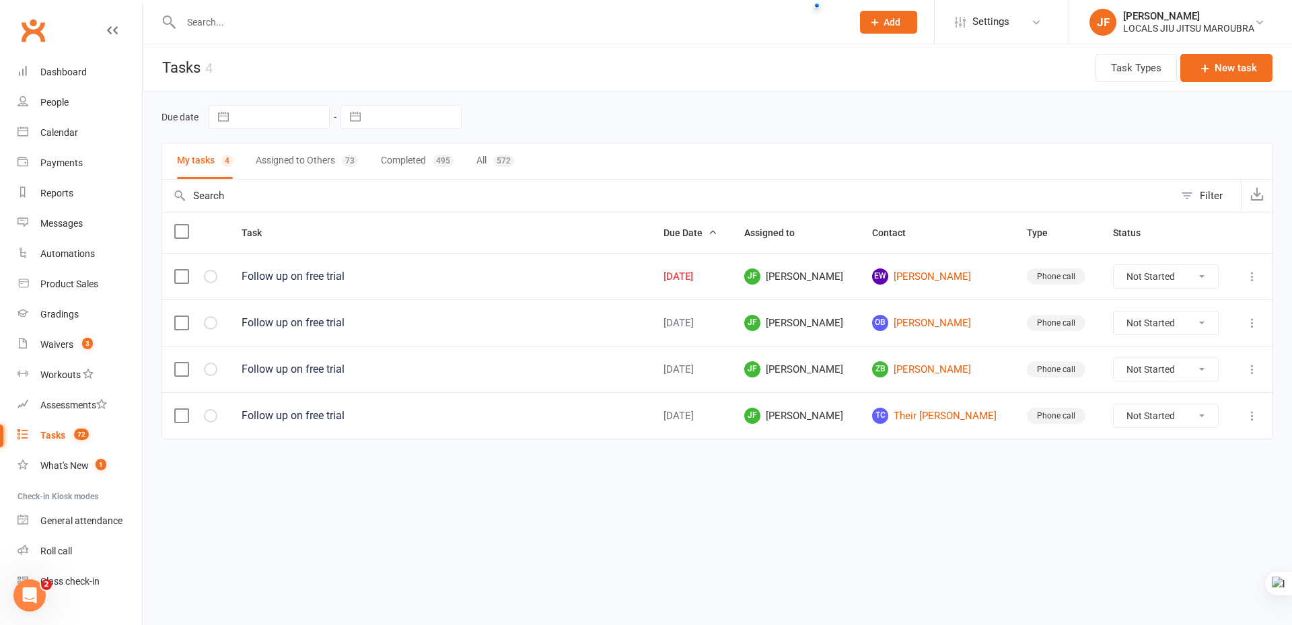
click at [674, 496] on html "Prospect Member Non-attending contact Class / event Appointment Grading event T…" at bounding box center [646, 248] width 1292 height 496
click at [799, 493] on html "Prospect Member Non-attending contact Class / event Appointment Grading event T…" at bounding box center [646, 248] width 1292 height 496
click at [601, 496] on html "Prospect Member Non-attending contact Class / event Appointment Grading event T…" at bounding box center [646, 248] width 1292 height 496
click at [1048, 493] on html "Prospect Member Non-attending contact Class / event Appointment Grading event T…" at bounding box center [646, 248] width 1292 height 496
click at [976, 490] on html "Prospect Member Non-attending contact Class / event Appointment Grading event T…" at bounding box center [646, 248] width 1292 height 496
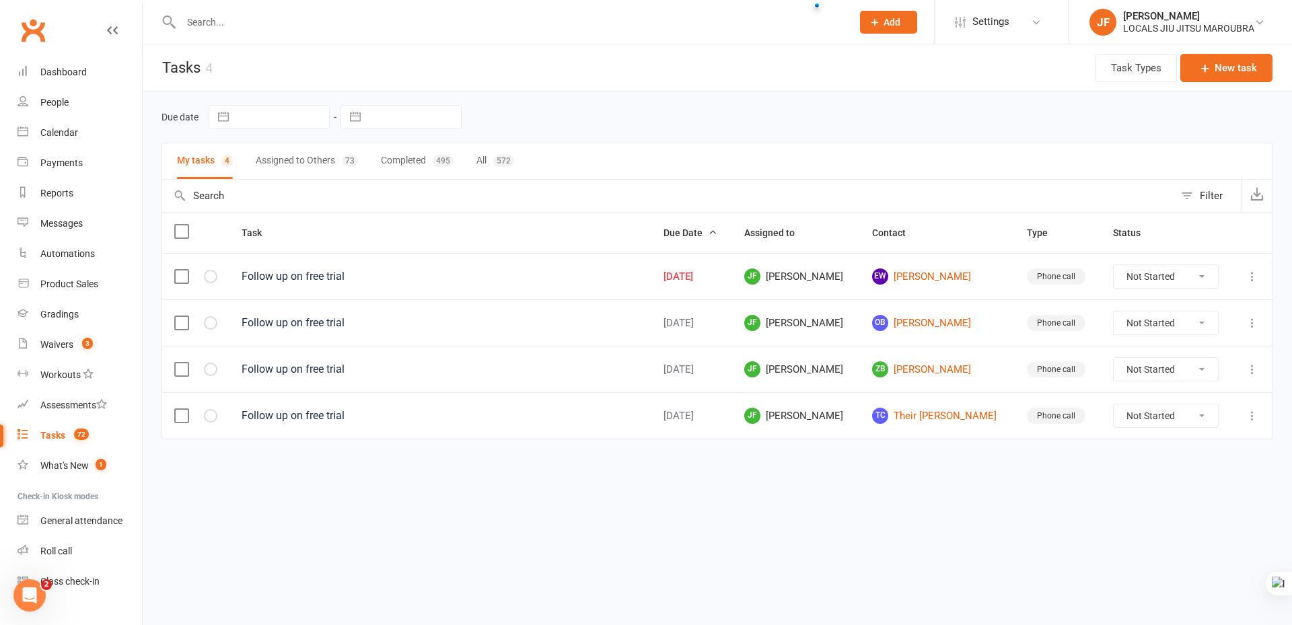
click at [1030, 496] on html "Prospect Member Non-attending contact Class / event Appointment Grading event T…" at bounding box center [646, 248] width 1292 height 496
click at [320, 159] on button "Assigned to Others 73" at bounding box center [307, 161] width 102 height 36
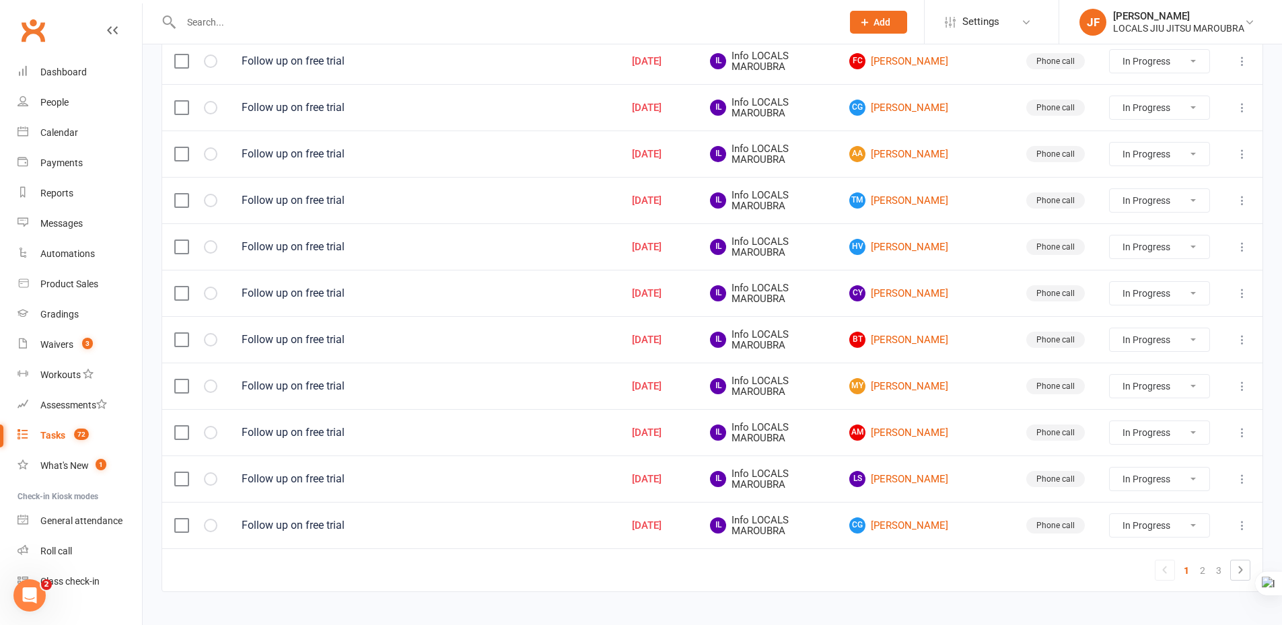
scroll to position [889, 0]
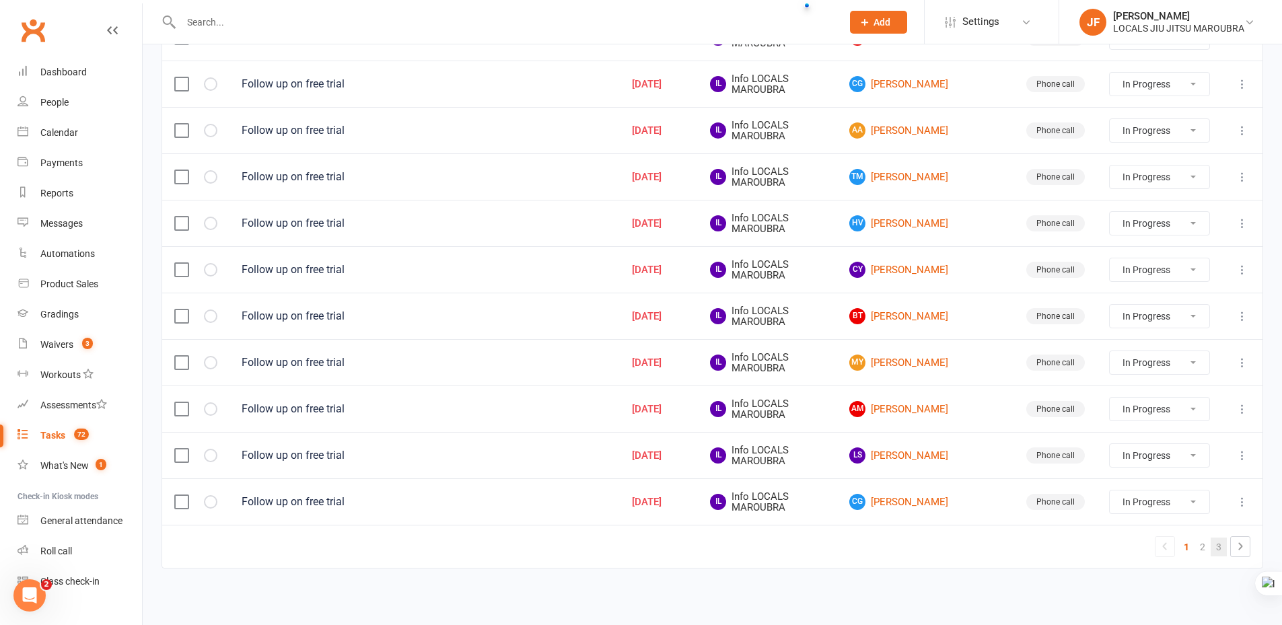
click at [1219, 549] on link "3" at bounding box center [1218, 547] width 16 height 19
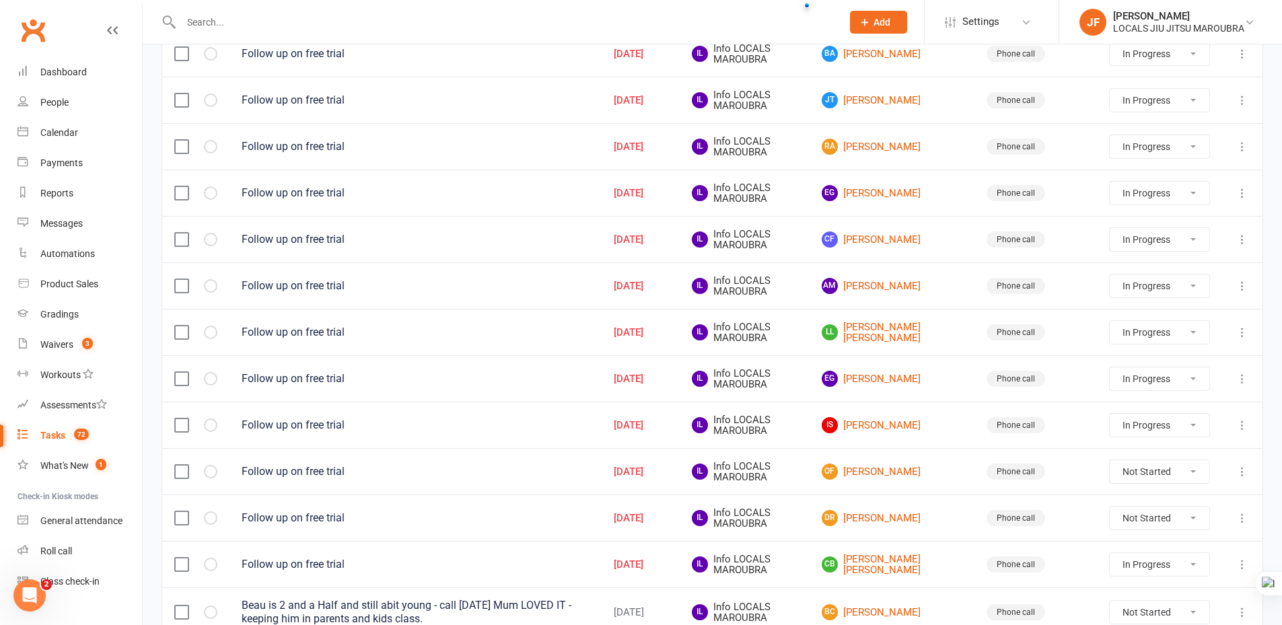
scroll to position [667, 0]
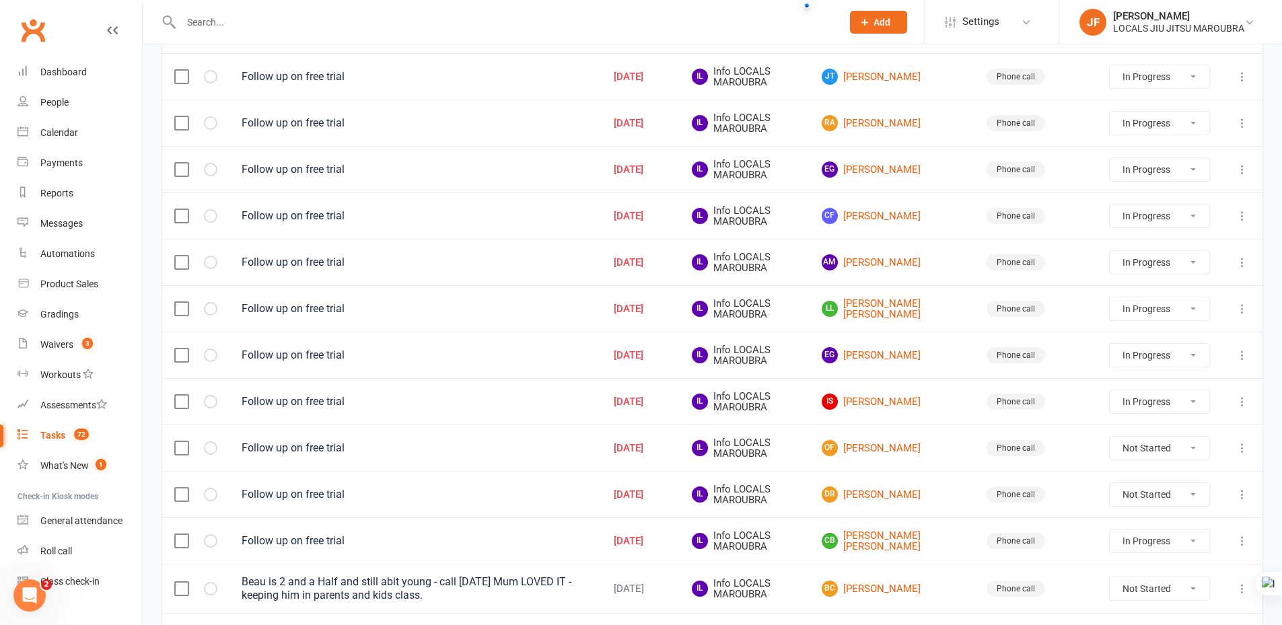
click at [1192, 493] on select "Not Started In Progress Waiting Complete" at bounding box center [1159, 494] width 100 height 23
click at [1109, 483] on select "Not Started In Progress Waiting Complete" at bounding box center [1159, 494] width 100 height 23
click at [1198, 448] on select "Not Started In Progress Waiting Complete" at bounding box center [1159, 448] width 100 height 23
click at [1109, 437] on select "Not Started In Progress Waiting Complete" at bounding box center [1159, 448] width 100 height 23
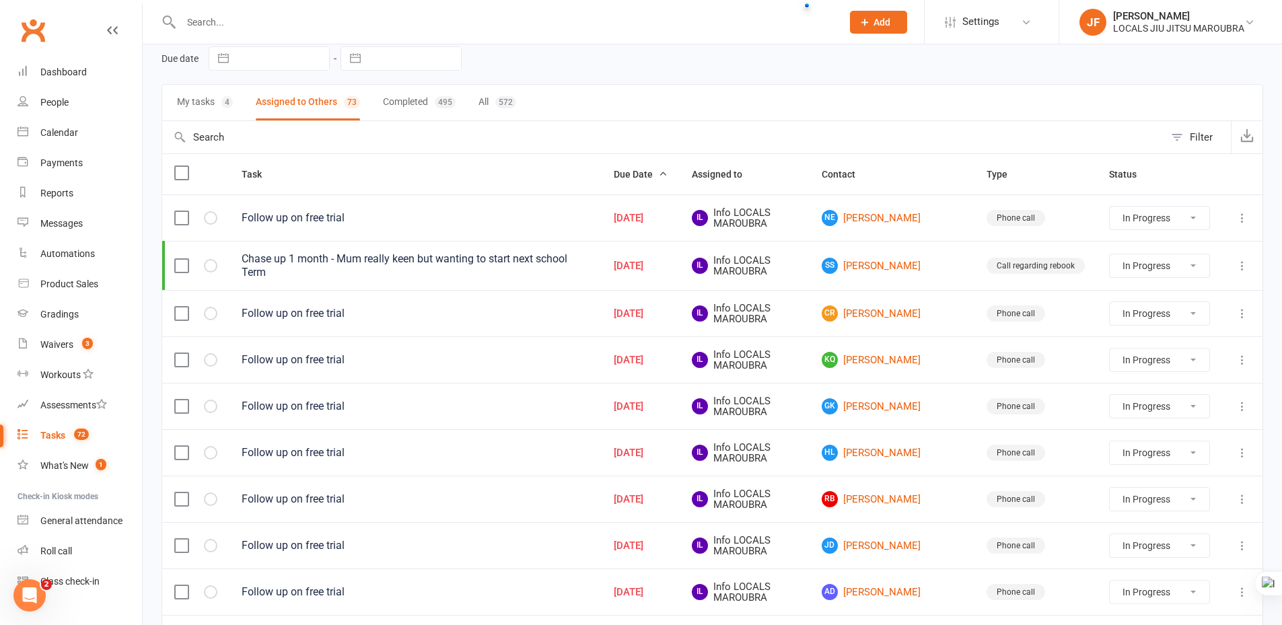
scroll to position [0, 0]
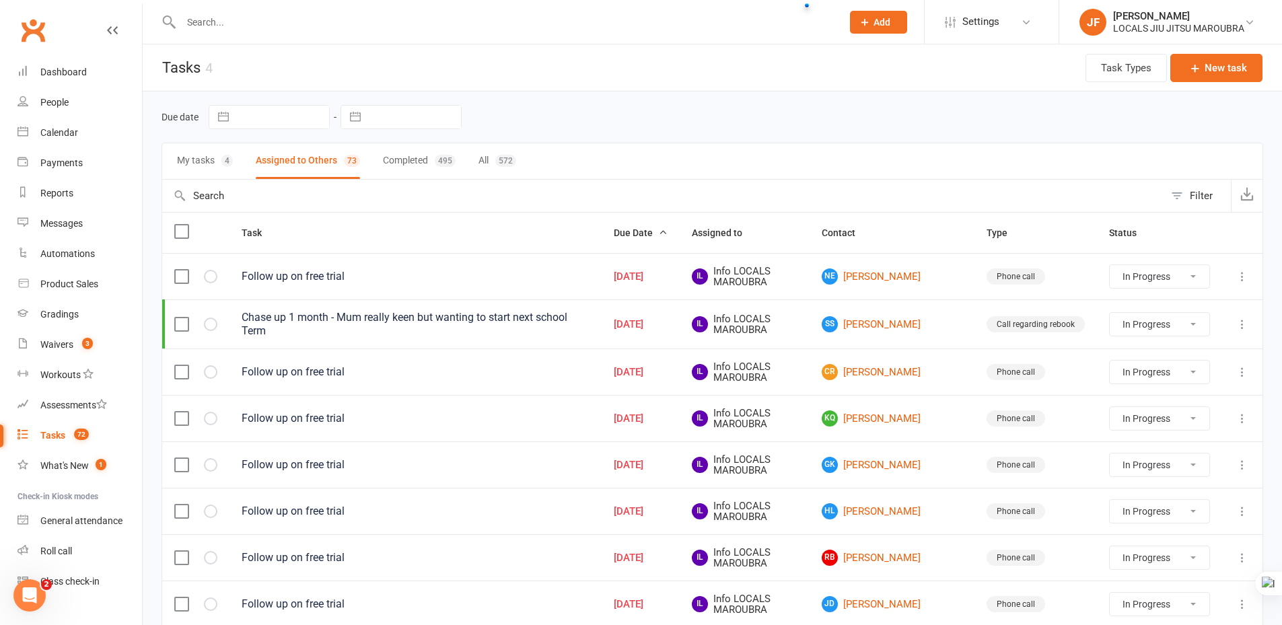
click at [678, 145] on div "My tasks 4 Assigned to Others 73 Completed 495 All 572" at bounding box center [711, 161] width 1101 height 37
click at [210, 157] on button "My tasks 4" at bounding box center [205, 161] width 56 height 36
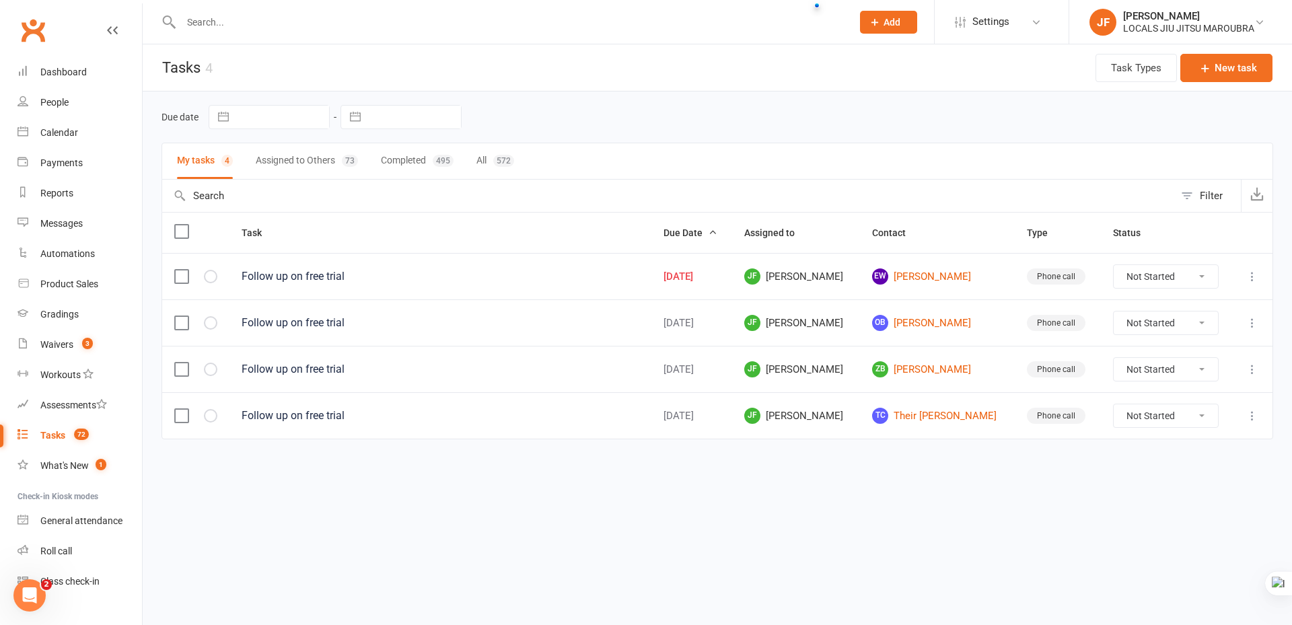
click at [277, 157] on button "Assigned to Others 73" at bounding box center [307, 161] width 102 height 36
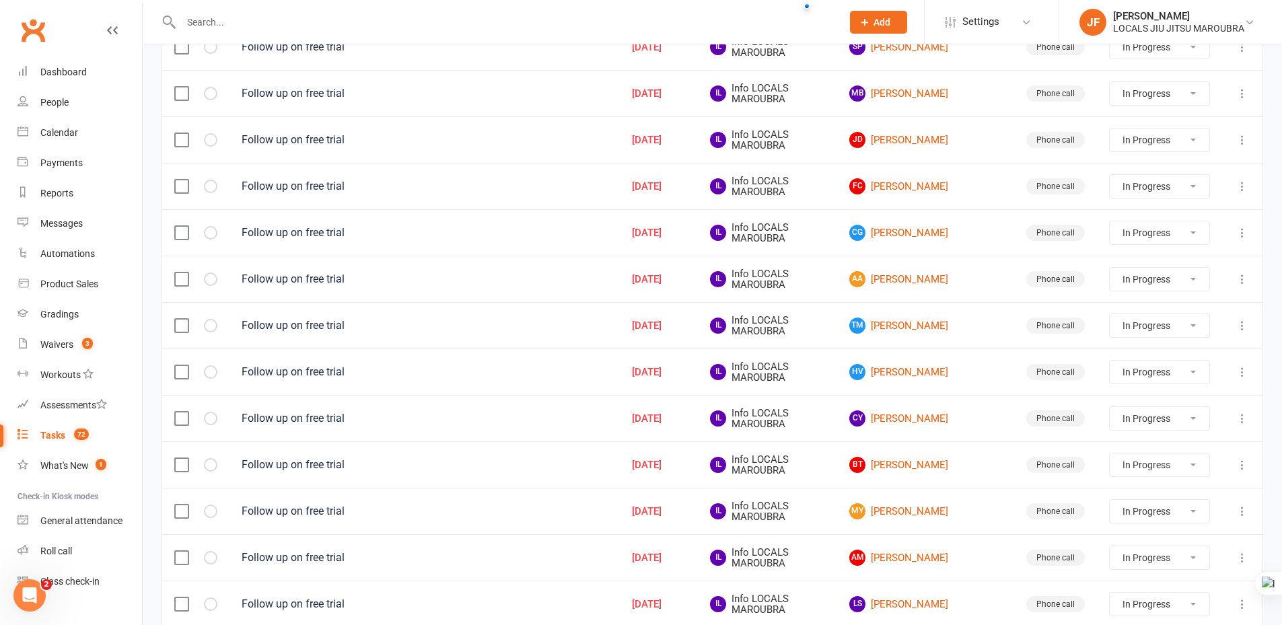
scroll to position [889, 0]
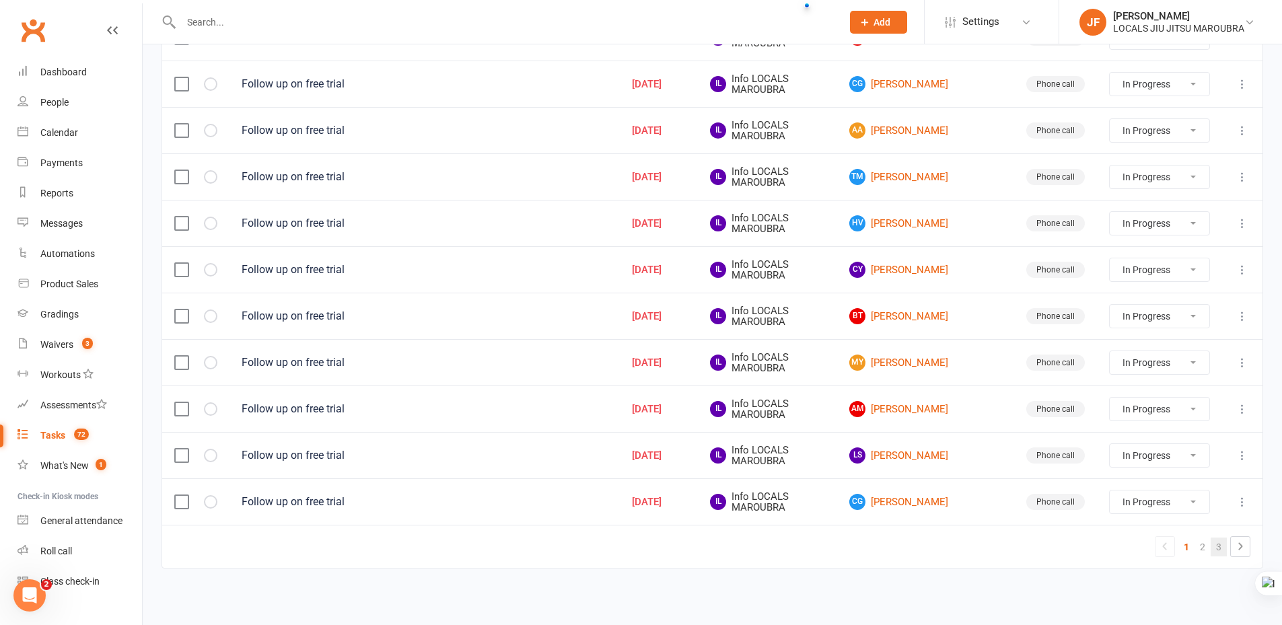
click at [1219, 546] on link "3" at bounding box center [1218, 547] width 16 height 19
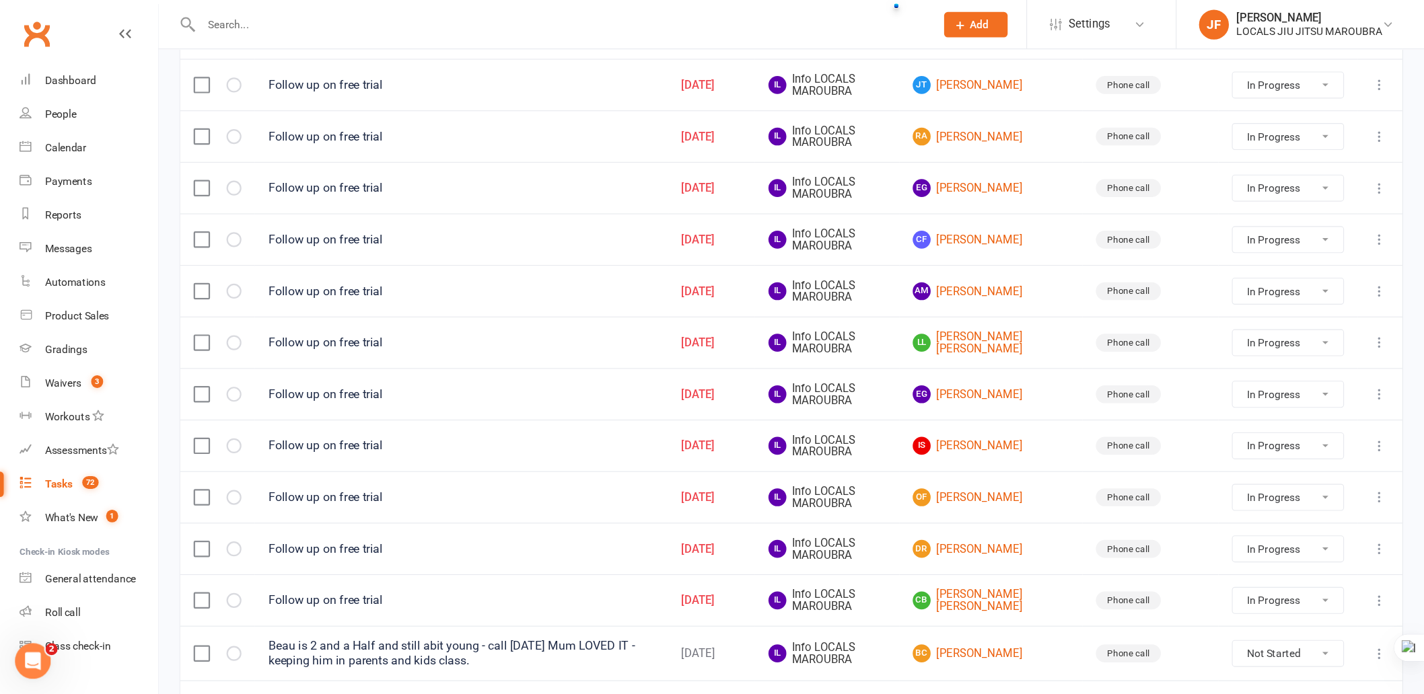
scroll to position [667, 0]
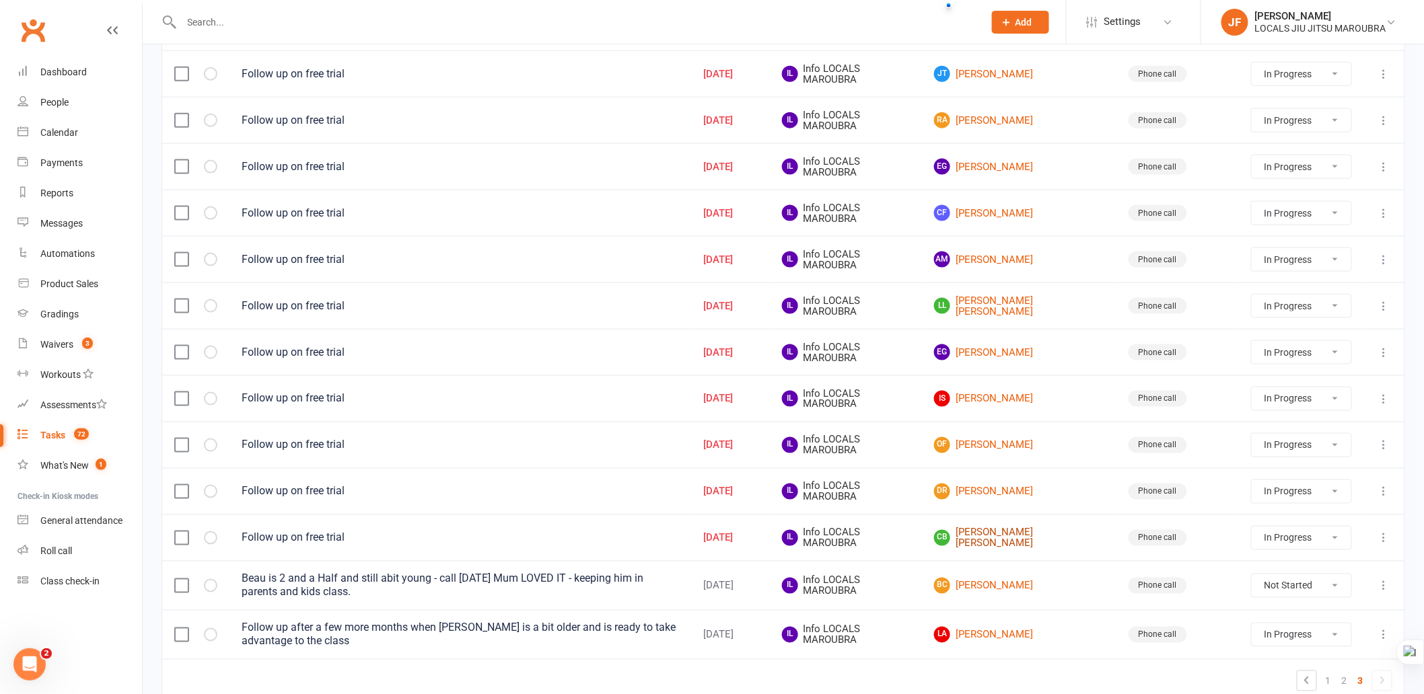
click at [1008, 548] on link "CB Cooper Bate" at bounding box center [1019, 538] width 170 height 22
click at [1021, 499] on link "DR Daniele Reis" at bounding box center [1019, 492] width 170 height 16
click at [1023, 451] on link "OF Otto Fitchet" at bounding box center [1019, 445] width 170 height 16
click at [1281, 457] on select "Not Started In Progress Waiting Complete" at bounding box center [1301, 445] width 100 height 23
click at [1281, 453] on button at bounding box center [1384, 445] width 16 height 16
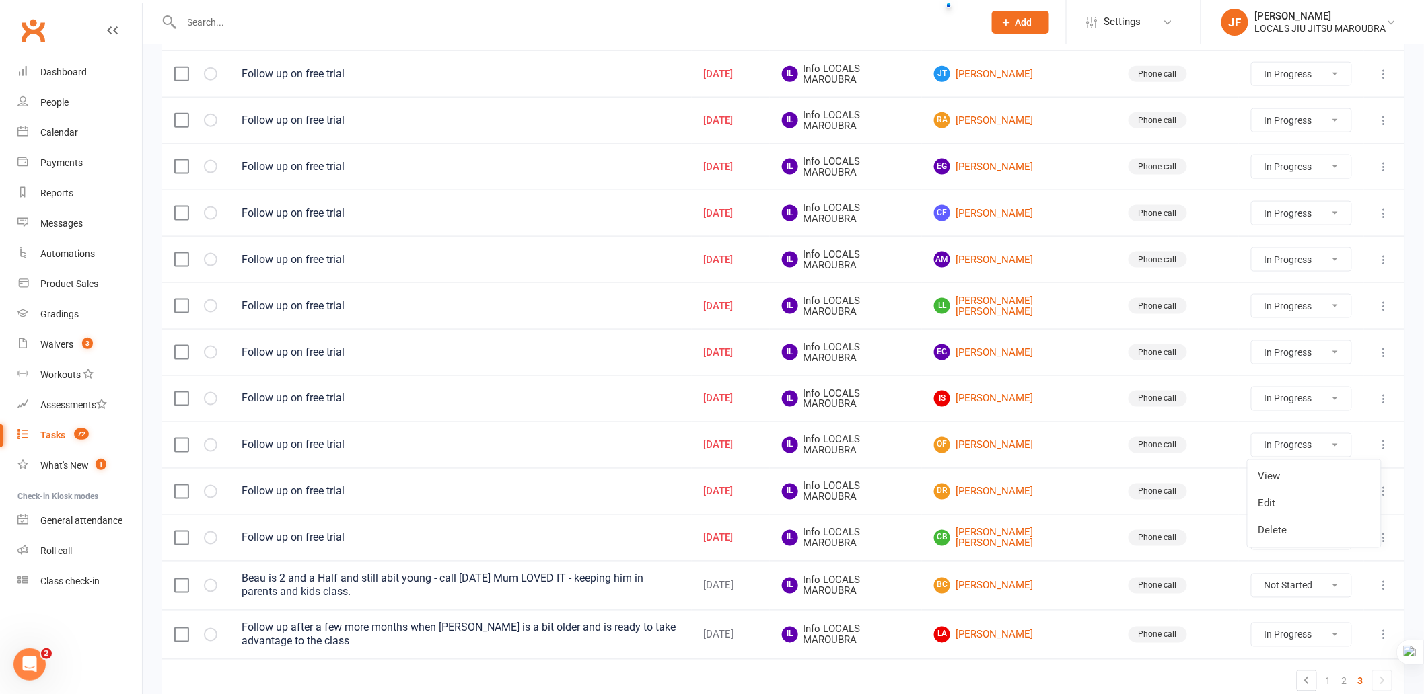
click at [1281, 452] on icon at bounding box center [1383, 445] width 13 height 13
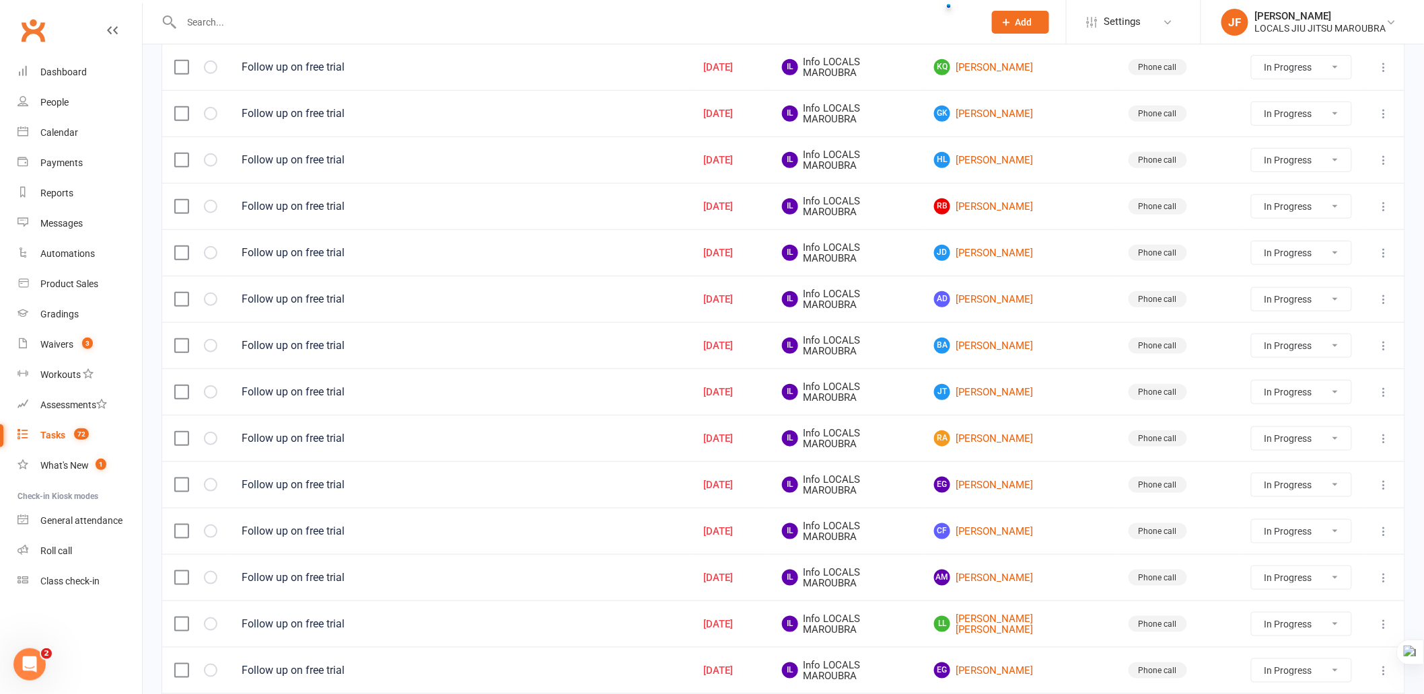
scroll to position [439, 0]
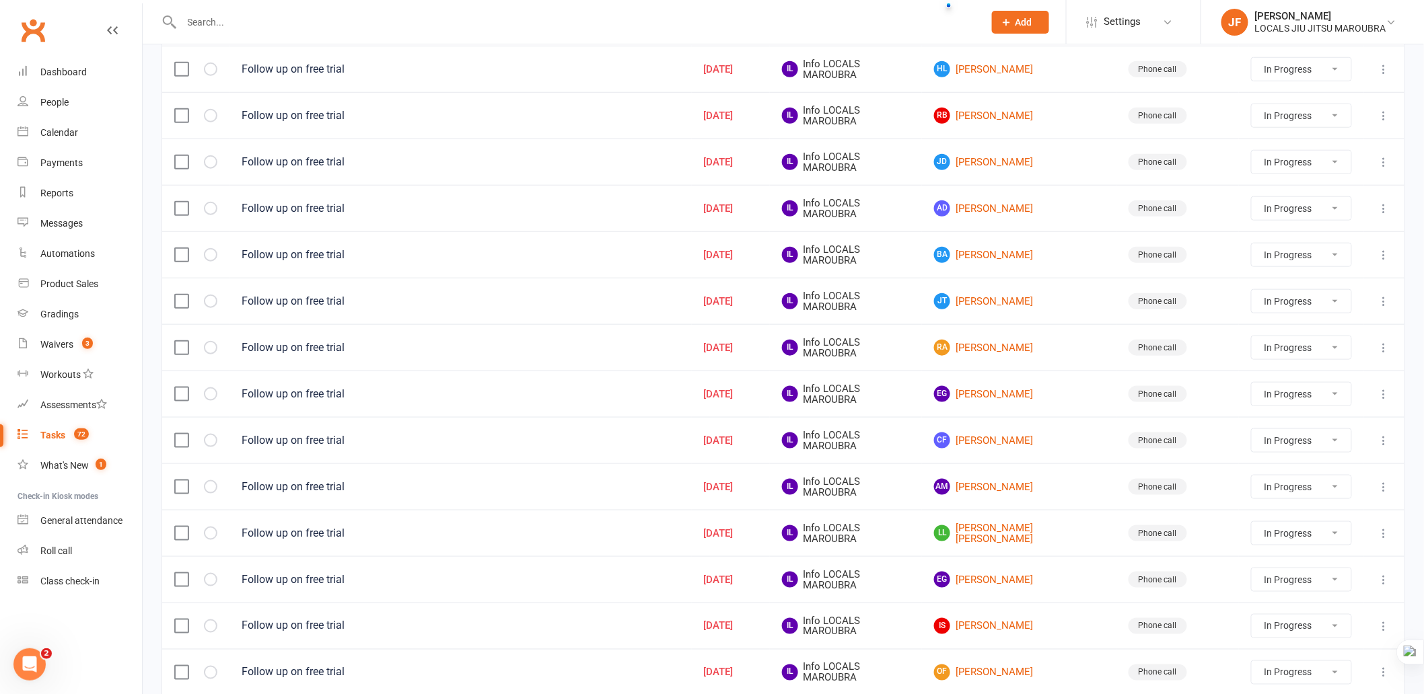
click at [1281, 587] on table "Task Due Date Assigned to Contact Type Status Follow up on free trial Jul 29, 2…" at bounding box center [782, 352] width 1243 height 1158
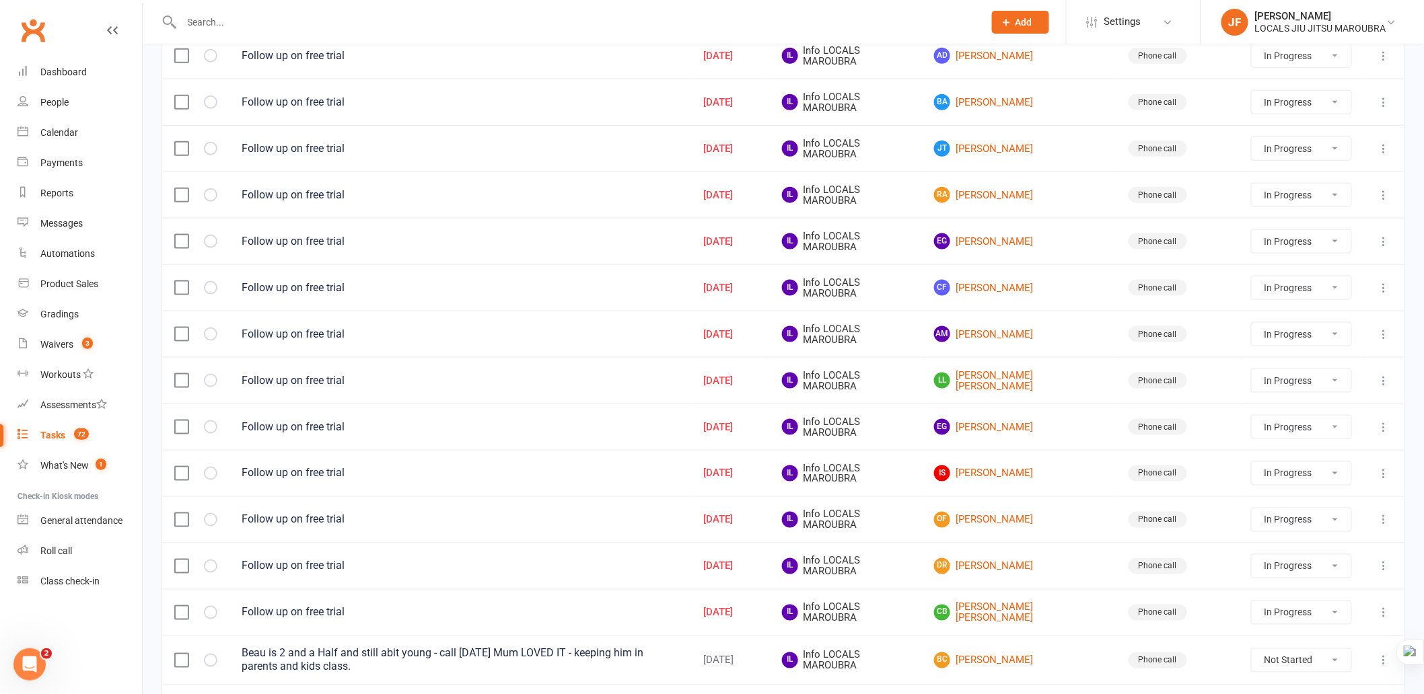
scroll to position [738, 0]
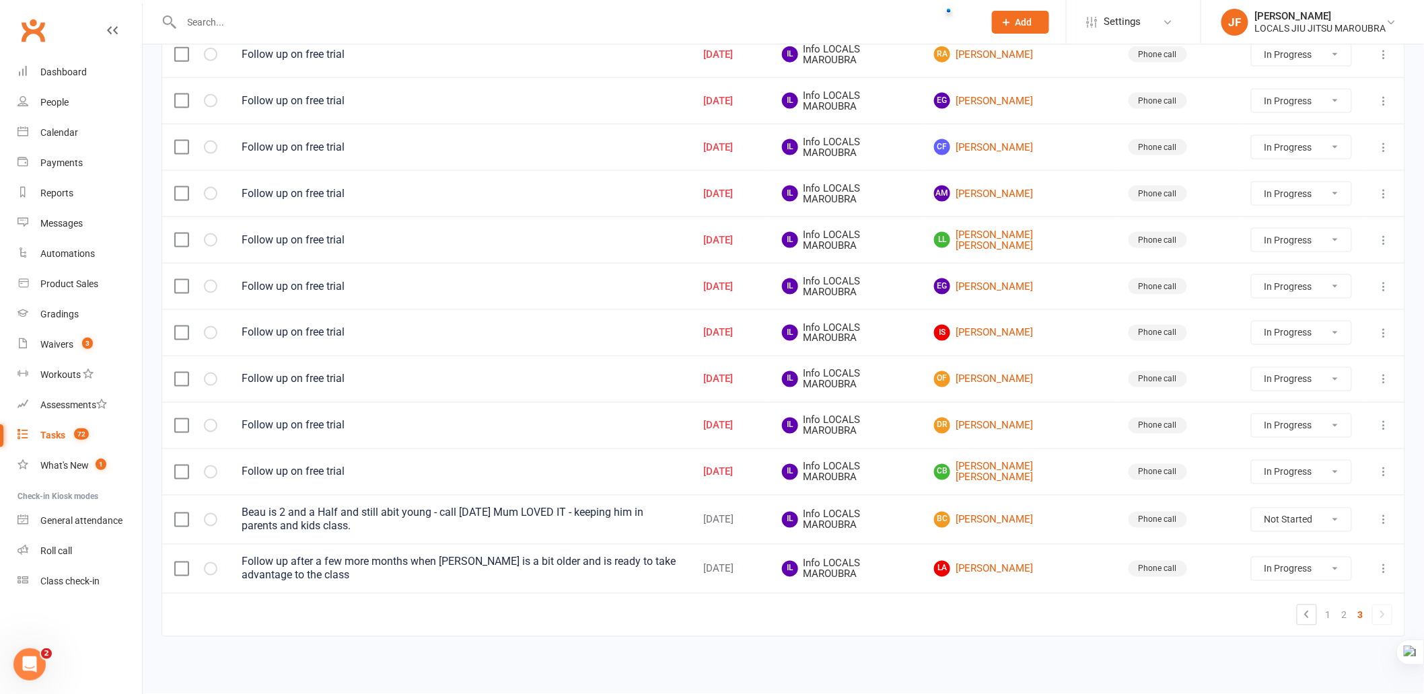
click at [1011, 624] on table "Task Due Date Assigned to Contact Type Status Follow up on free trial Jul 29, 2…" at bounding box center [782, 58] width 1243 height 1158
click at [939, 624] on div "Task Due Date Assigned to Contact Type Status Follow up on free trial Jul 29, 2…" at bounding box center [782, 67] width 1243 height 1177
click at [816, 624] on td "1 2 3" at bounding box center [783, 614] width 1242 height 43
drag, startPoint x: 799, startPoint y: 670, endPoint x: 797, endPoint y: 659, distance: 11.1
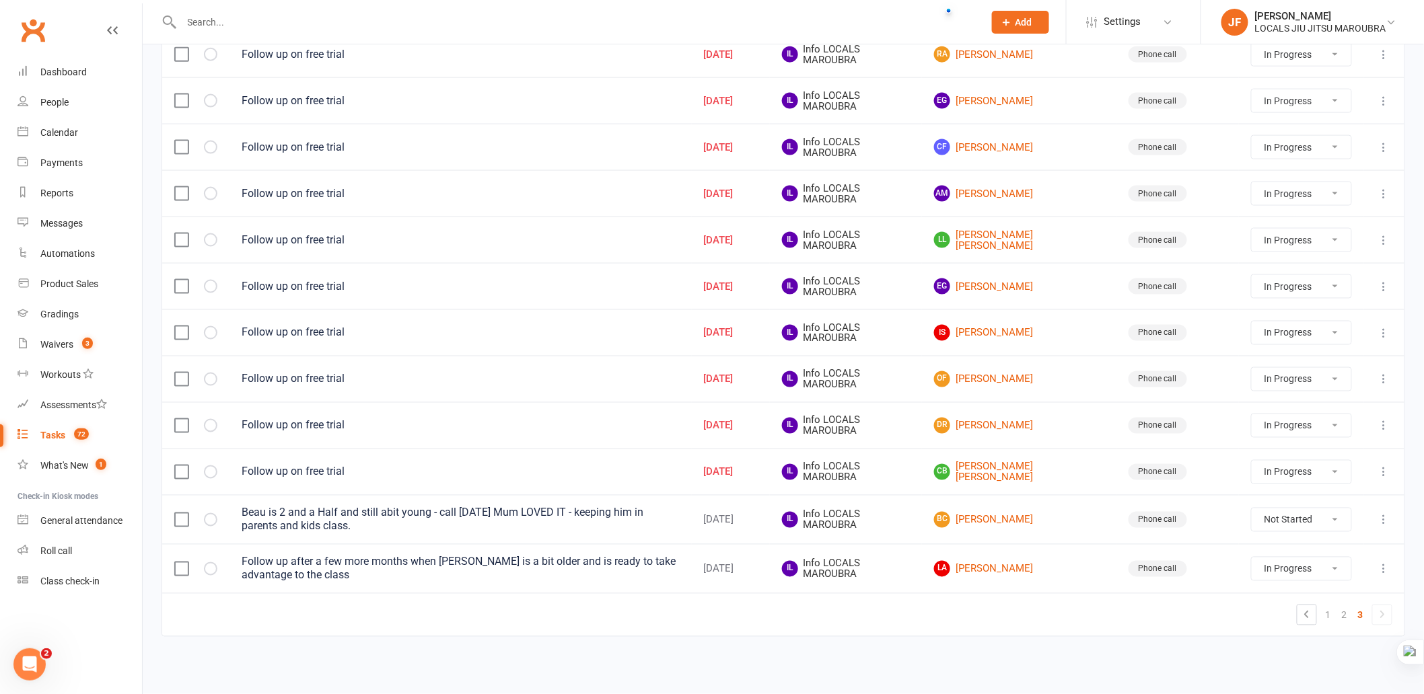
click at [799, 624] on div "Due date Navigate forward to interact with the calendar and select a date. Pres…" at bounding box center [783, 17] width 1281 height 1316
click at [774, 624] on div "Due date Navigate forward to interact with the calendar and select a date. Pres…" at bounding box center [783, 17] width 1281 height 1316
click at [972, 624] on div "Due date Navigate forward to interact with the calendar and select a date. Pres…" at bounding box center [783, 17] width 1281 height 1316
click at [953, 624] on div "Task Due Date Assigned to Contact Type Status Follow up on free trial Jul 29, 2…" at bounding box center [782, 67] width 1243 height 1177
click at [947, 624] on div "Task Due Date Assigned to Contact Type Status Follow up on free trial Jul 29, 2…" at bounding box center [782, 67] width 1243 height 1177
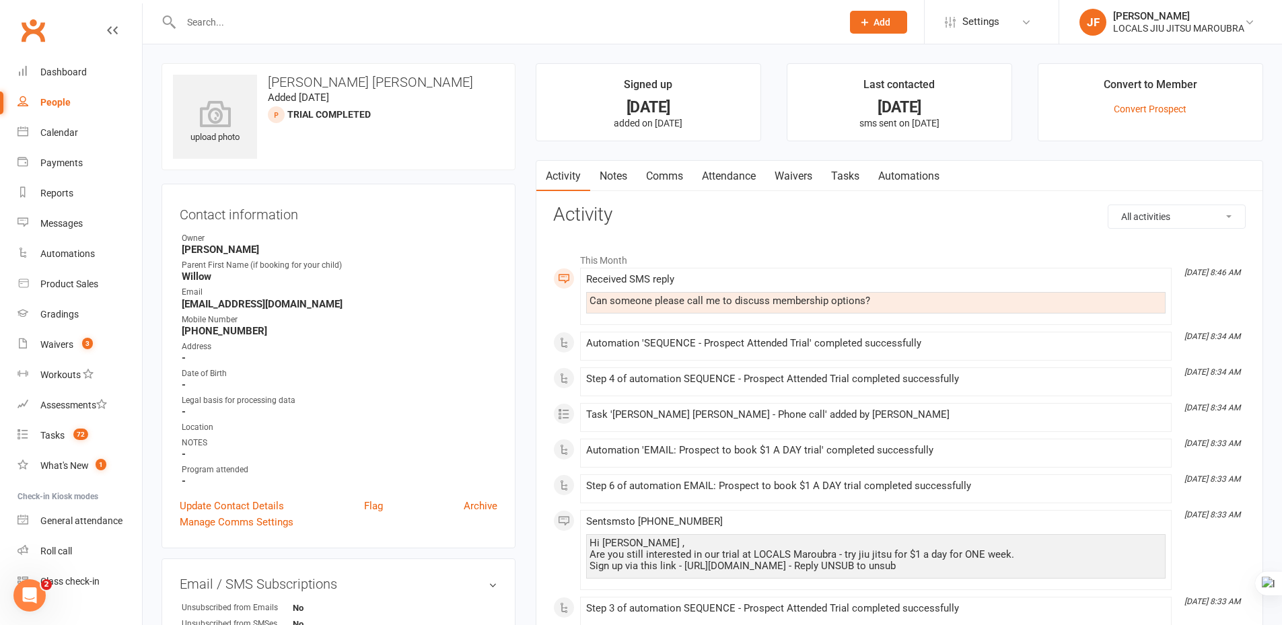
click at [716, 173] on link "Attendance" at bounding box center [728, 176] width 73 height 31
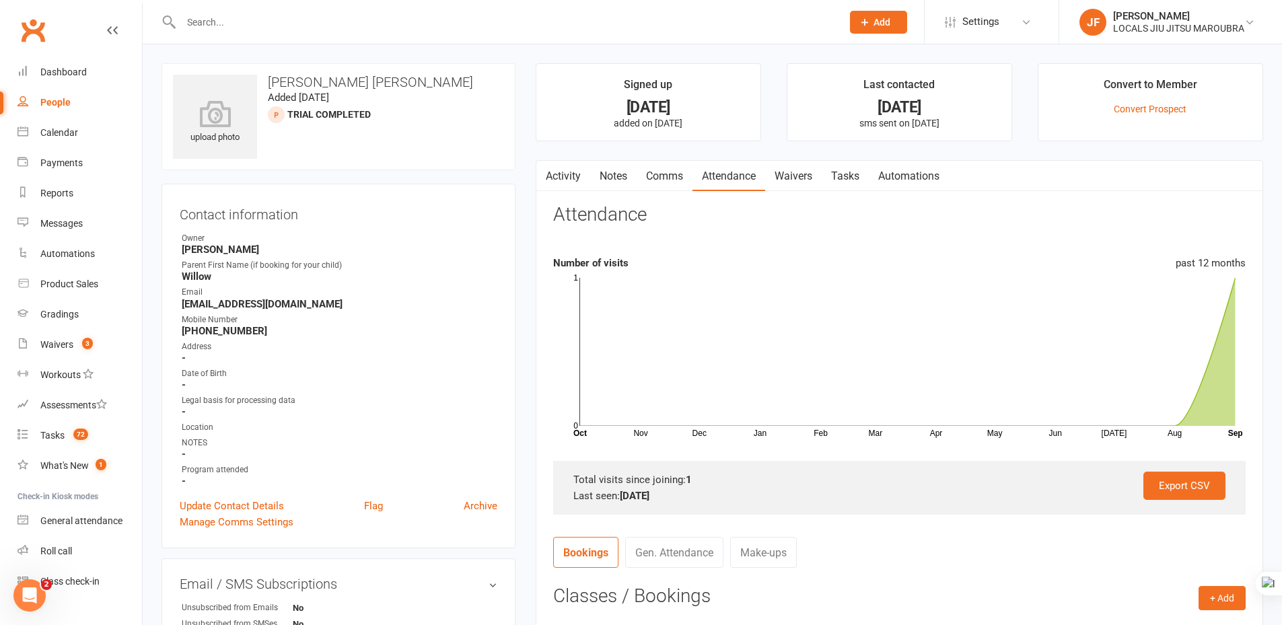
click at [670, 167] on link "Comms" at bounding box center [664, 176] width 56 height 31
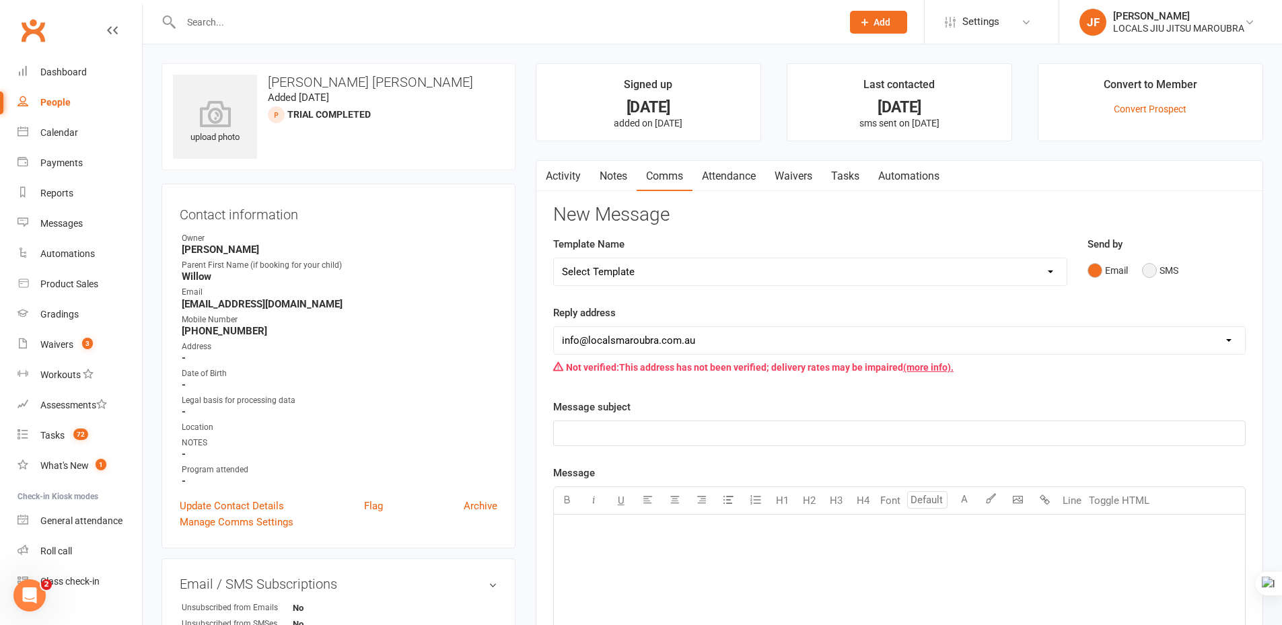
click at [1149, 272] on button "SMS" at bounding box center [1160, 271] width 36 height 26
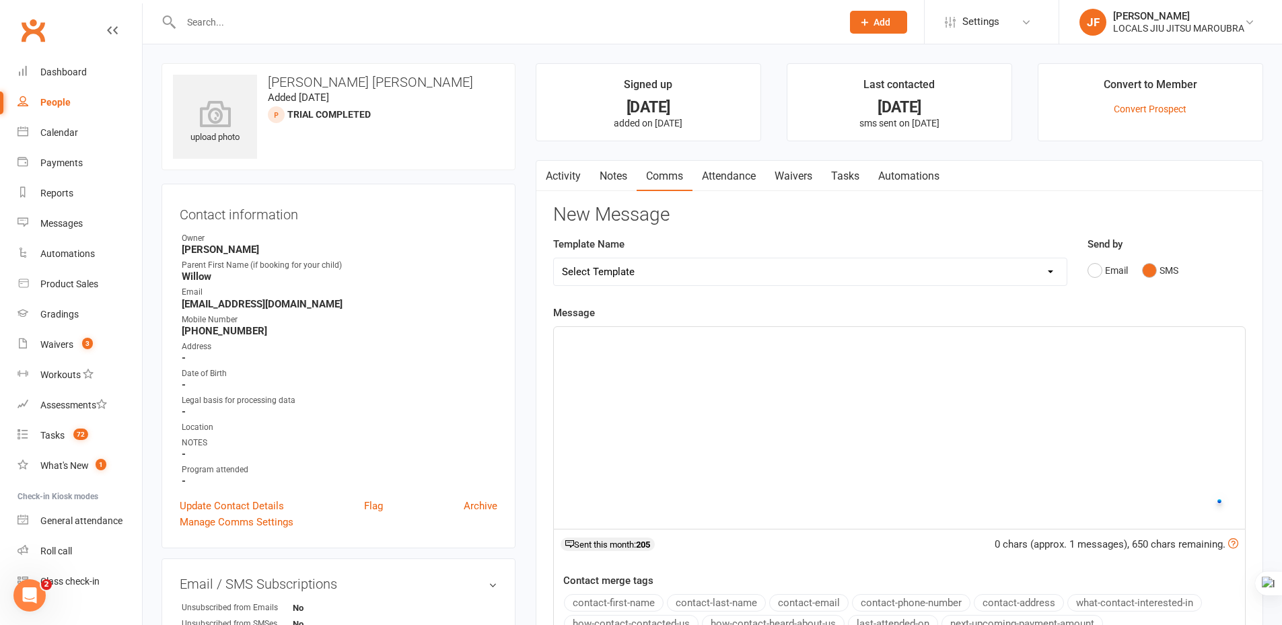
click at [661, 419] on div "﻿" at bounding box center [899, 428] width 691 height 202
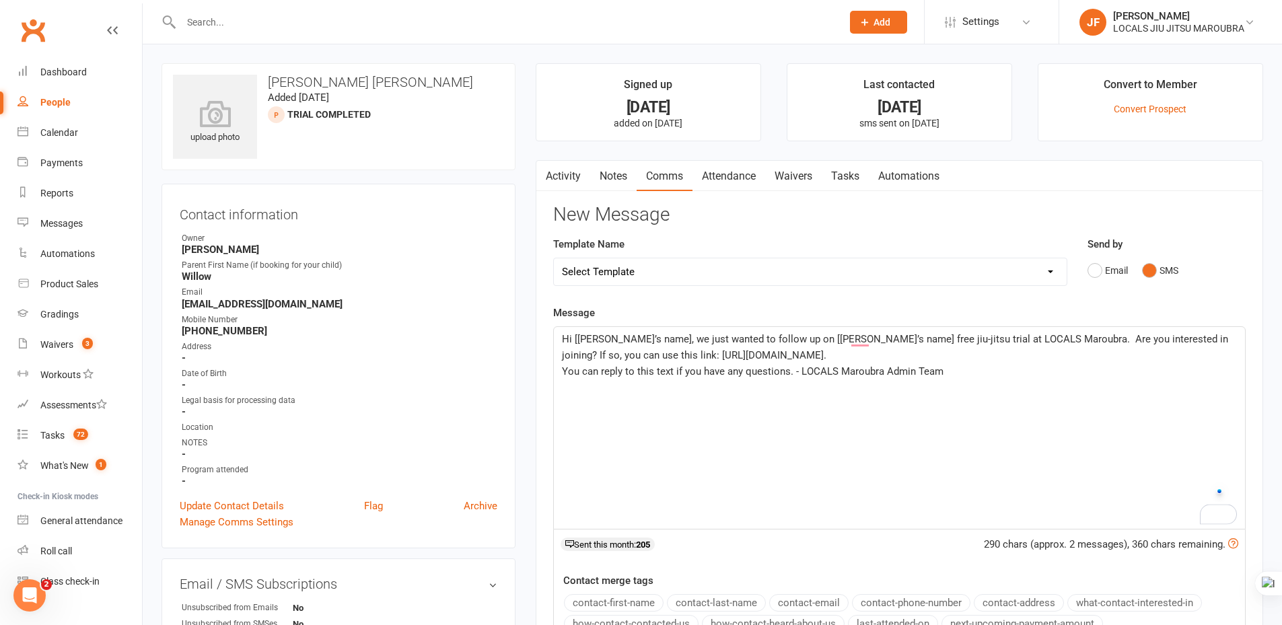
click at [591, 343] on span "Hi [Parent’s name], we just wanted to follow up on [Child’s name] free jiu-jits…" at bounding box center [896, 347] width 669 height 28
click at [593, 342] on span "Hi [Parent’s name], we just wanted to follow up on [Child’s name] free jiu-jits…" at bounding box center [896, 347] width 669 height 28
click at [575, 340] on span "Hi [Parent’s name], we just wanted to follow up on [Child’s name] free jiu-jits…" at bounding box center [896, 347] width 669 height 28
drag, startPoint x: 573, startPoint y: 339, endPoint x: 642, endPoint y: 338, distance: 69.3
click at [642, 338] on span "Hi [Parent’s name], we just wanted to follow up on [Child’s name] free jiu-jits…" at bounding box center [896, 347] width 669 height 28
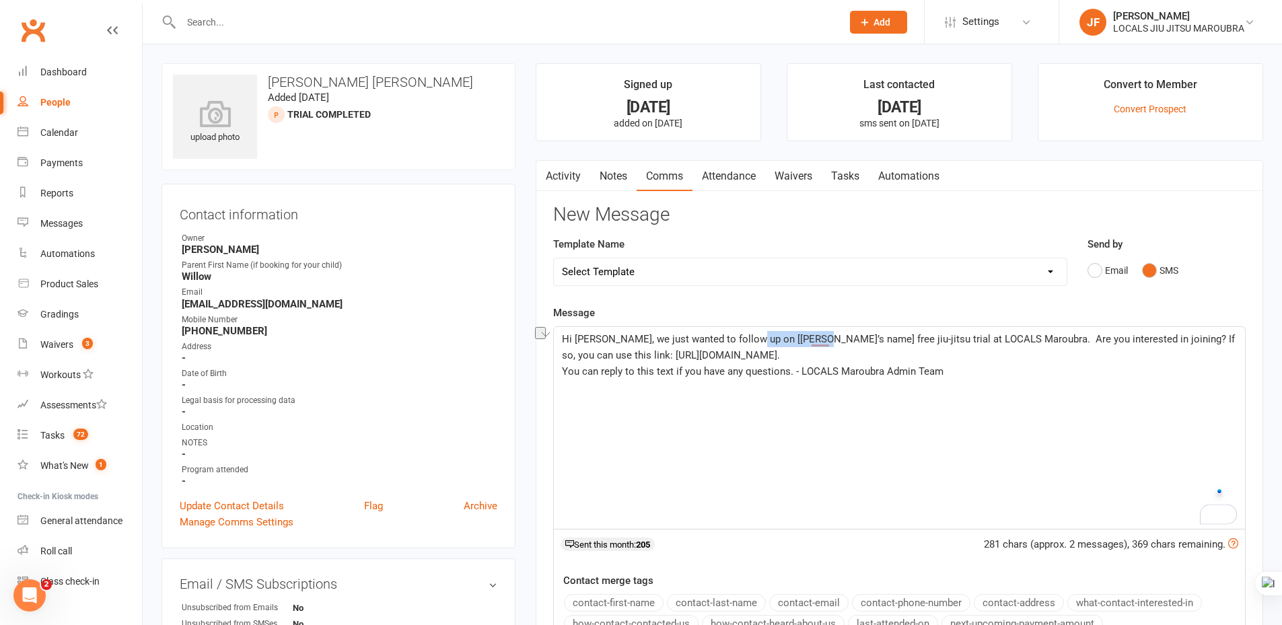
drag, startPoint x: 745, startPoint y: 336, endPoint x: 809, endPoint y: 336, distance: 63.2
click at [809, 336] on span "Hi Willow, we just wanted to follow up on [Child’s name] free jiu-jitsu trial a…" at bounding box center [900, 347] width 676 height 28
click at [1031, 441] on div "Hi Willow, we just wanted to follow up on Cooper's free jiu-jitsu trial at LOCA…" at bounding box center [899, 428] width 691 height 202
click at [783, 340] on span "Hi Willow, we just wanted to follow up on Cooper's free jiu-jitsu trial at LOCA…" at bounding box center [897, 347] width 671 height 28
click at [839, 343] on span "Hi Willow, we just wanted to follow up on Cooper's free jiu-jitsu trial at LOCA…" at bounding box center [897, 347] width 671 height 28
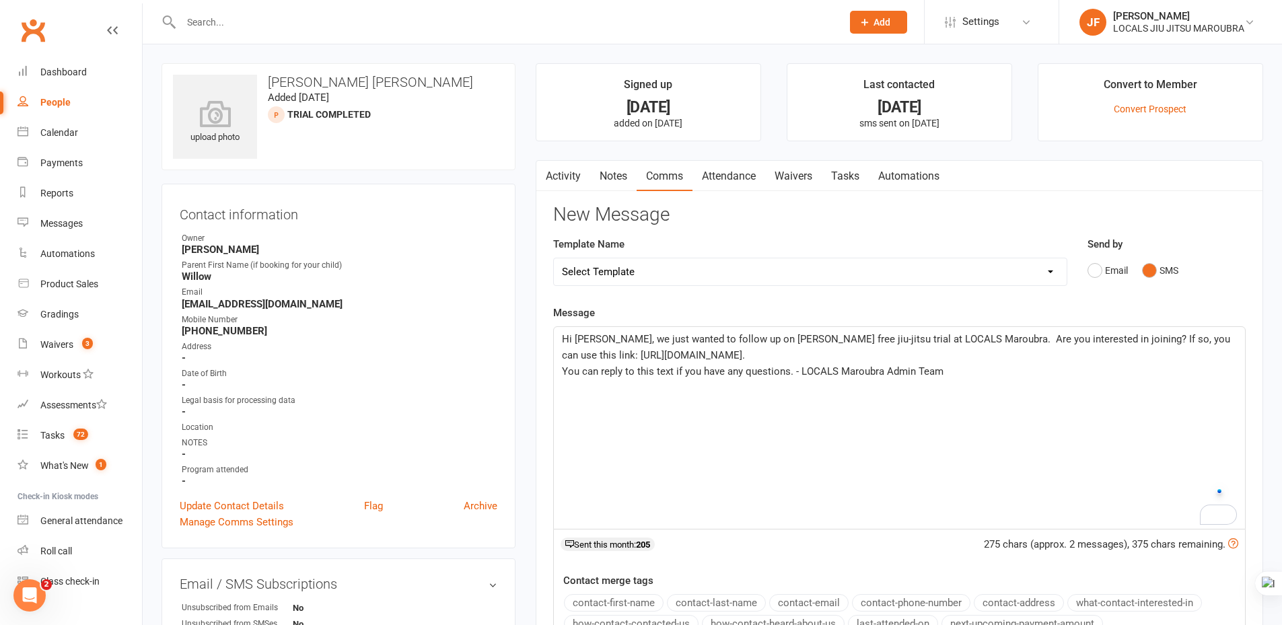
click at [840, 349] on p "Hi Willow, we just wanted to follow up on Cooper's free jiu-jitsu trial at LOCA…" at bounding box center [899, 347] width 675 height 32
click at [947, 354] on p "Hi Willow, we just wanted to follow up on Cooper's free jiu-jitsu trial at LOCA…" at bounding box center [899, 347] width 675 height 32
click at [824, 385] on span "You can reply to this text if you have any questions. - LOCALS Maroubra Admin T…" at bounding box center [752, 387] width 381 height 12
click at [768, 412] on div "Hi Willow, we just wanted to follow up on Cooper's free jiu-jitsu trial at LOCA…" at bounding box center [899, 428] width 691 height 202
click at [821, 377] on p "﻿" at bounding box center [899, 371] width 675 height 16
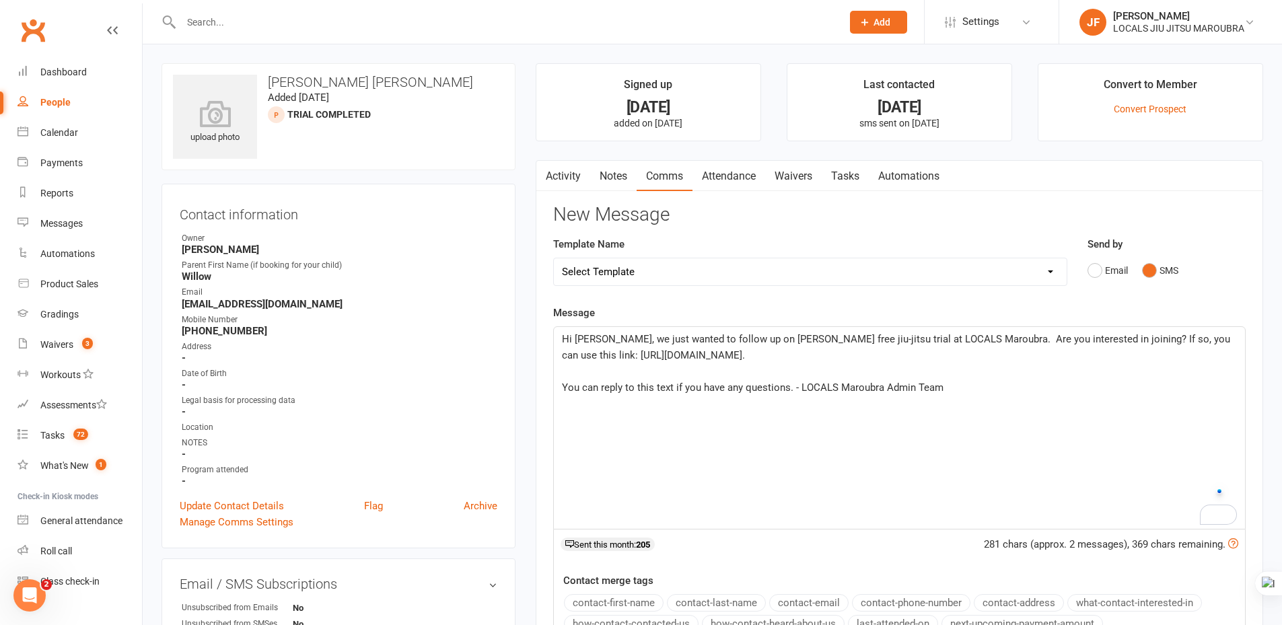
click at [854, 368] on p "﻿" at bounding box center [899, 371] width 675 height 16
click at [856, 361] on p "Hi Willow, we just wanted to follow up on Cooper's free jiu-jitsu trial at LOCA…" at bounding box center [899, 347] width 675 height 32
click at [801, 367] on p "﻿" at bounding box center [899, 371] width 675 height 16
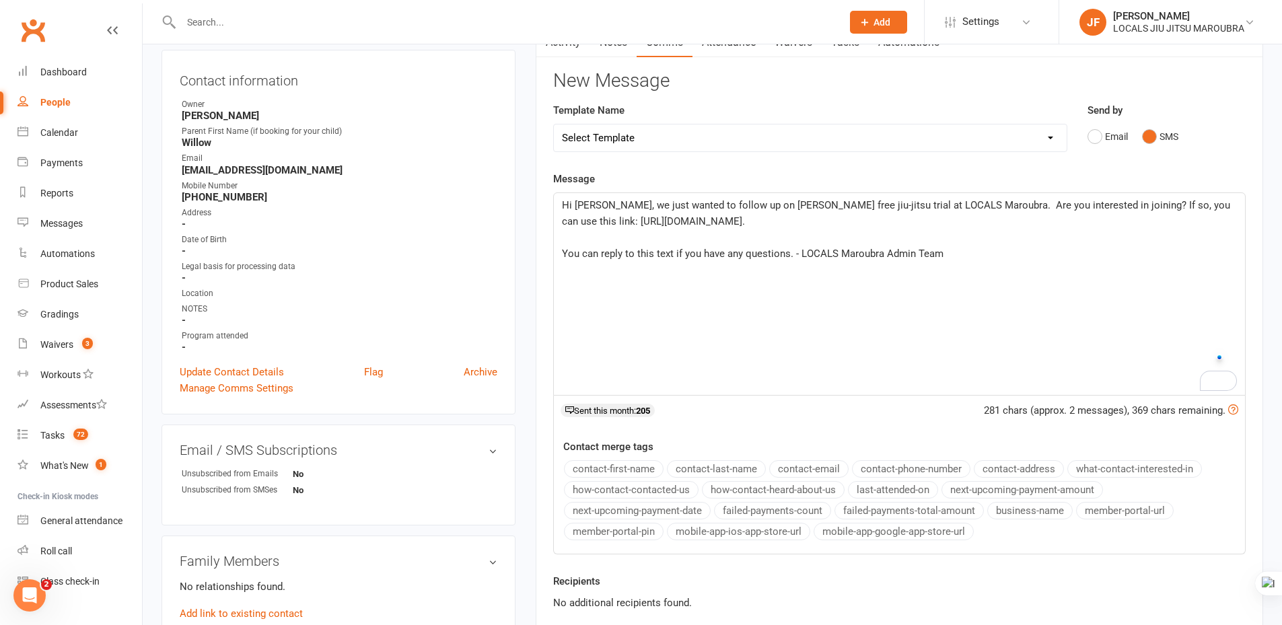
scroll to position [202, 0]
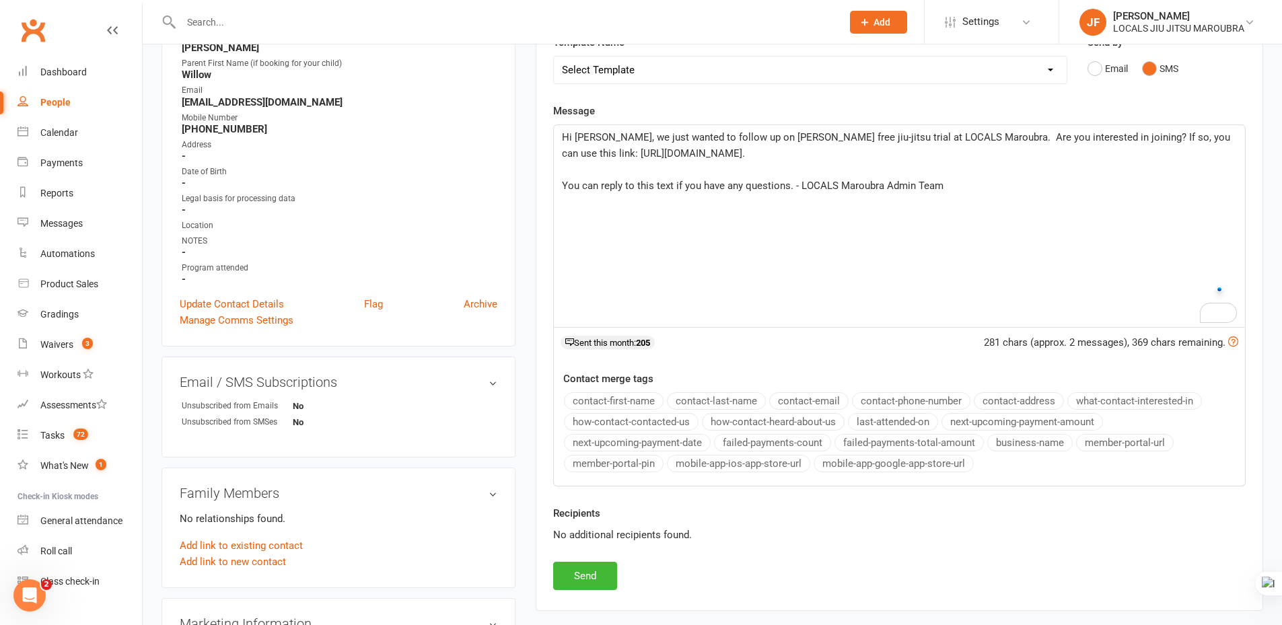
click at [782, 149] on p "Hi Willow, we just wanted to follow up on Cooper's free jiu-jitsu trial at LOCA…" at bounding box center [899, 145] width 675 height 32
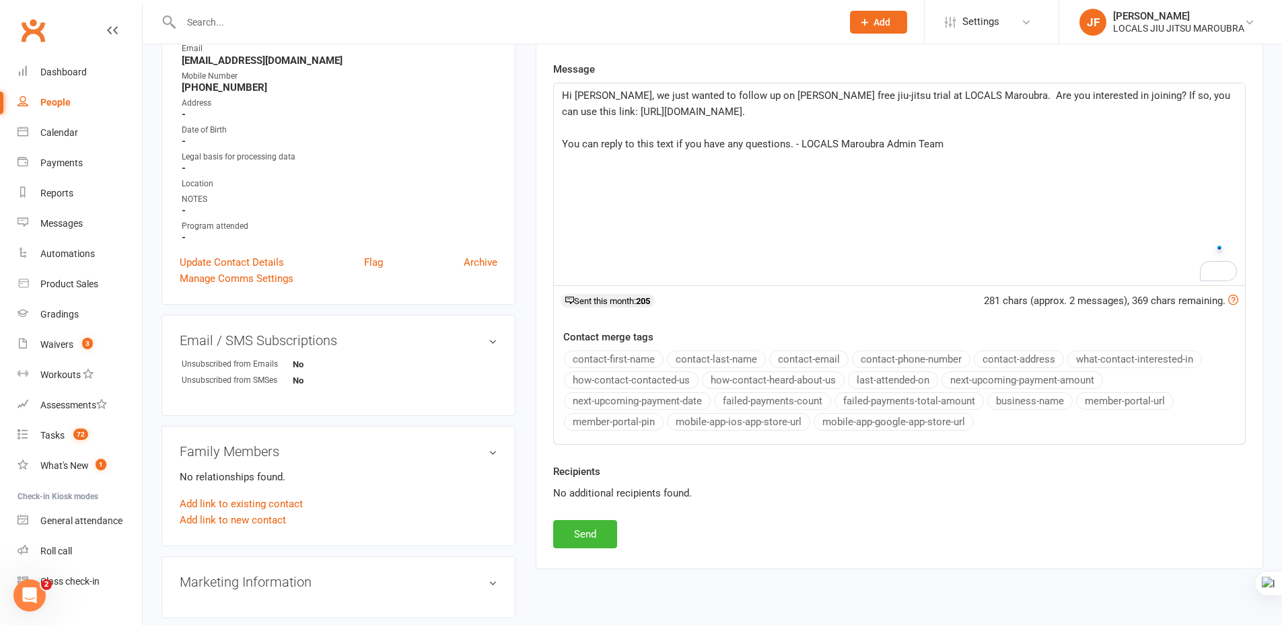
scroll to position [269, 0]
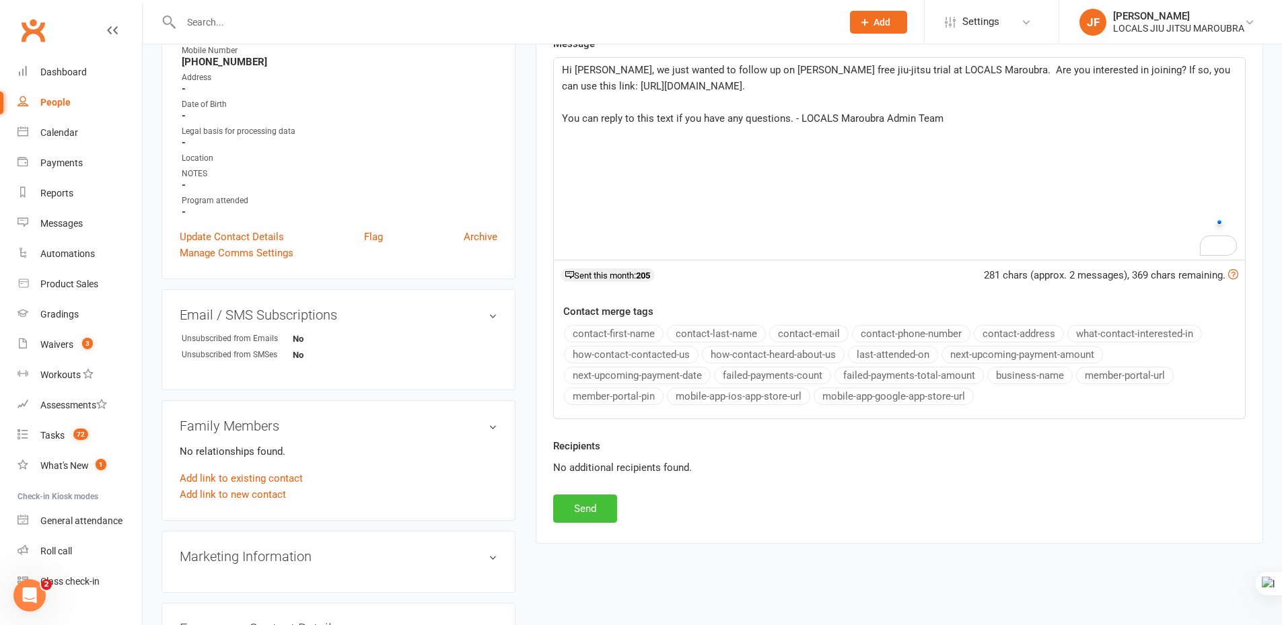
click at [603, 513] on button "Send" at bounding box center [585, 509] width 64 height 28
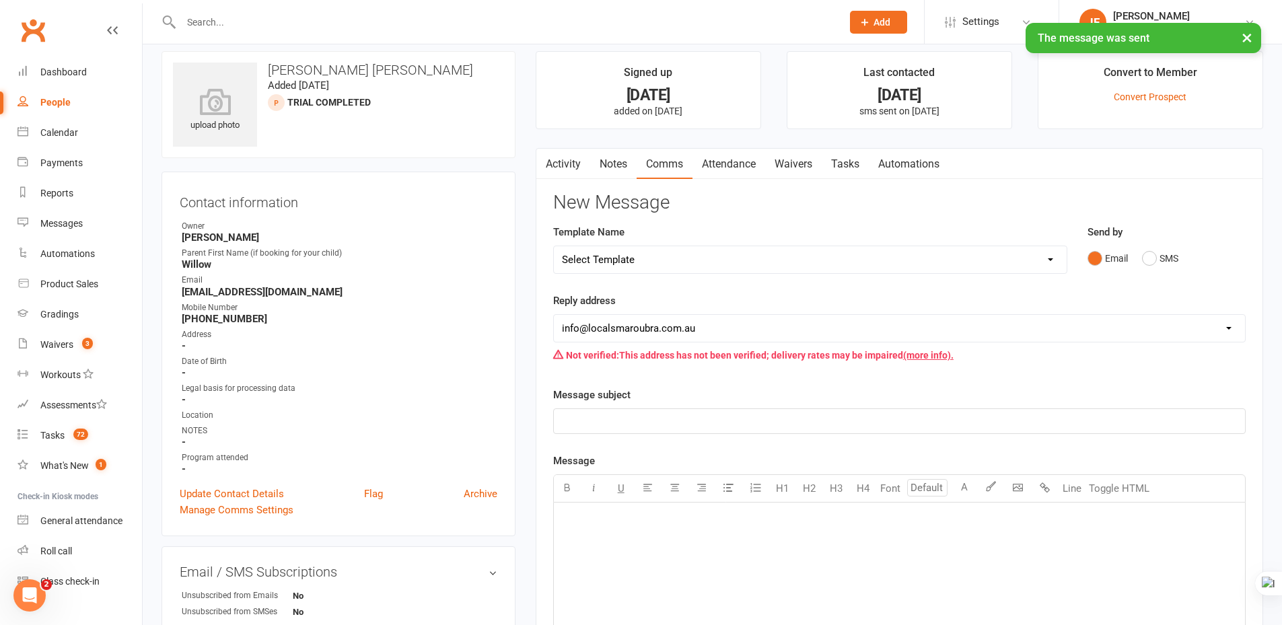
scroll to position [0, 0]
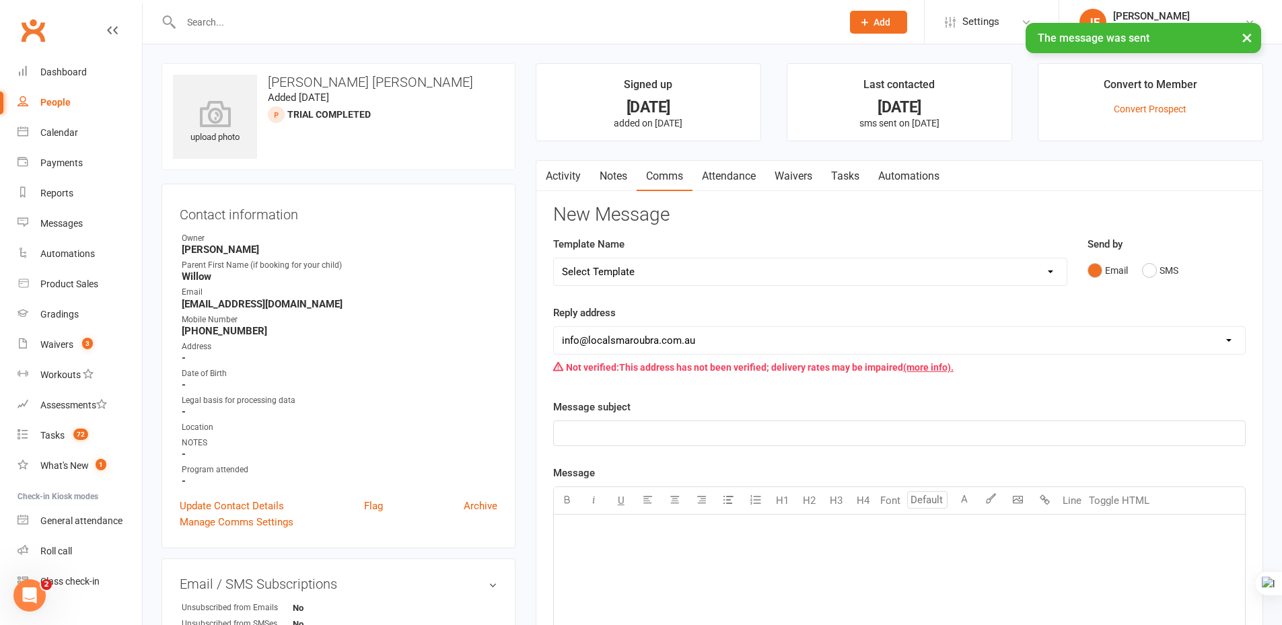
click at [576, 174] on link "Activity" at bounding box center [563, 176] width 54 height 31
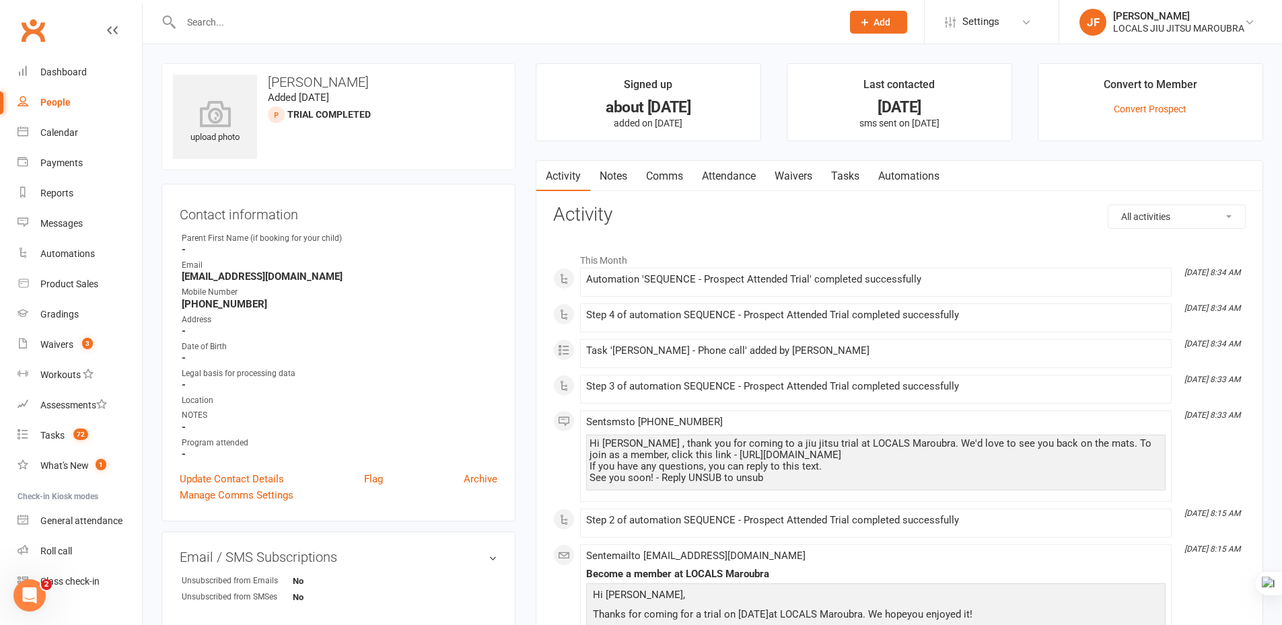
click at [673, 176] on link "Comms" at bounding box center [664, 176] width 56 height 31
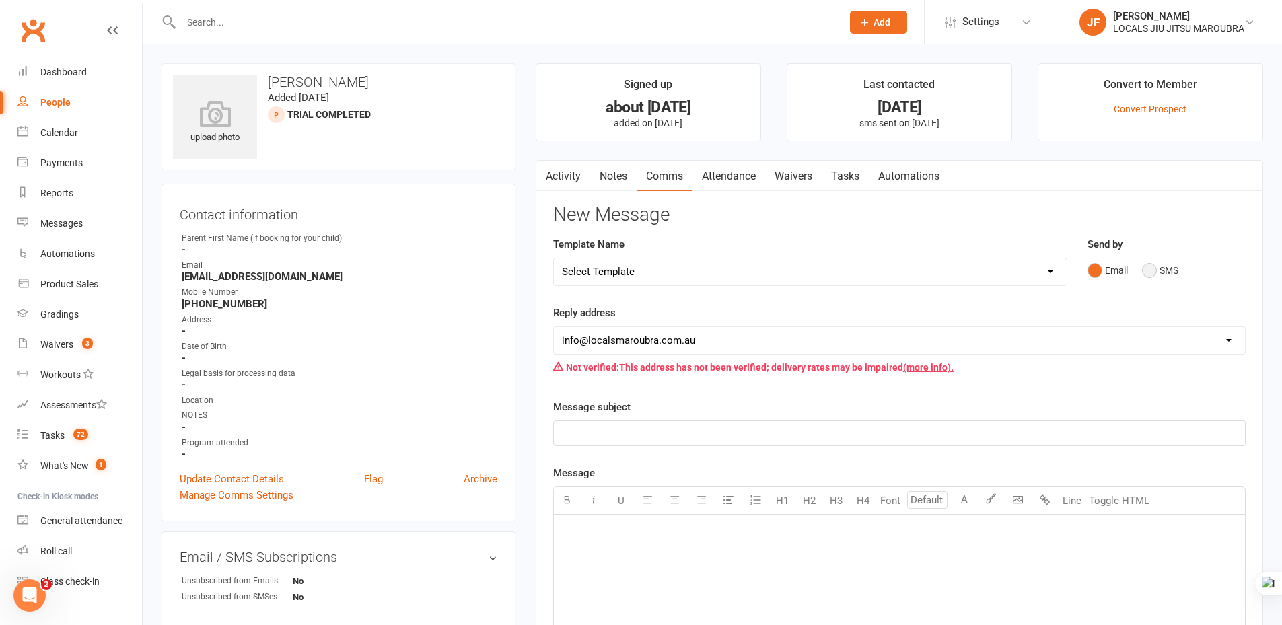
click at [1151, 271] on button "SMS" at bounding box center [1160, 271] width 36 height 26
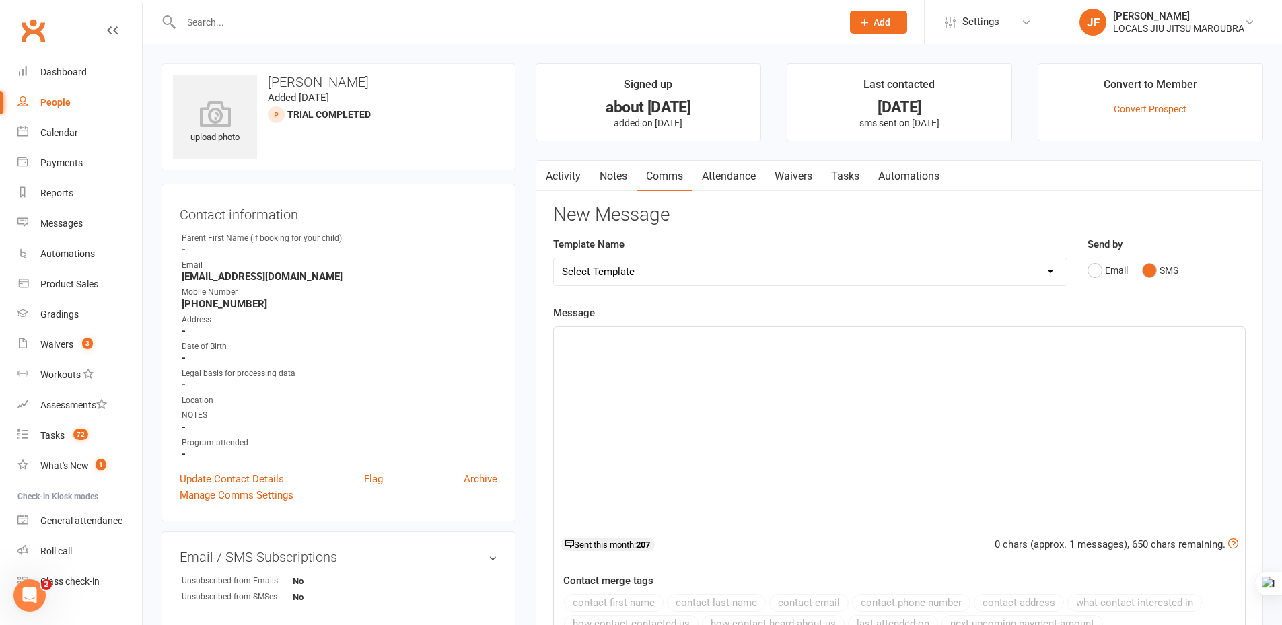
click at [694, 339] on p "﻿" at bounding box center [899, 339] width 675 height 16
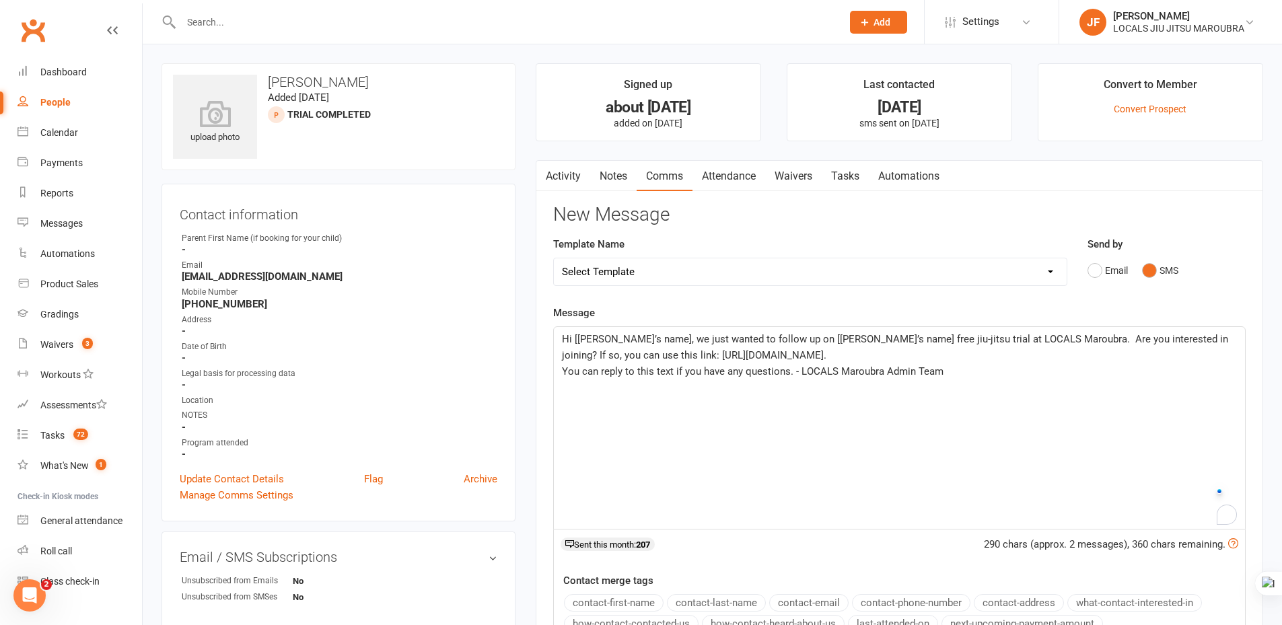
click at [583, 338] on span "Hi [[PERSON_NAME]’s name], we just wanted to follow up on [[PERSON_NAME]’s name…" at bounding box center [896, 347] width 669 height 28
drag, startPoint x: 573, startPoint y: 336, endPoint x: 643, endPoint y: 338, distance: 70.0
click at [643, 338] on span "Hi [[PERSON_NAME]’s name], we just wanted to follow up on [[PERSON_NAME]’s name…" at bounding box center [896, 347] width 669 height 28
click at [573, 176] on link "Activity" at bounding box center [563, 176] width 54 height 31
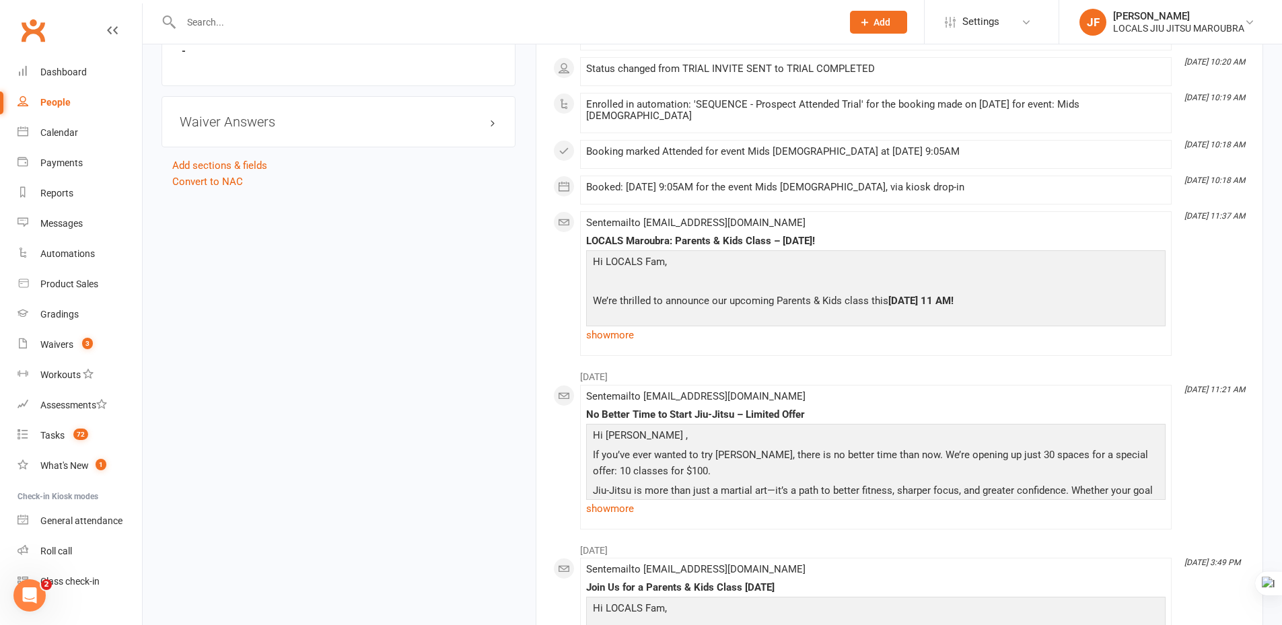
scroll to position [942, 0]
click at [616, 499] on link "show more" at bounding box center [875, 508] width 579 height 19
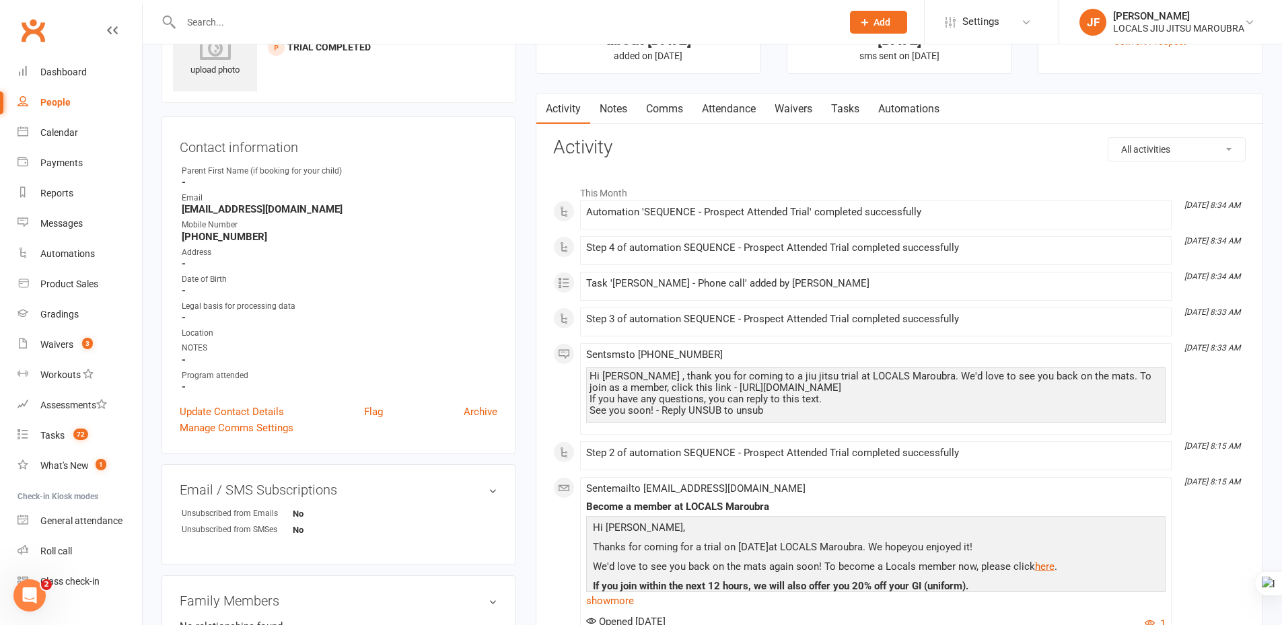
scroll to position [0, 0]
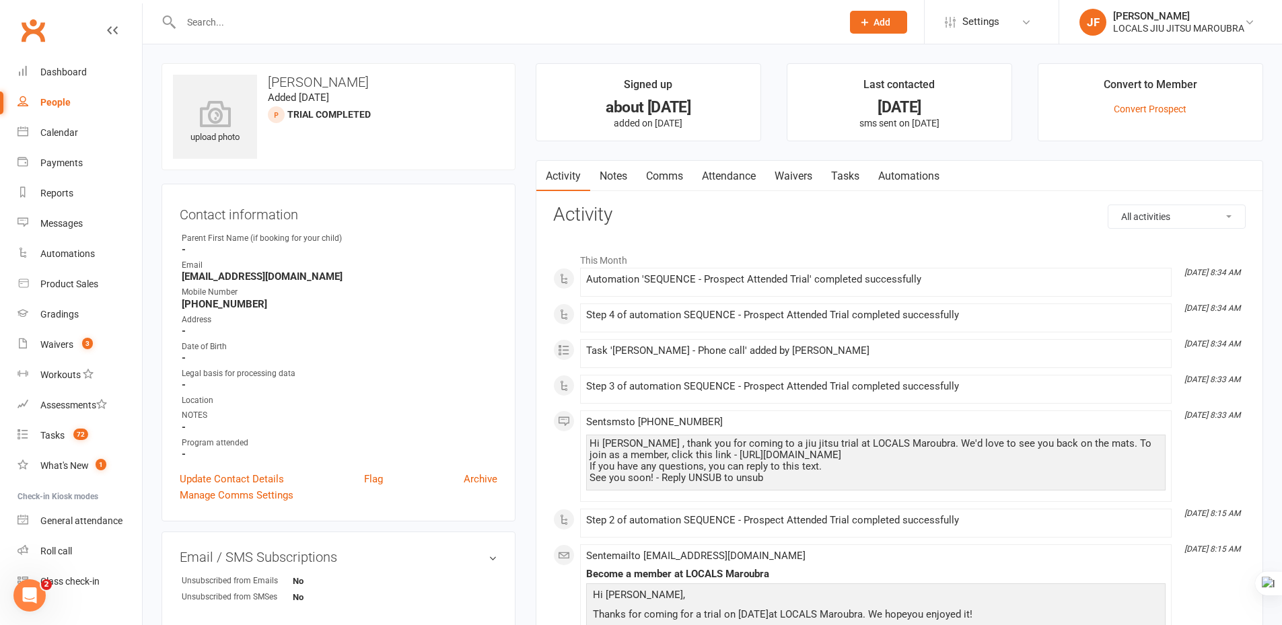
click at [670, 176] on link "Comms" at bounding box center [664, 176] width 56 height 31
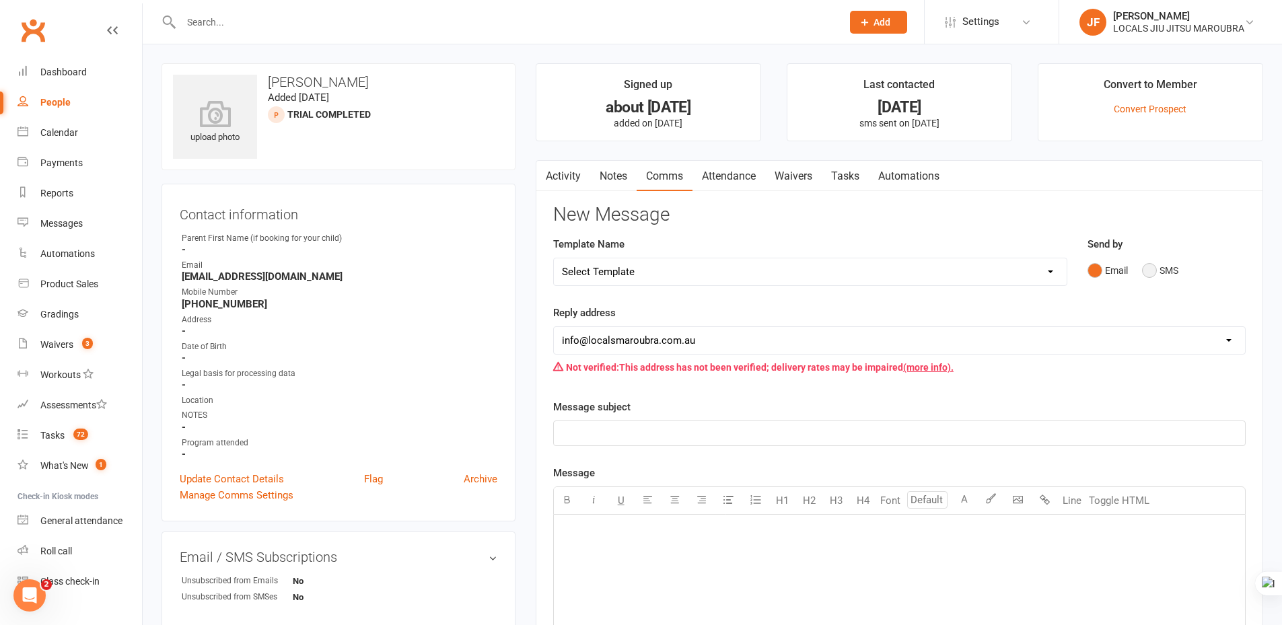
drag, startPoint x: 1151, startPoint y: 272, endPoint x: 994, endPoint y: 314, distance: 162.4
click at [1151, 272] on button "SMS" at bounding box center [1160, 271] width 36 height 26
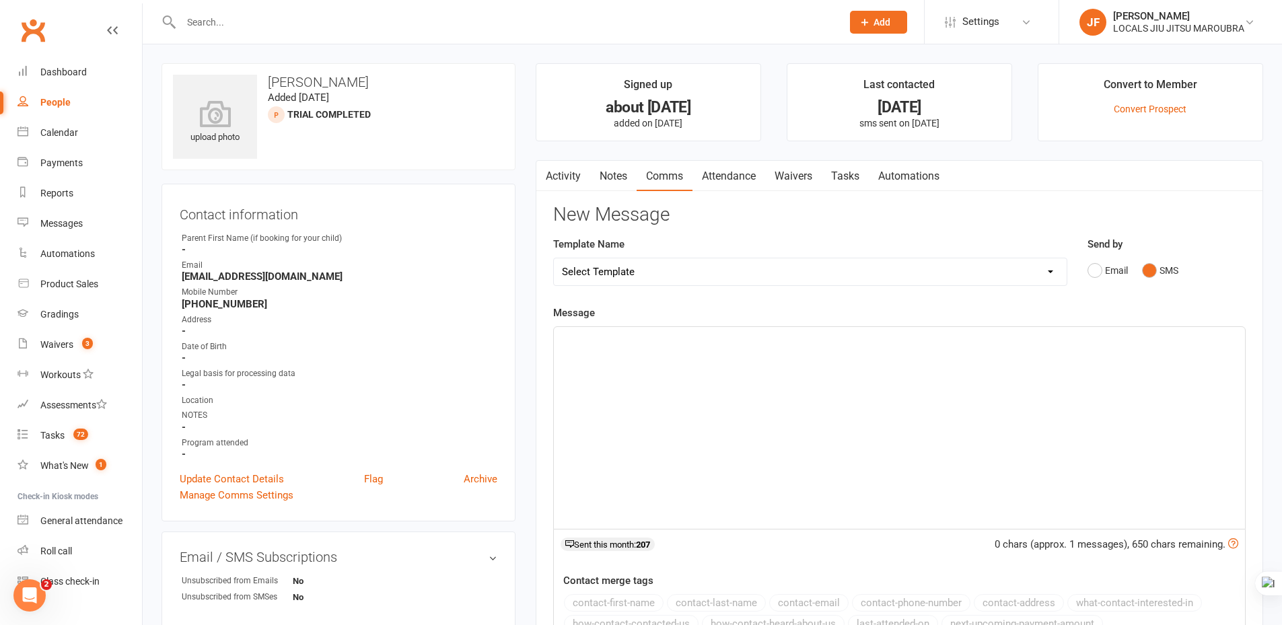
click at [739, 371] on div "﻿" at bounding box center [899, 428] width 691 height 202
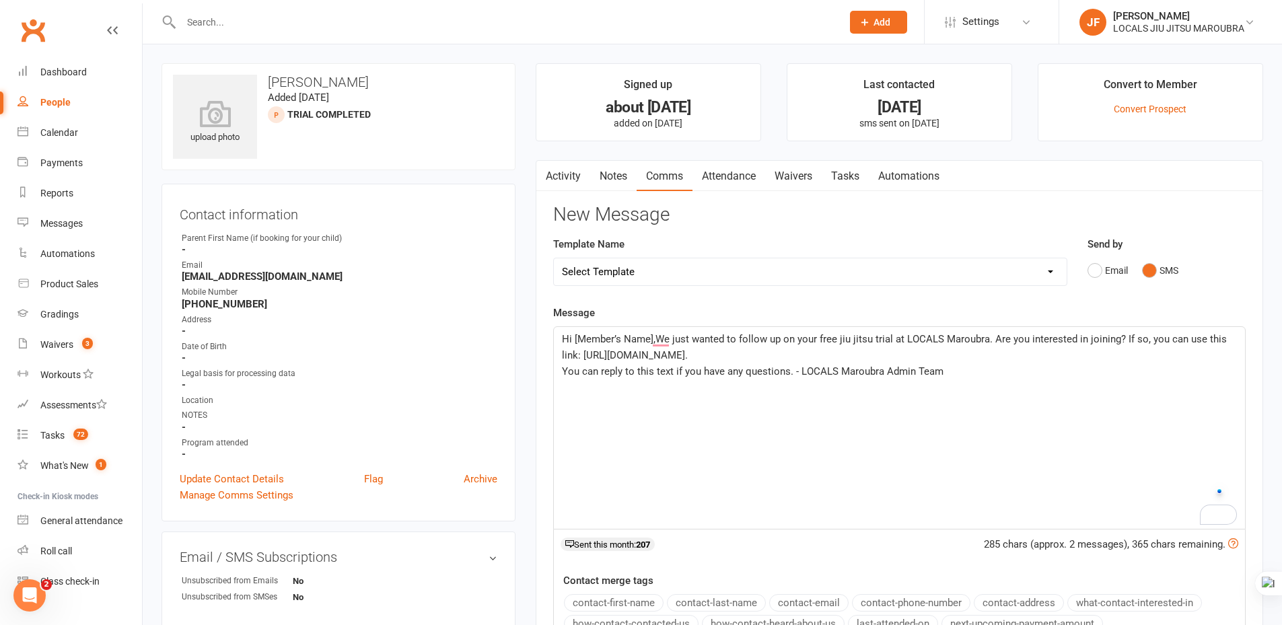
click at [560, 371] on div "Hi [Member’s Name],We just wanted to follow up on your free jiu jitsu trial at …" at bounding box center [899, 428] width 691 height 202
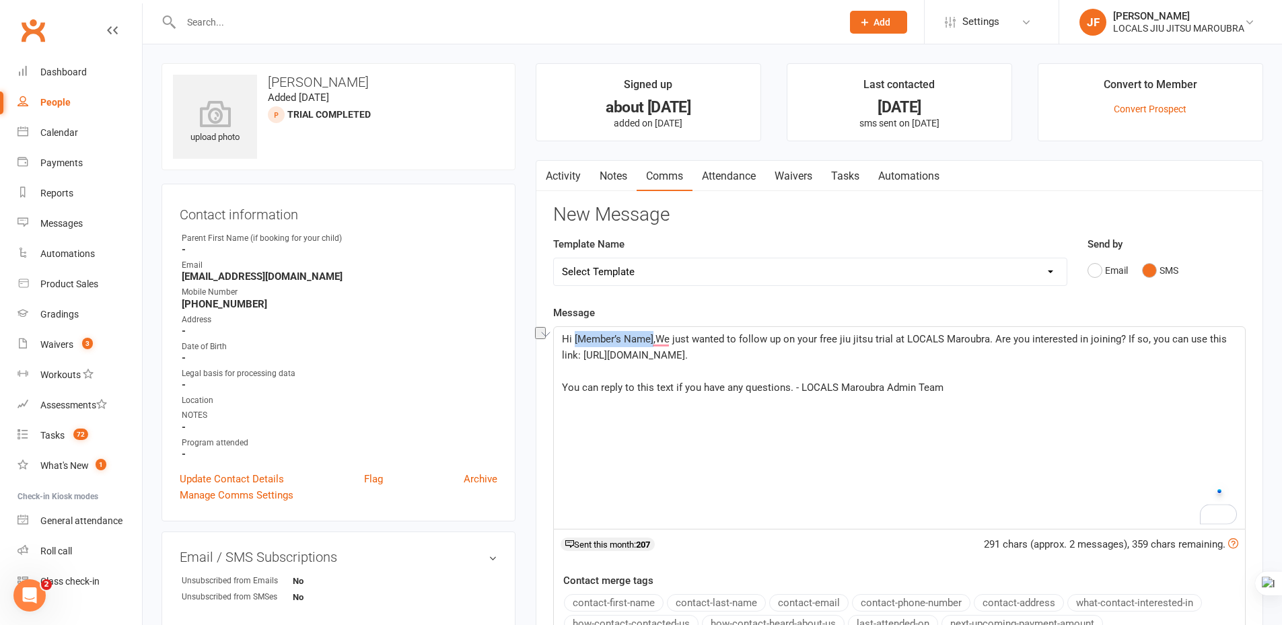
drag, startPoint x: 575, startPoint y: 335, endPoint x: 653, endPoint y: 335, distance: 78.0
click at [653, 335] on span "Hi [Member’s Name],We just wanted to follow up on your free jiu jitsu trial at …" at bounding box center [895, 347] width 667 height 28
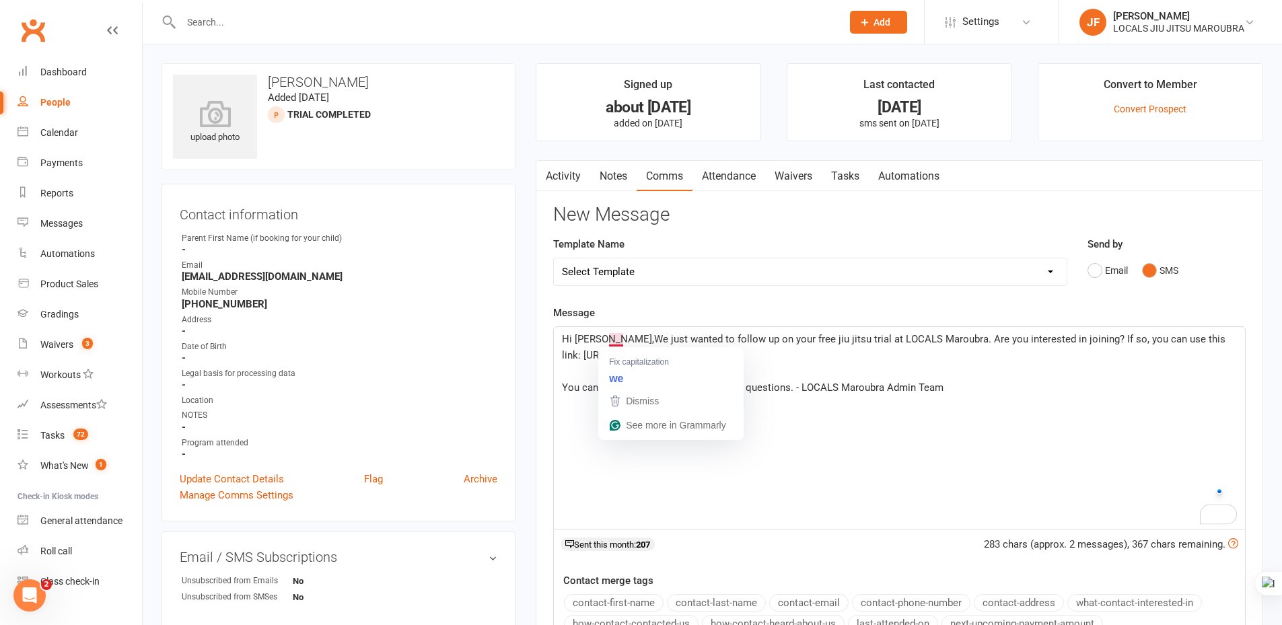
click at [611, 341] on span "Hi Daniele,We just wanted to follow up on your free jiu jitsu trial at LOCALS M…" at bounding box center [895, 347] width 666 height 28
click at [791, 355] on p "Hi Daniele, We just wanted to follow up on your free jiu jitsu trial at LOCALS …" at bounding box center [899, 347] width 675 height 32
click at [834, 406] on p "﻿" at bounding box center [899, 404] width 675 height 16
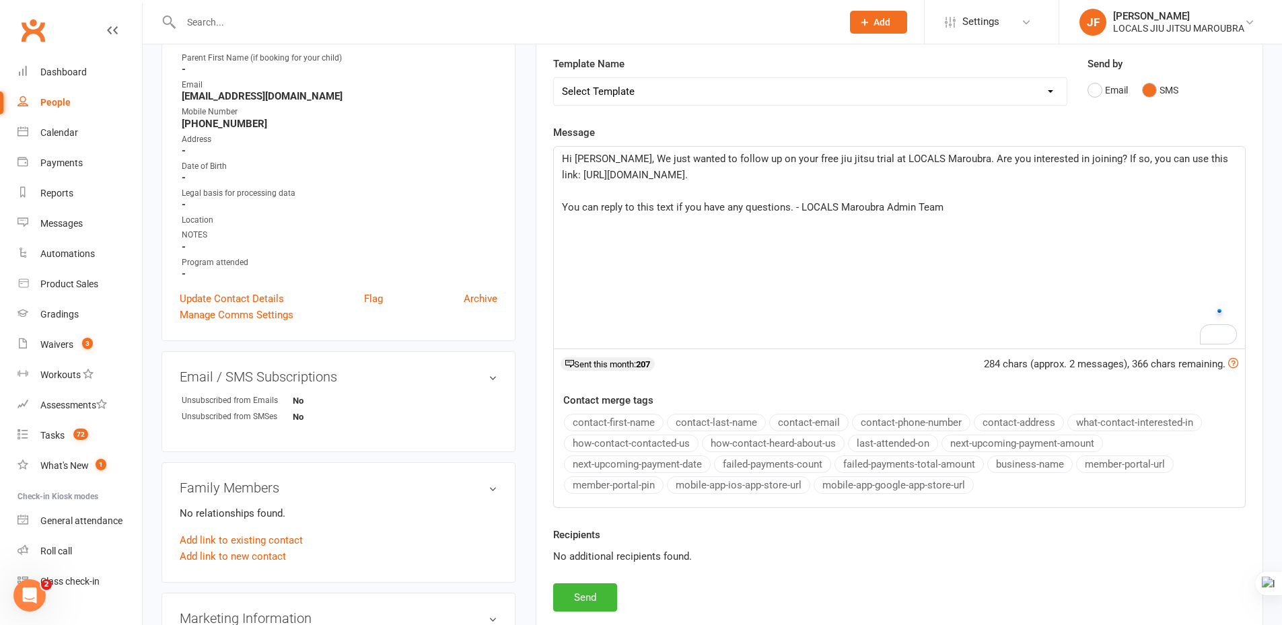
scroll to position [336, 0]
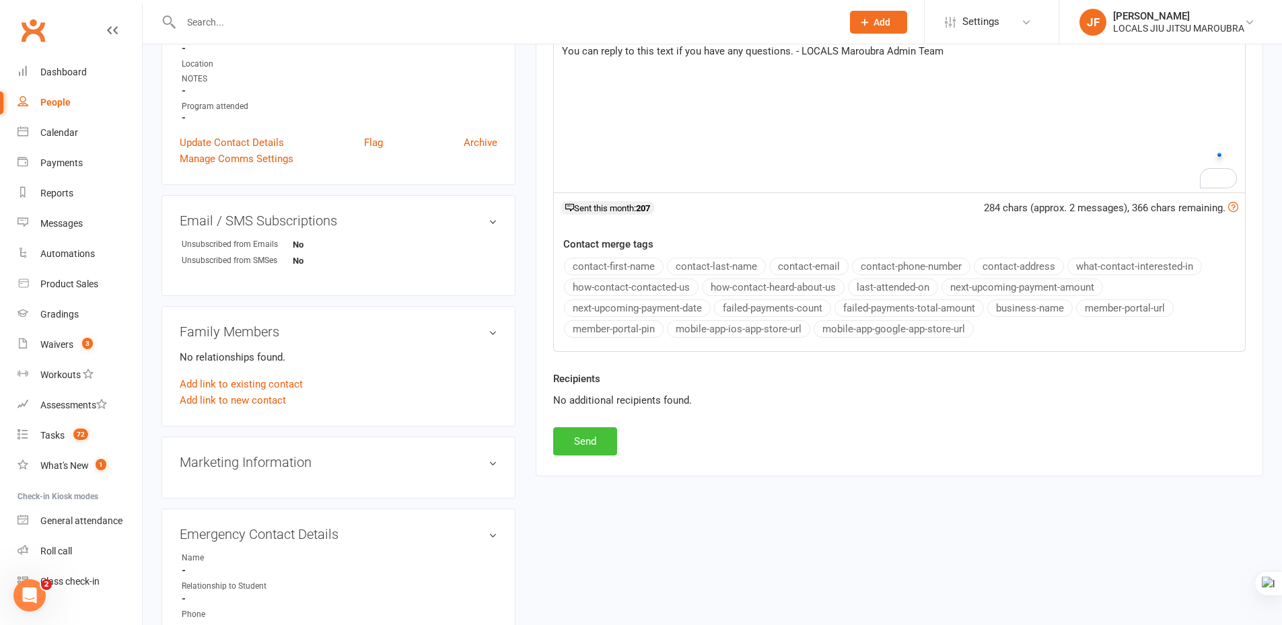
click at [598, 437] on button "Send" at bounding box center [585, 441] width 64 height 28
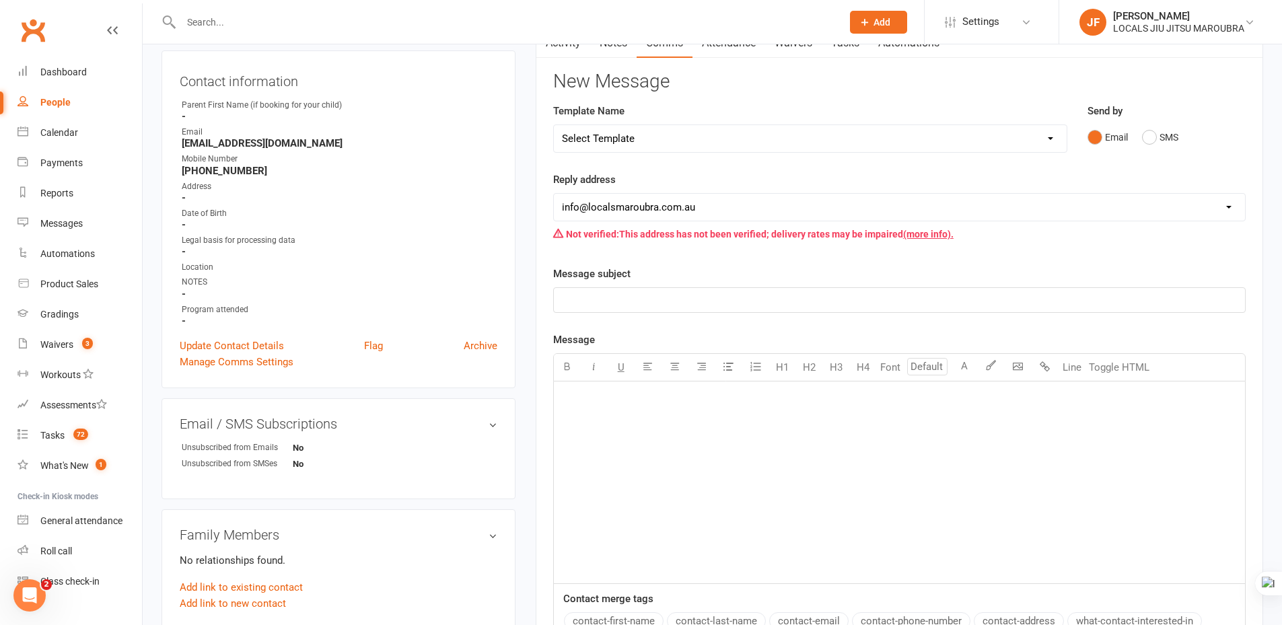
scroll to position [0, 0]
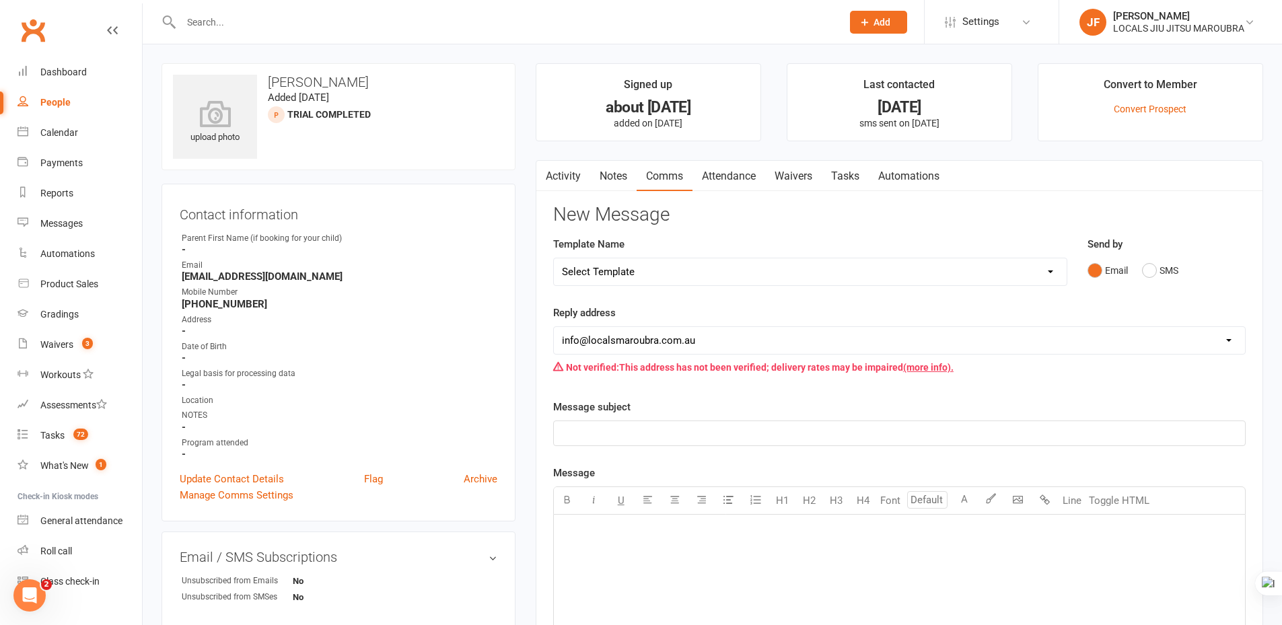
click at [564, 171] on link "Activity" at bounding box center [563, 176] width 54 height 31
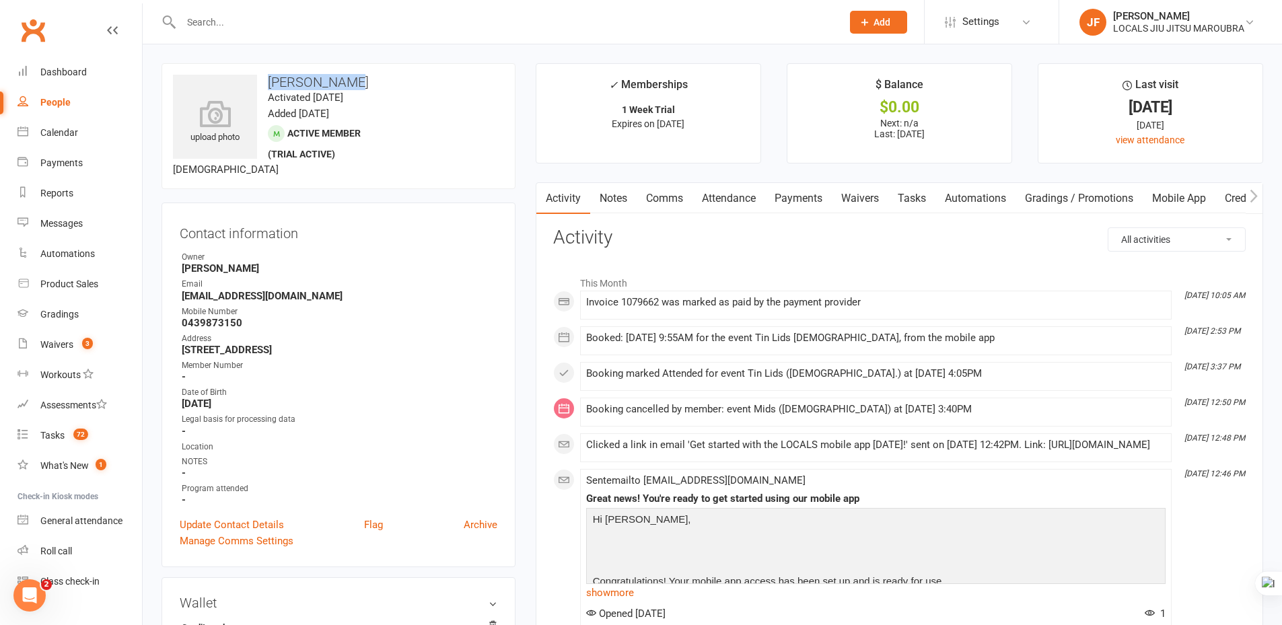
copy h3 "Otto Fitchet"
drag, startPoint x: 266, startPoint y: 84, endPoint x: 341, endPoint y: 83, distance: 75.4
click at [341, 83] on h3 "Otto Fitchet" at bounding box center [338, 82] width 331 height 15
click at [679, 193] on link "Comms" at bounding box center [664, 198] width 56 height 31
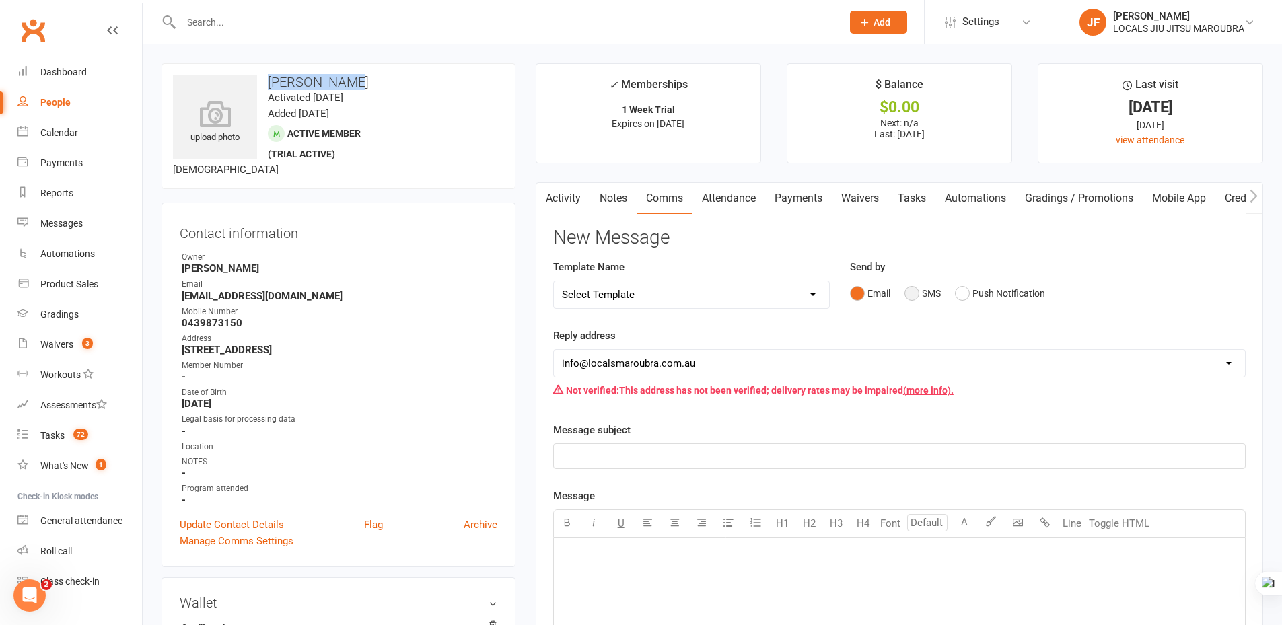
click at [912, 292] on button "SMS" at bounding box center [922, 294] width 36 height 26
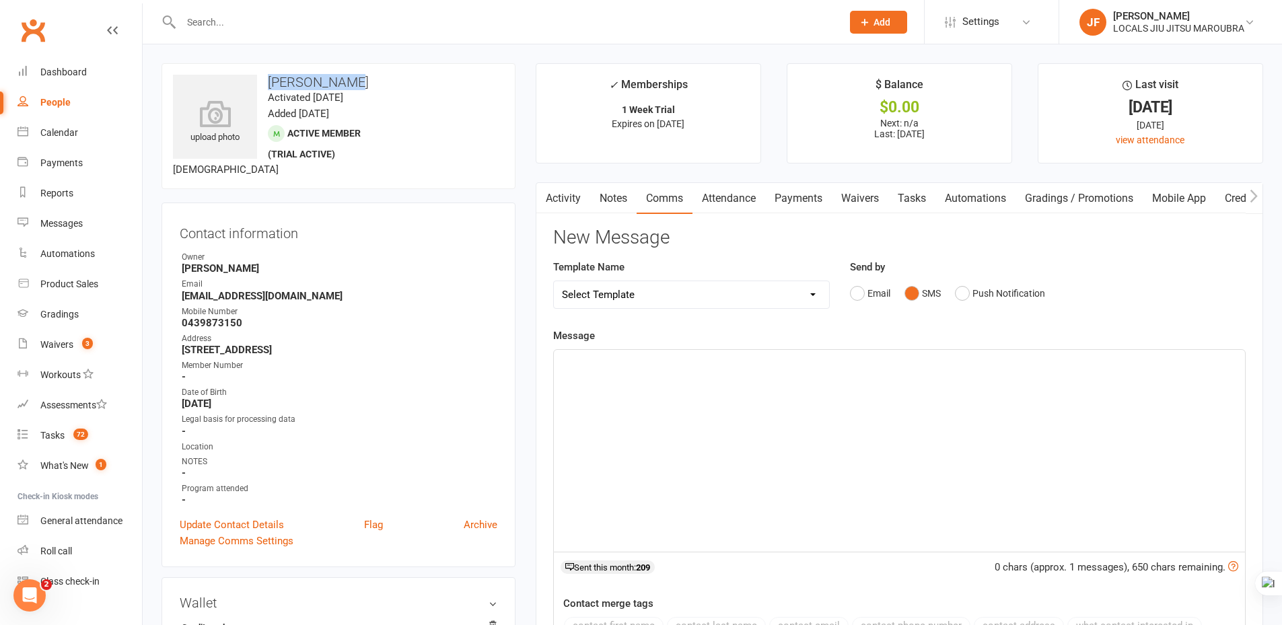
click at [671, 374] on div "﻿" at bounding box center [899, 451] width 691 height 202
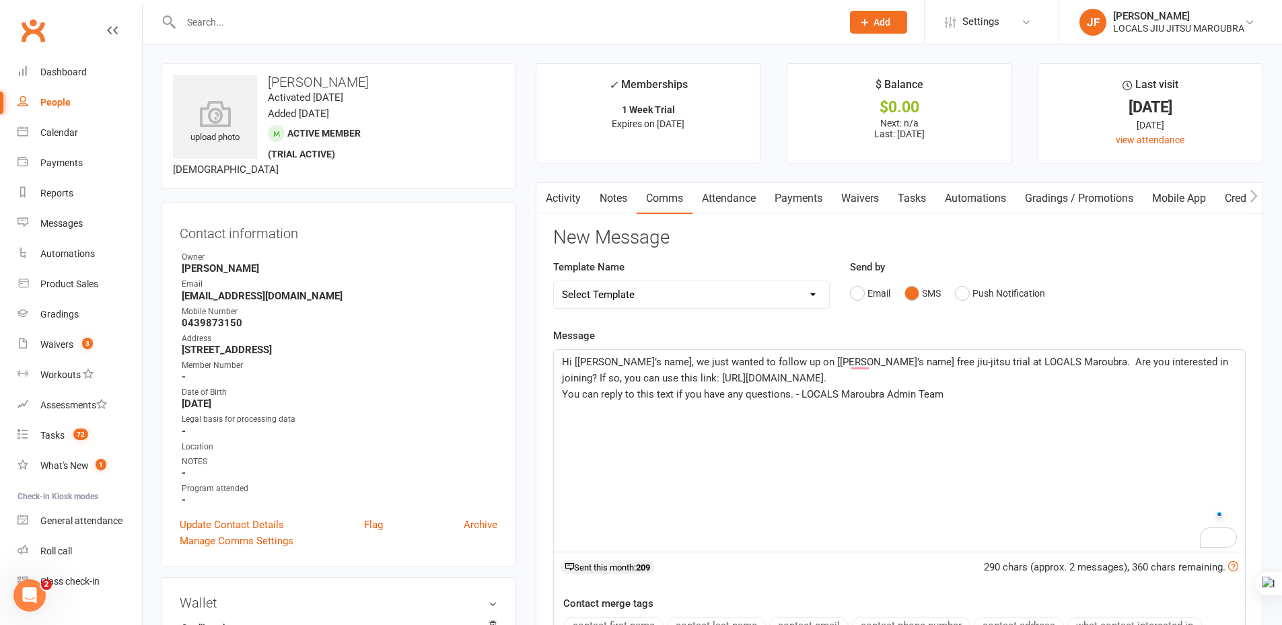
click at [801, 377] on p "Hi [[PERSON_NAME]’s name], we just wanted to follow up on [[PERSON_NAME]’s name…" at bounding box center [899, 370] width 675 height 32
drag, startPoint x: 573, startPoint y: 360, endPoint x: 642, endPoint y: 359, distance: 69.3
click at [642, 359] on span "Hi [[PERSON_NAME]’s name], we just wanted to follow up on [[PERSON_NAME]’s name…" at bounding box center [896, 370] width 669 height 28
drag, startPoint x: 737, startPoint y: 363, endPoint x: 796, endPoint y: 357, distance: 58.8
click at [796, 357] on span "Hi Otto, we just wanted to follow up on [Child’s name] free jiu-jitsu trial at …" at bounding box center [900, 370] width 676 height 28
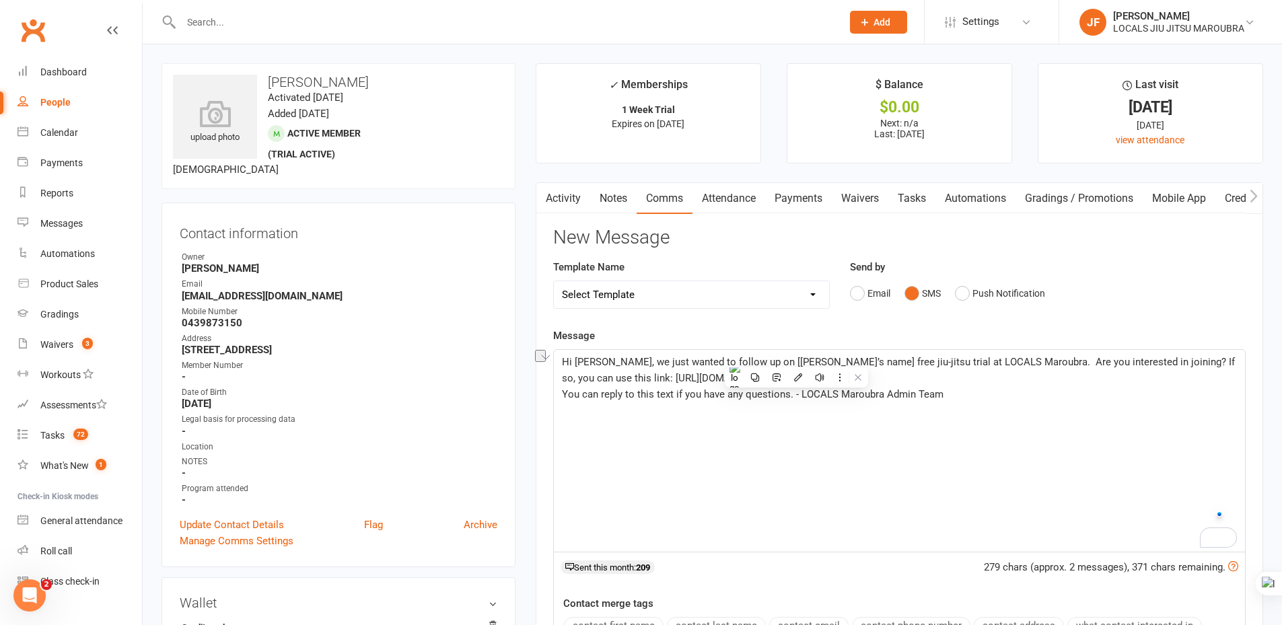
click at [638, 375] on span "Hi Otto, we just wanted to follow up on [Child’s name] free jiu-jitsu trial at …" at bounding box center [900, 370] width 676 height 28
click at [695, 398] on span "You can reply to this text if you have any questions. - LOCALS Maroubra Admin T…" at bounding box center [752, 394] width 381 height 12
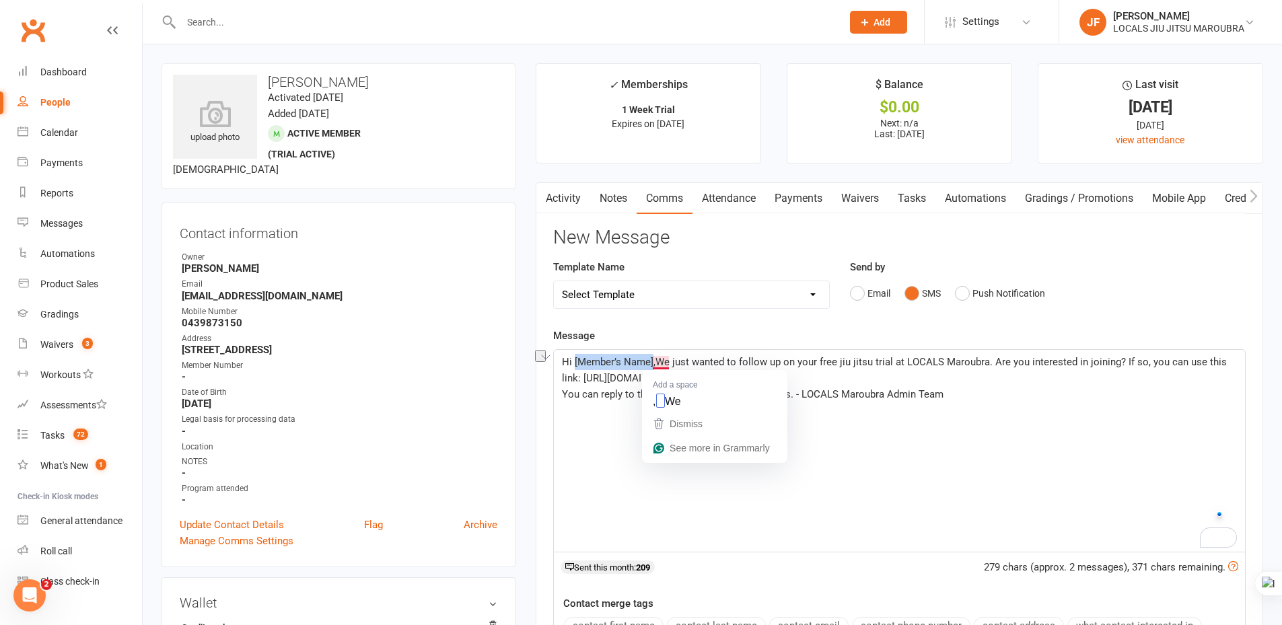
drag, startPoint x: 574, startPoint y: 359, endPoint x: 653, endPoint y: 362, distance: 79.4
click at [653, 362] on span "Hi [Member’s Name],We just wanted to follow up on your free jiu jitsu trial at …" at bounding box center [895, 370] width 667 height 28
click at [828, 371] on p "Hi Otto, We just wanted to follow up on your free jiu jitsu trial at LOCALS Mar…" at bounding box center [899, 370] width 675 height 32
click at [832, 362] on span "Hi Otto, We just wanted to follow up on your free jiu jitsu trial at LOCALS Mar…" at bounding box center [896, 370] width 669 height 28
click at [797, 373] on p "Hi Otto, We just wanted to follow up on your free jiu jitsu trial at LOCALS Mar…" at bounding box center [899, 370] width 675 height 32
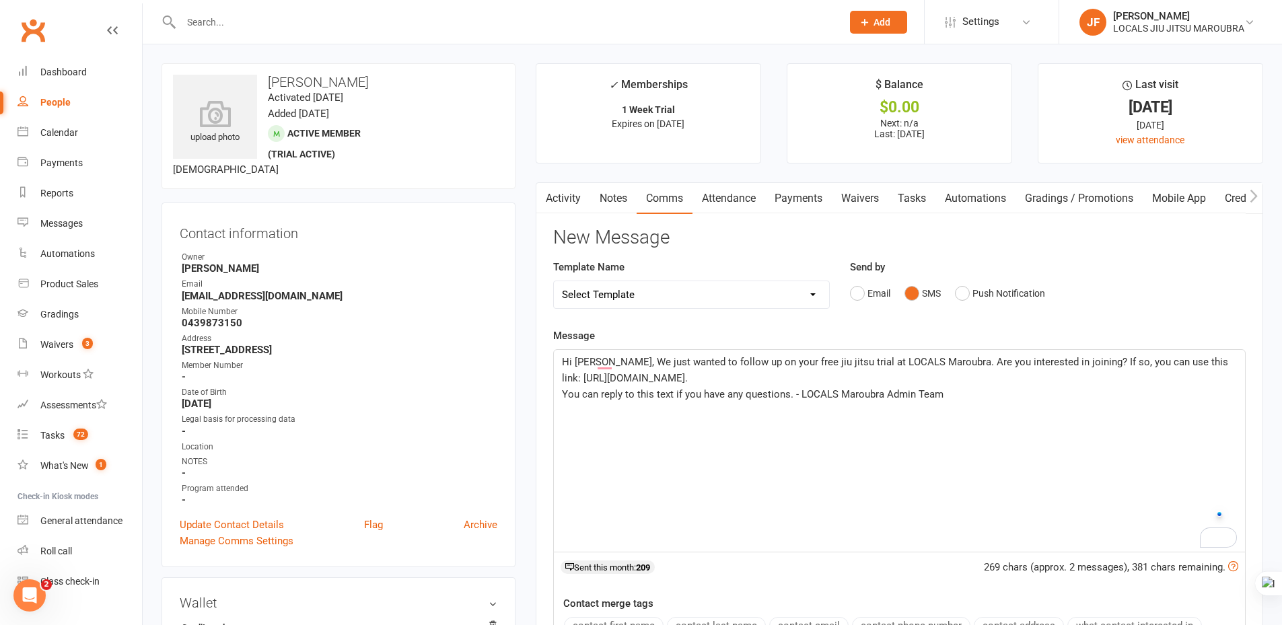
click at [797, 373] on p "Hi [PERSON_NAME], We just wanted to follow up on your free jiu jitsu trial at L…" at bounding box center [899, 370] width 675 height 32
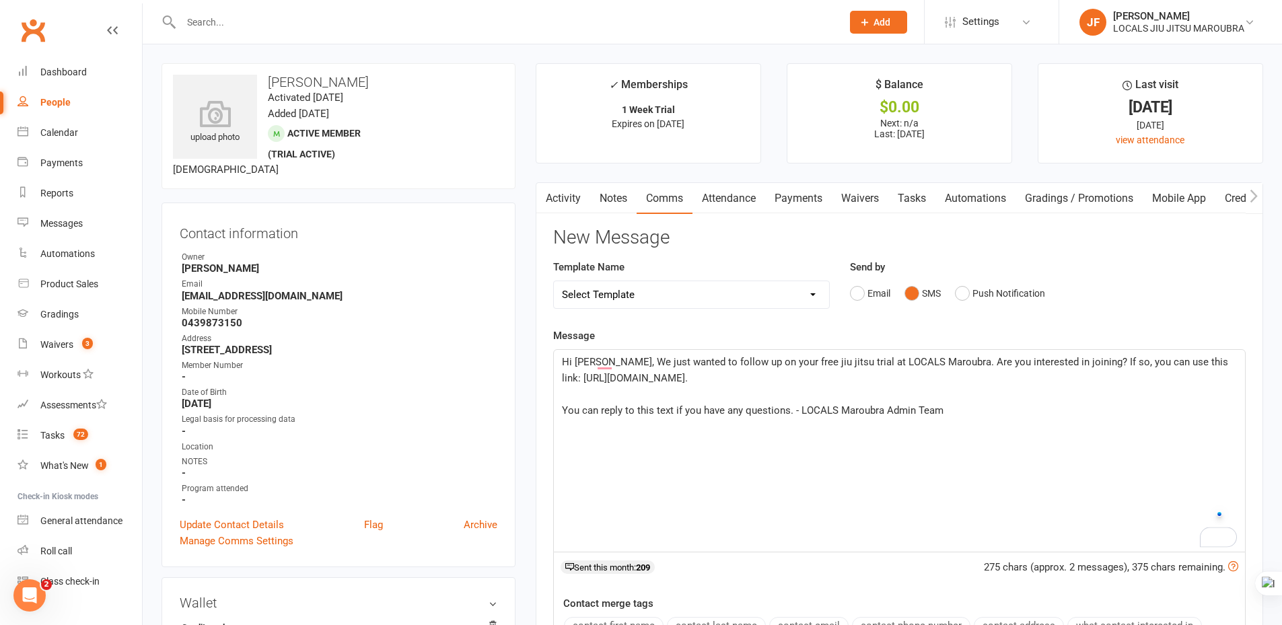
click at [787, 365] on span "Hi [PERSON_NAME], We just wanted to follow up on your free jiu jitsu trial at L…" at bounding box center [896, 370] width 669 height 28
click at [781, 371] on p "Hi [PERSON_NAME], We just wanted to follow up on your free jiu jitsu trial at L…" at bounding box center [899, 370] width 675 height 32
click at [780, 389] on p "﻿" at bounding box center [899, 394] width 675 height 16
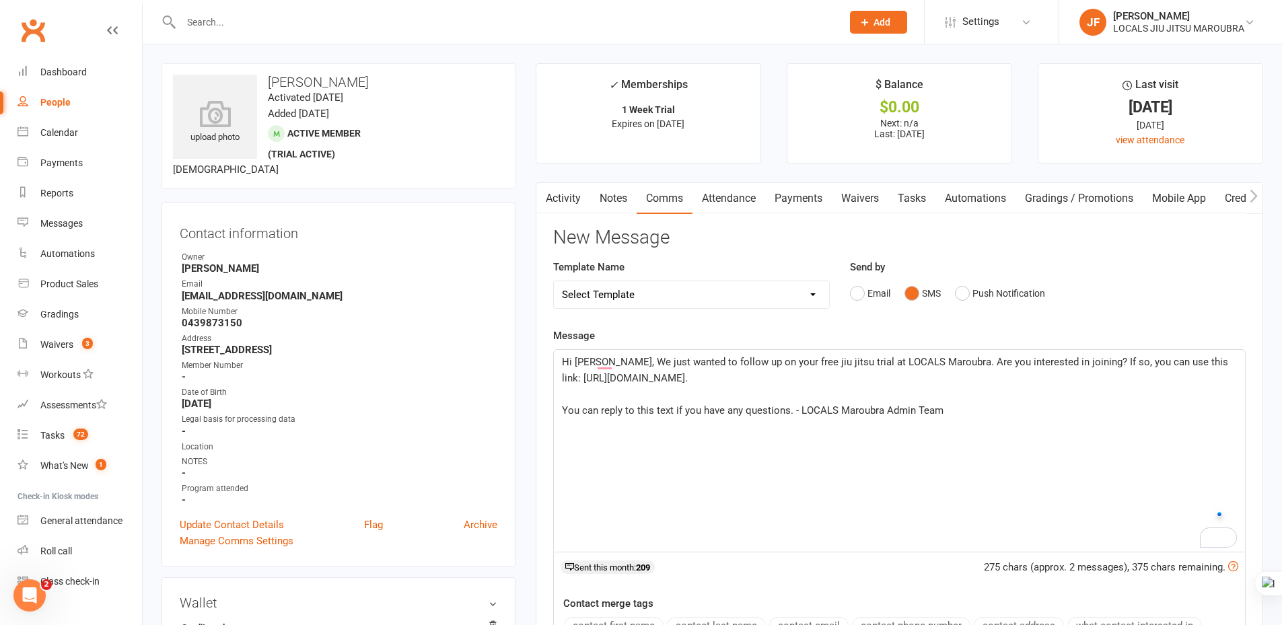
click at [772, 392] on p "﻿" at bounding box center [899, 394] width 675 height 16
click at [788, 452] on div "Hi Otto, We just wanted to follow up on your free jiu jitsu trial at LOCALS Mar…" at bounding box center [899, 451] width 691 height 202
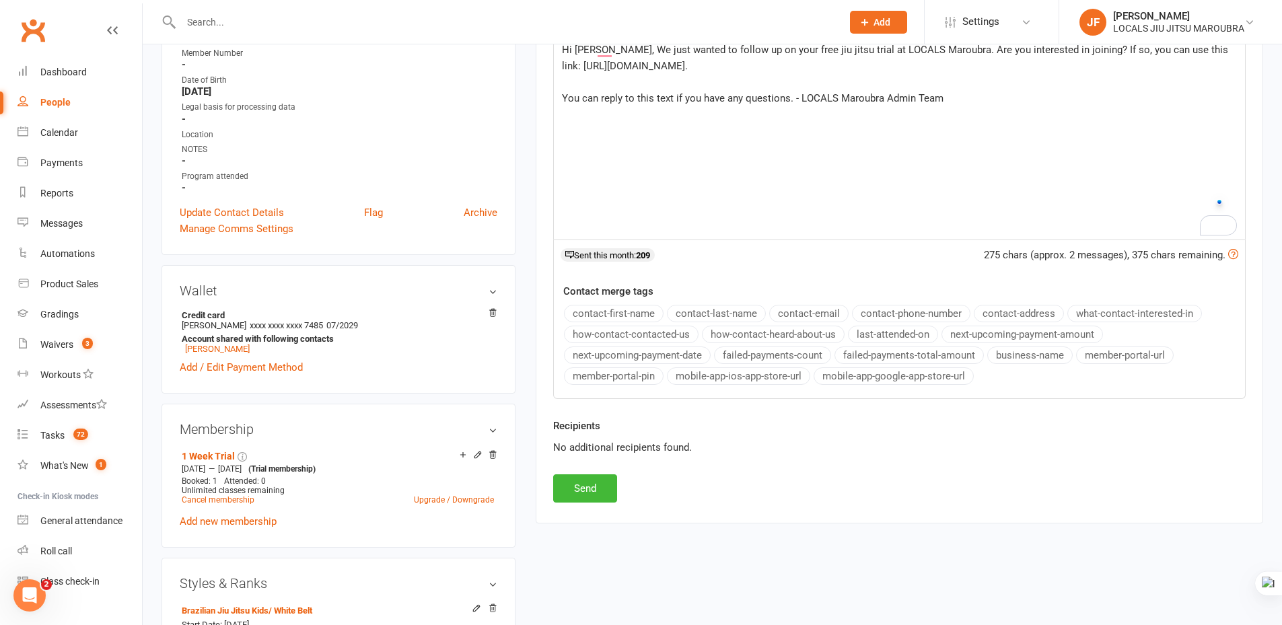
scroll to position [336, 0]
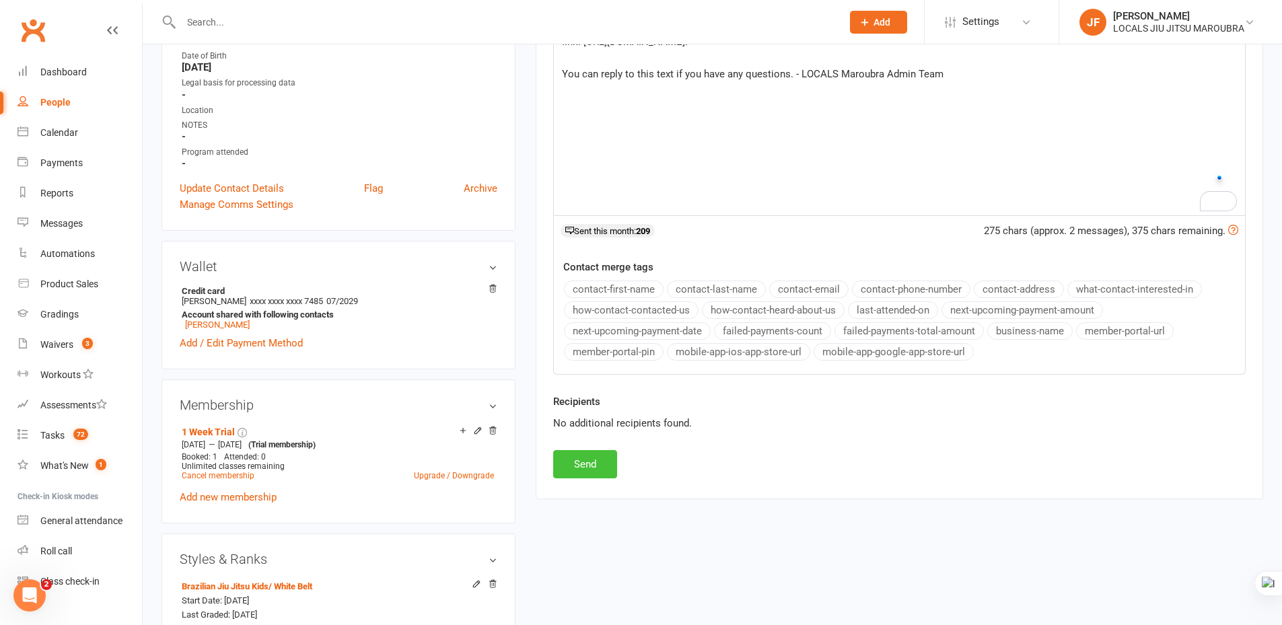
click at [595, 462] on button "Send" at bounding box center [585, 464] width 64 height 28
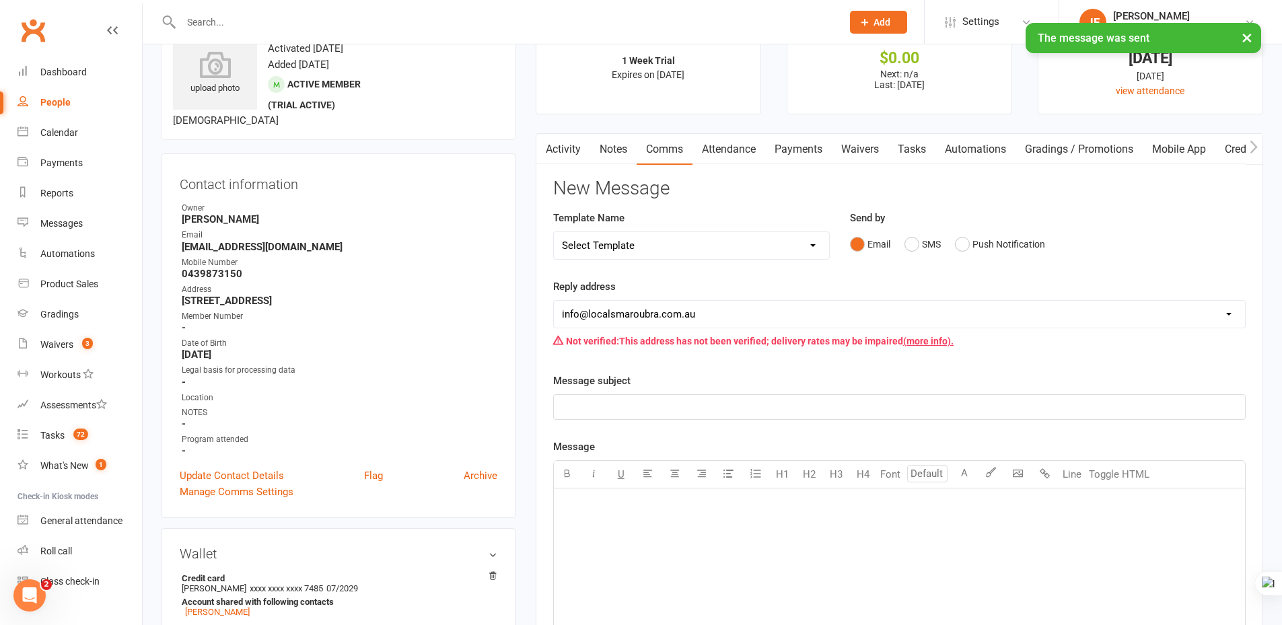
scroll to position [0, 0]
